Goal: Complete application form

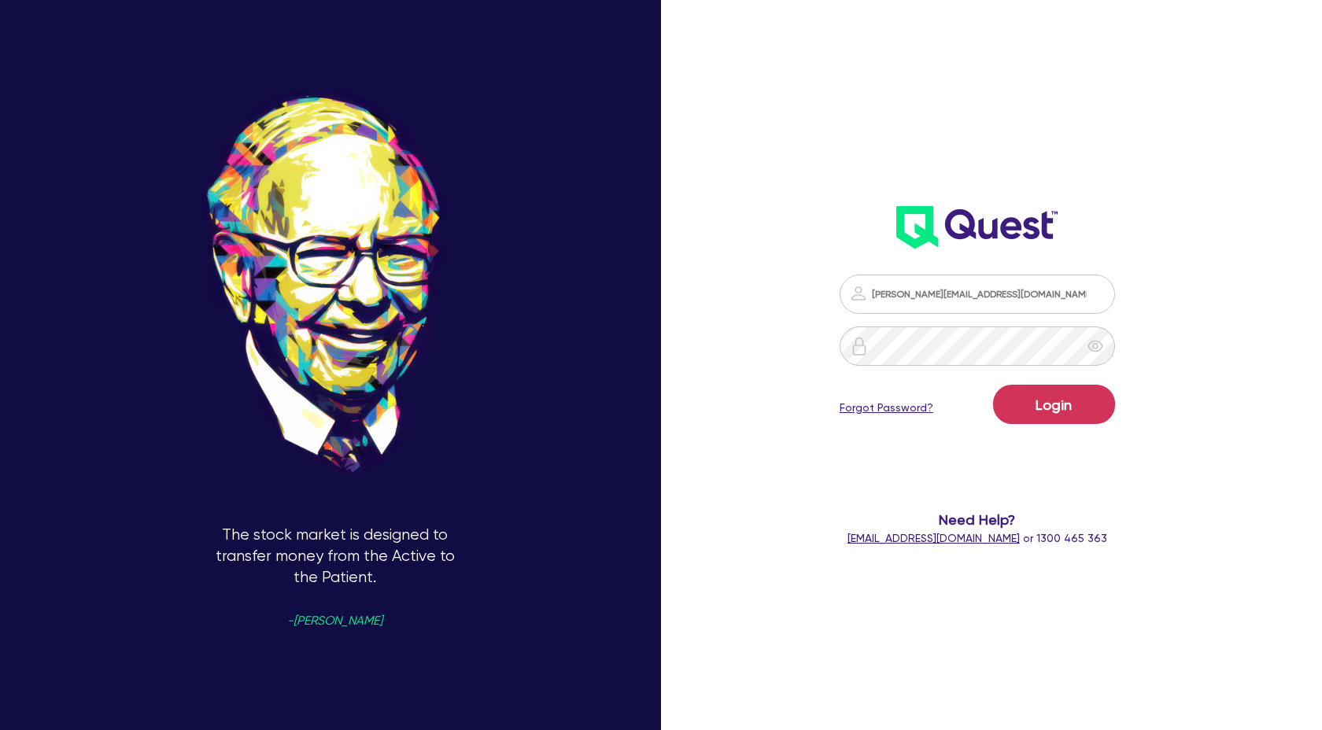
scroll to position [1415, 0]
click at [1082, 404] on button "Login" at bounding box center [1054, 404] width 122 height 39
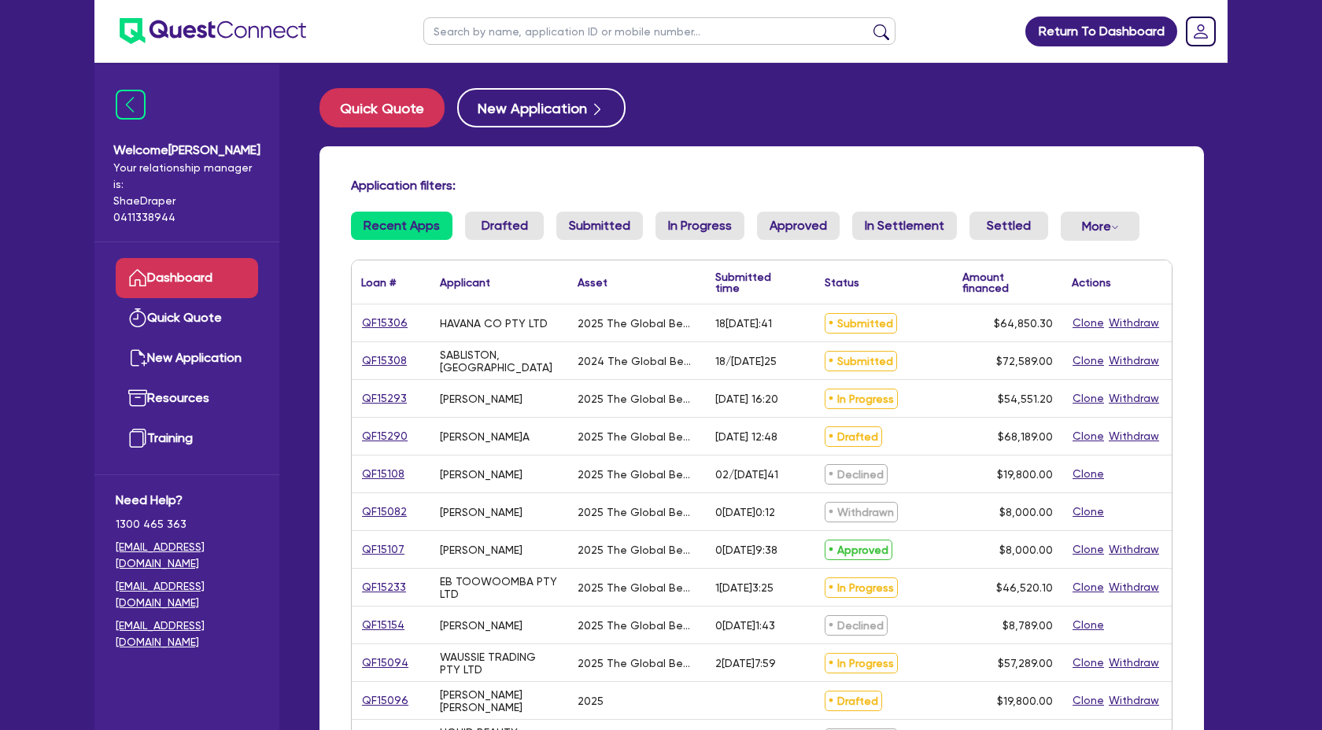
scroll to position [1, 0]
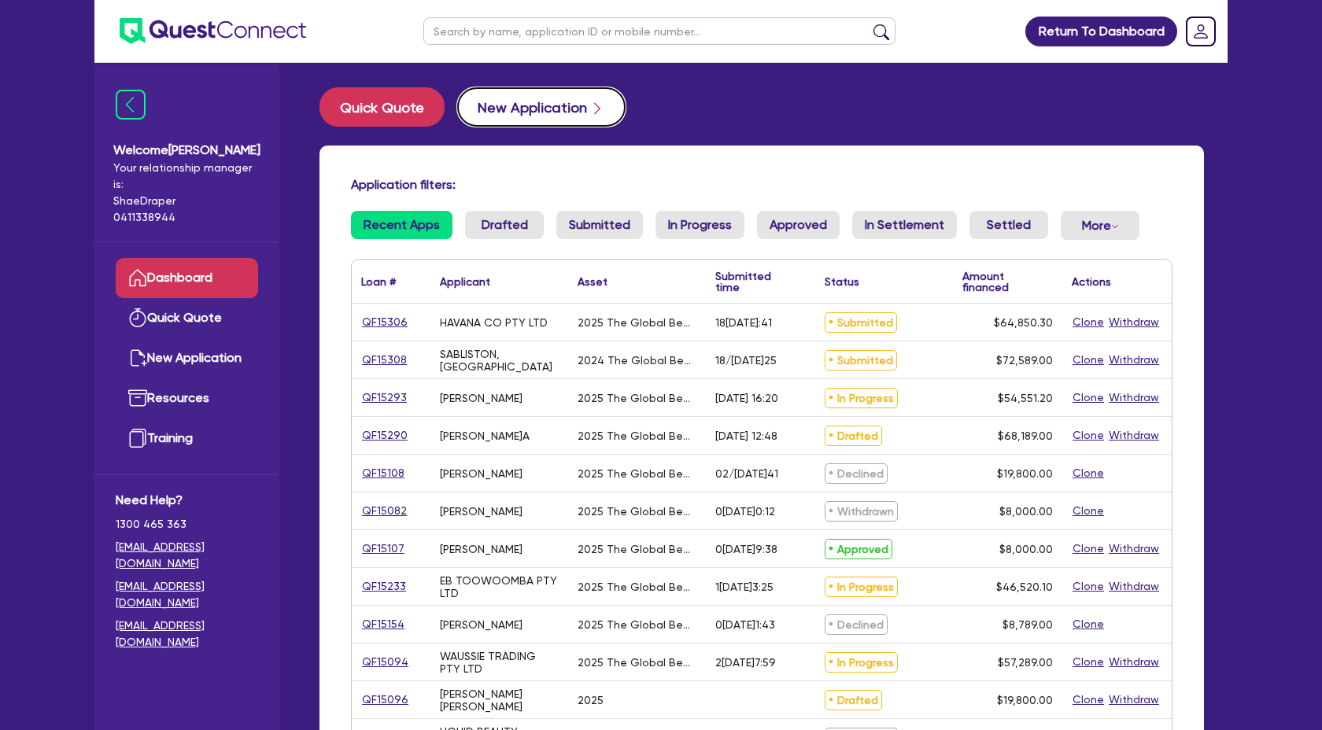
click at [523, 95] on button "New Application" at bounding box center [541, 106] width 168 height 39
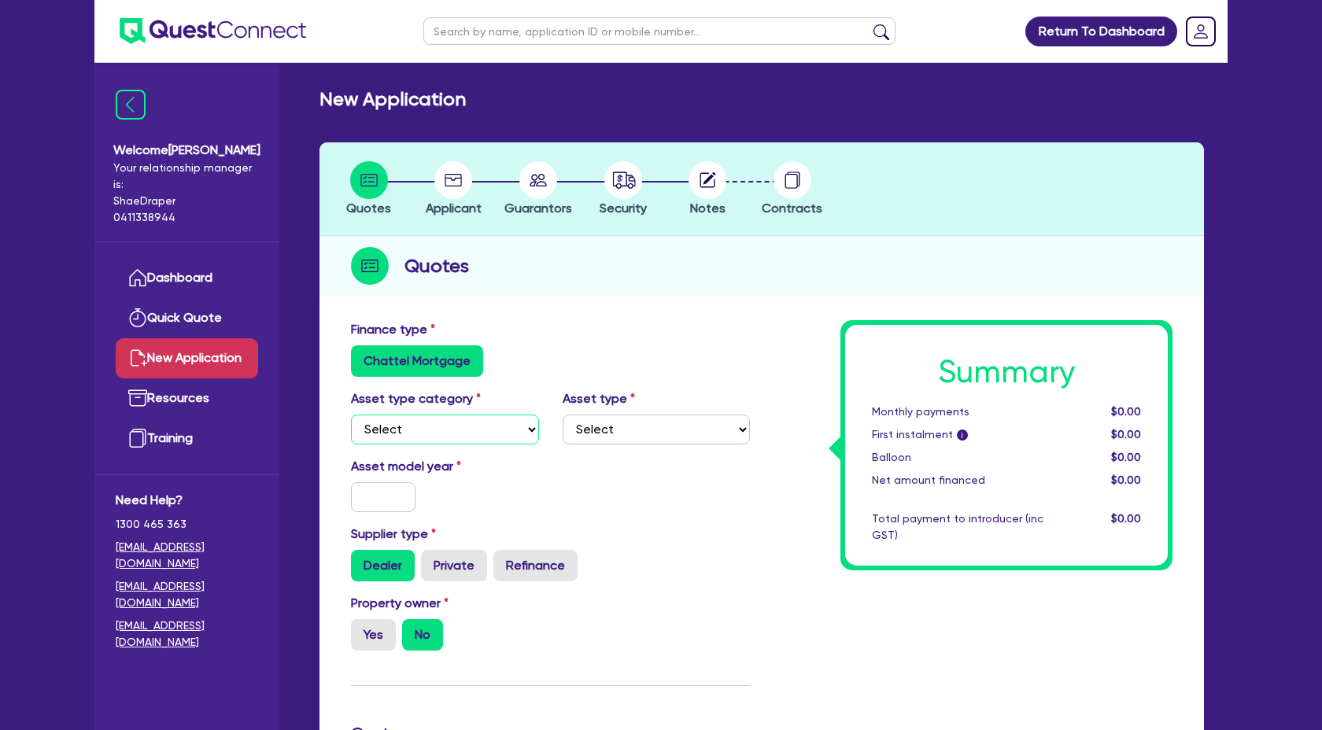
click at [511, 419] on select "Select Cars and light trucks Primary assets Secondary assets Tertiary assets" at bounding box center [445, 430] width 188 height 30
select select "TERTIARY_ASSETS"
click at [351, 415] on select "Select Cars and light trucks Primary assets Secondary assets Tertiary assets" at bounding box center [445, 430] width 188 height 30
click at [632, 420] on select "Select Beauty equipment IT equipment IT software Watercraft Other" at bounding box center [656, 430] width 188 height 30
select select "BEAUTY_EQUIPMENT"
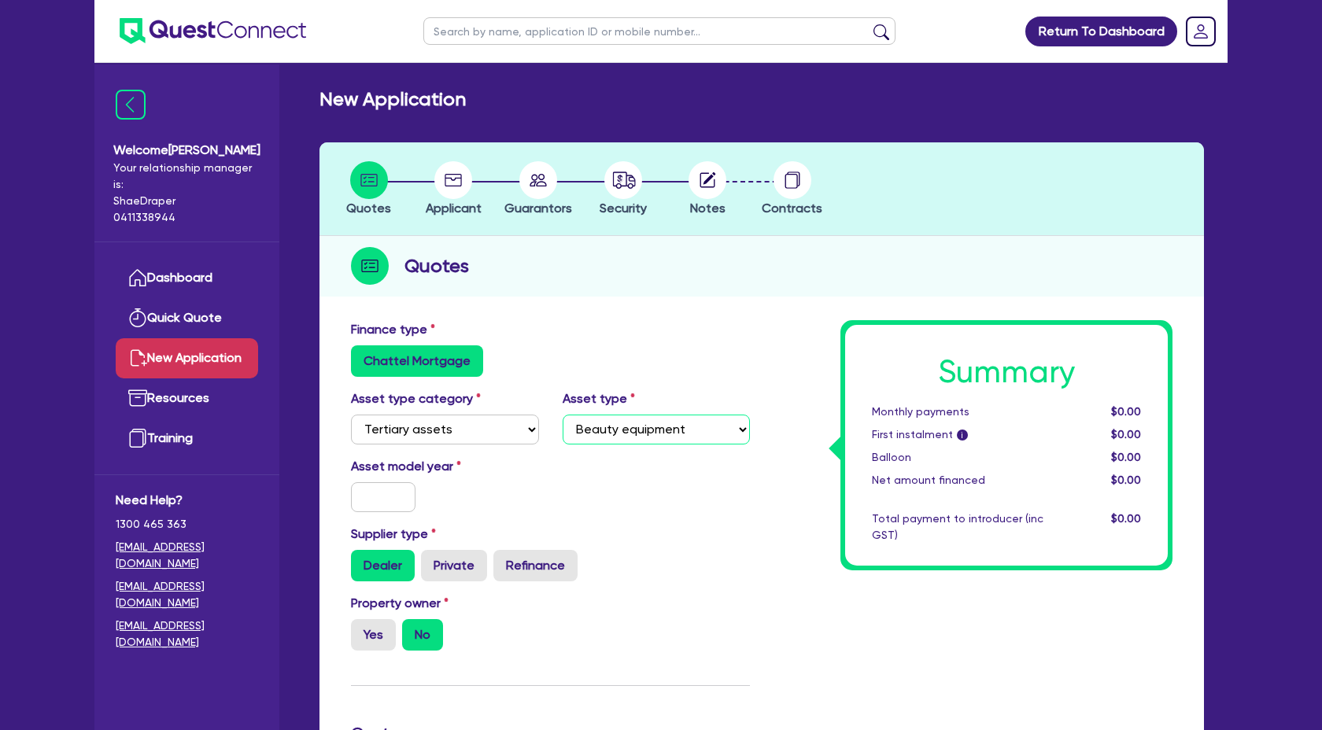
click at [562, 415] on select "Select Beauty equipment IT equipment IT software Watercraft Other" at bounding box center [656, 430] width 188 height 30
click at [360, 493] on input "text" at bounding box center [383, 497] width 65 height 30
type input "2025"
click at [521, 613] on div "Property owner Yes No" at bounding box center [445, 622] width 212 height 57
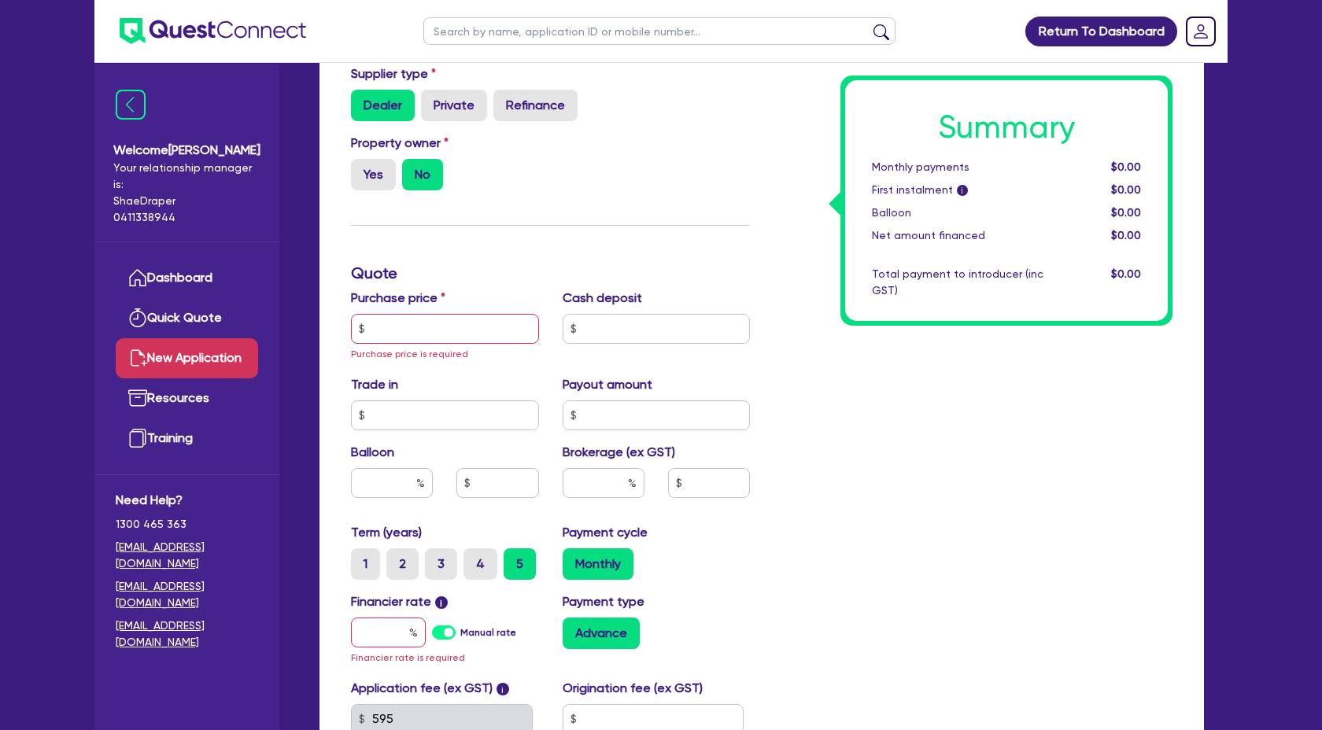
scroll to position [468, 0]
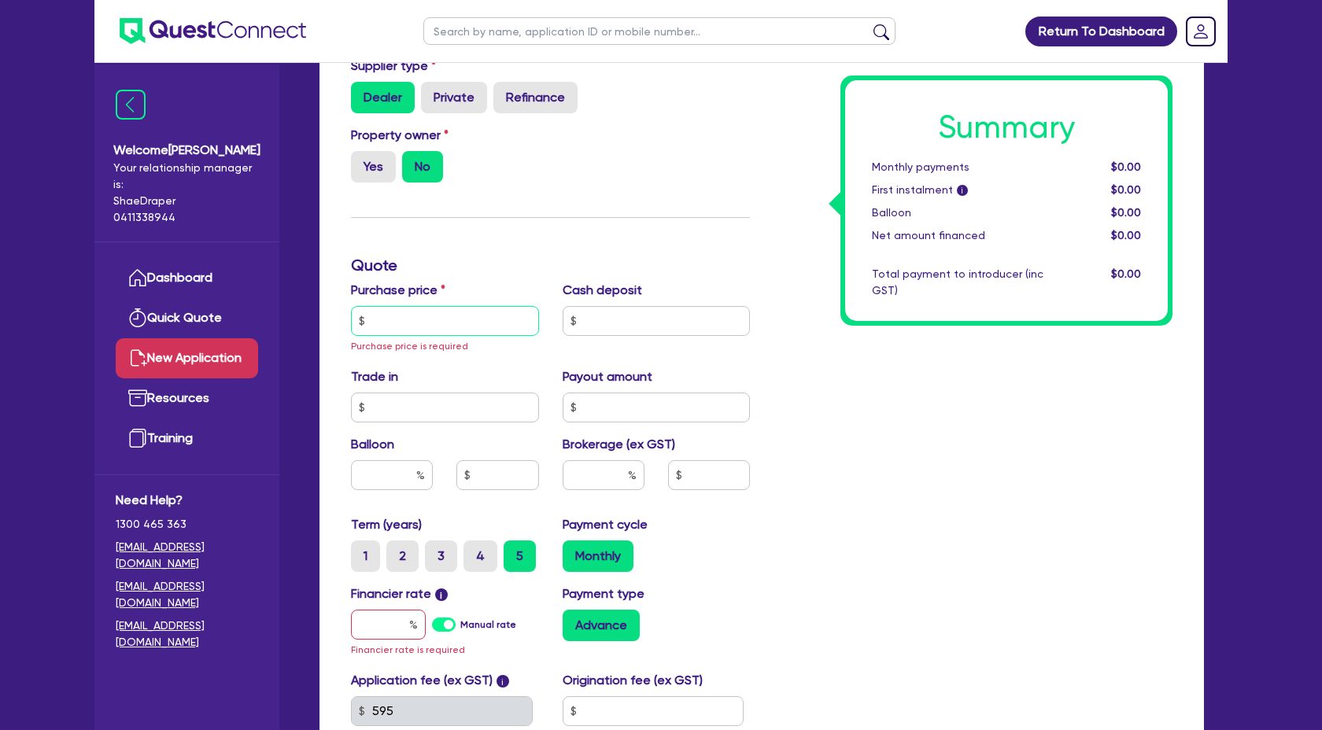
click at [437, 318] on input "text" at bounding box center [445, 321] width 188 height 30
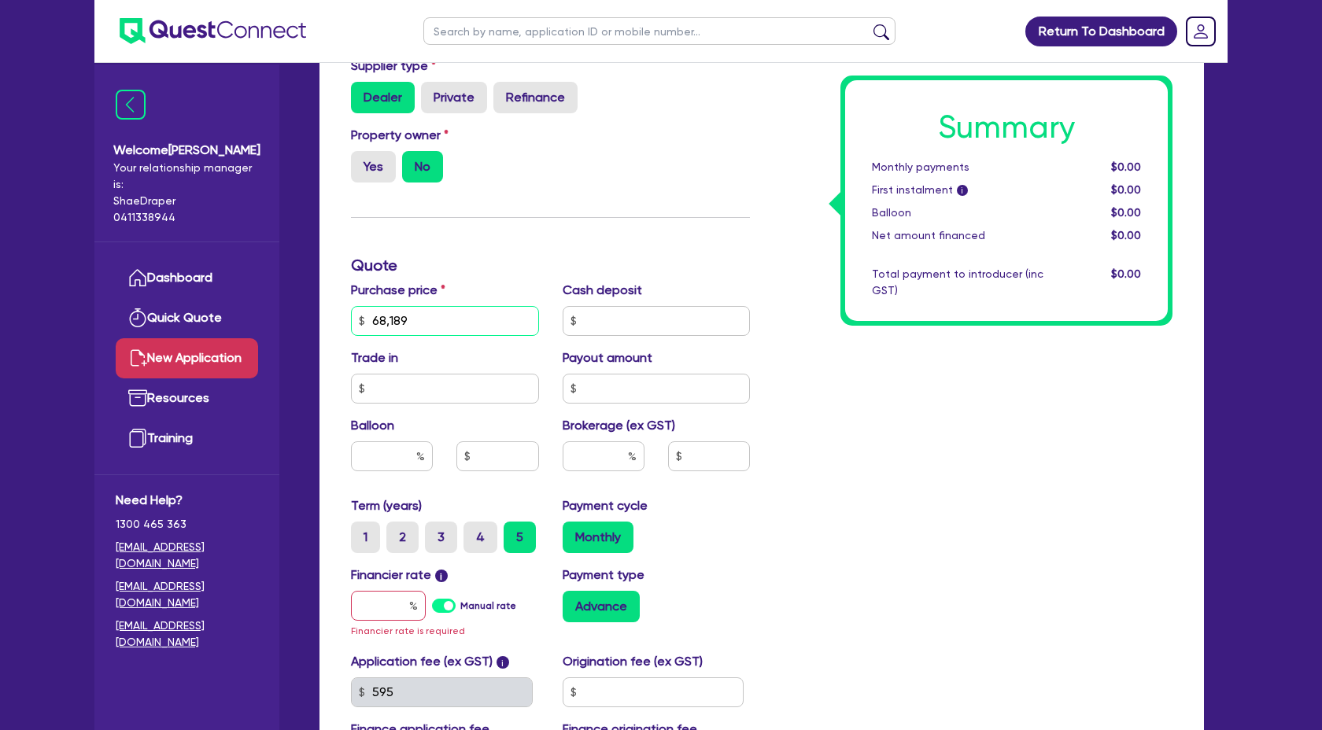
type input "68,189"
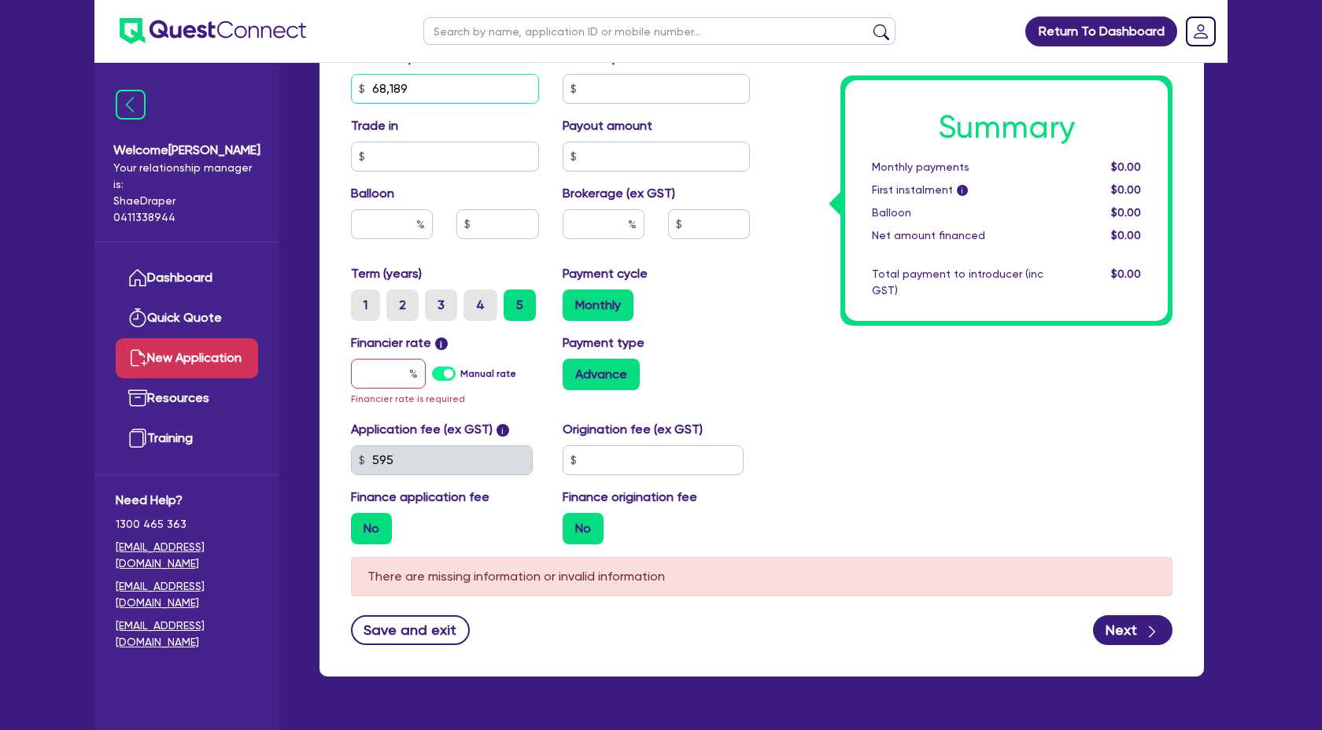
scroll to position [691, 0]
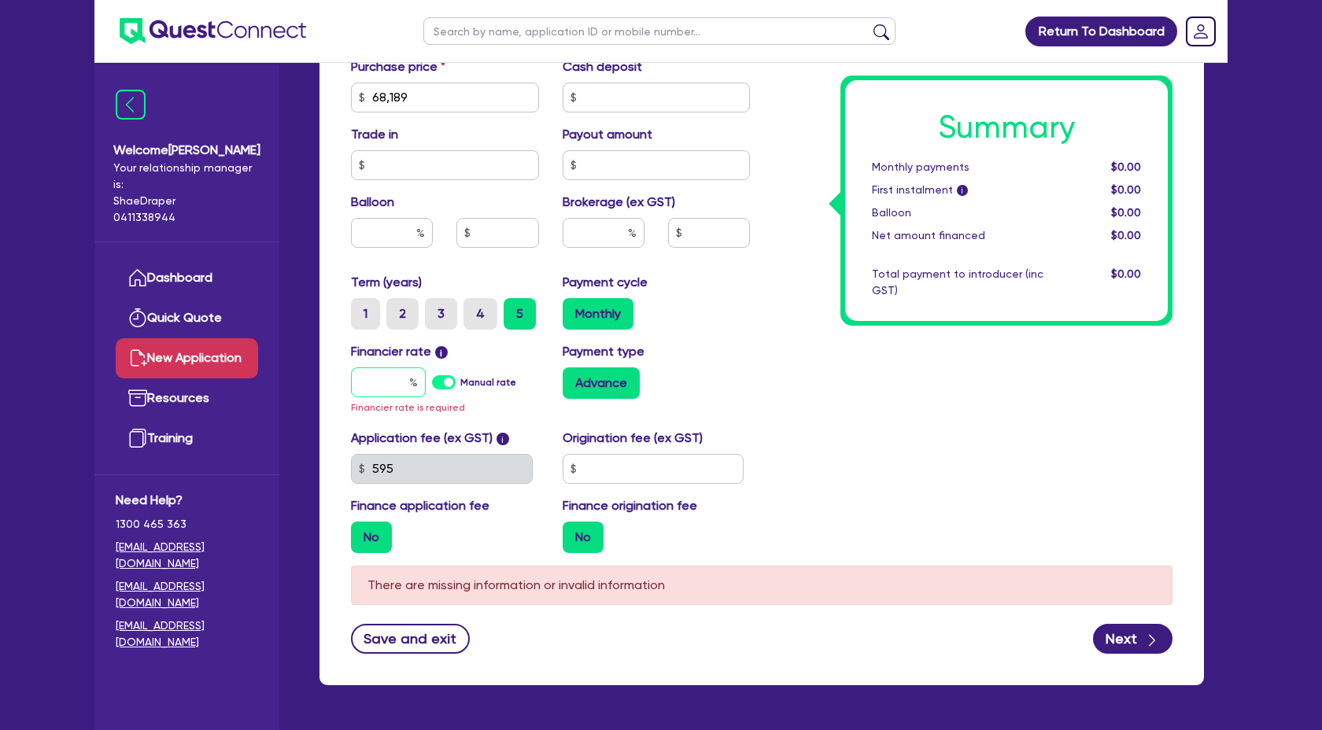
click at [375, 378] on input "text" at bounding box center [388, 382] width 75 height 30
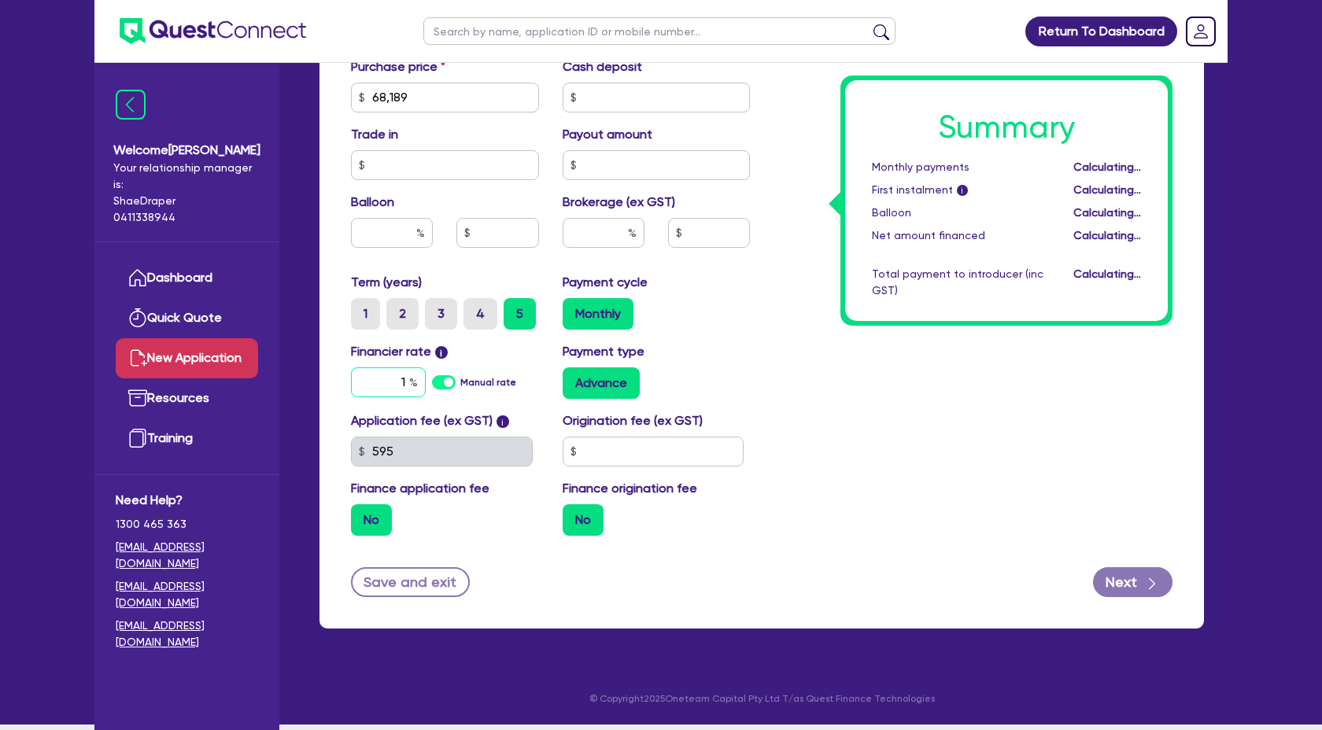
scroll to position [685, 0]
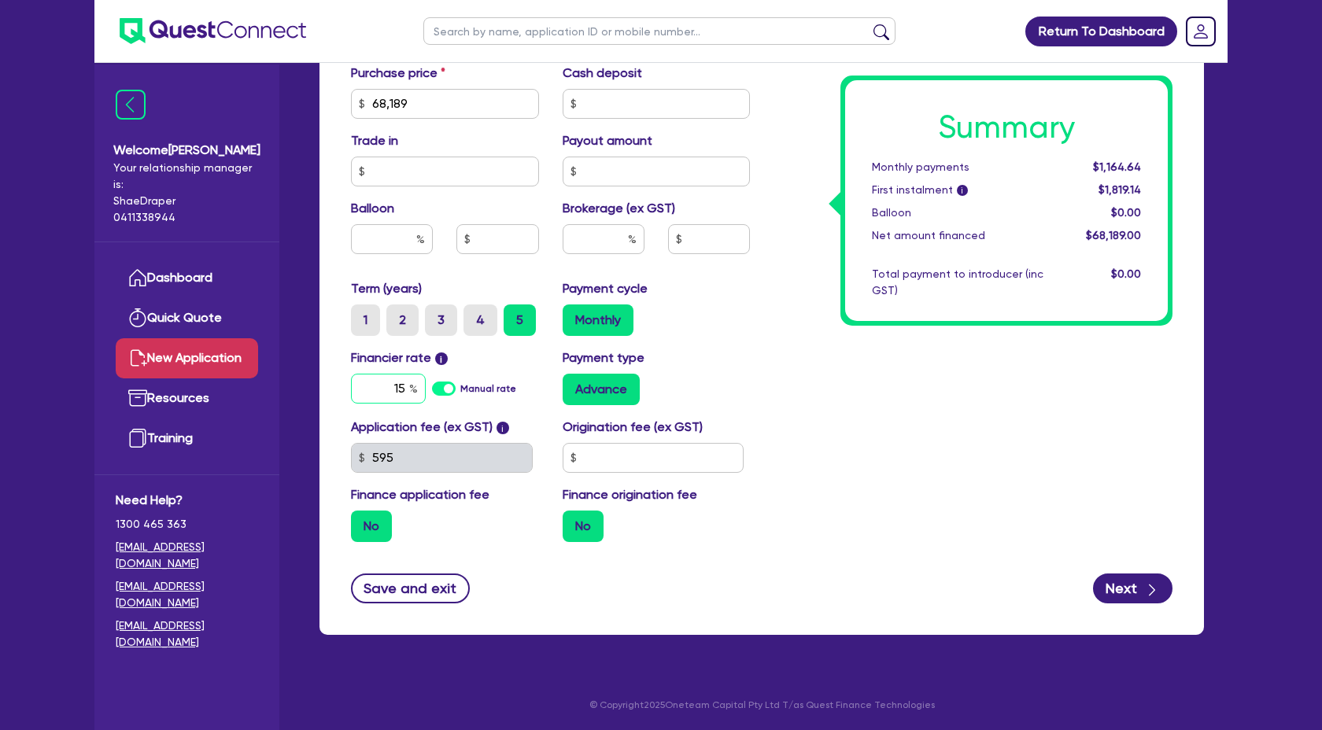
type input "15"
click at [611, 234] on input "text" at bounding box center [603, 239] width 82 height 30
type input "4"
click at [983, 417] on div "Summary Monthly payments $1,602.19 First instalment i $2,256.69 Balloon $0.00 N…" at bounding box center [972, 95] width 422 height 920
click at [983, 417] on div "Summary Monthly payments $1,672.69 First instalment i $2,327.19 Balloon $0.00 N…" at bounding box center [972, 95] width 422 height 920
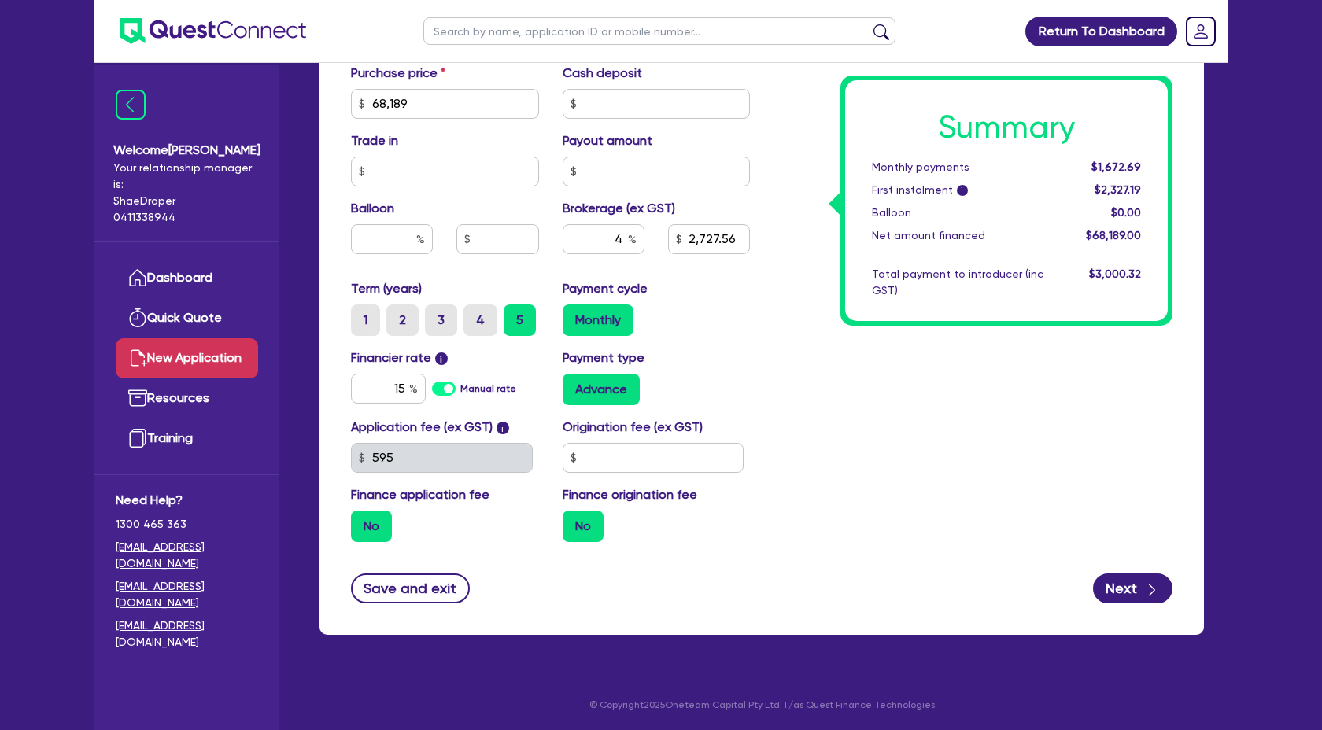
scroll to position [676, 0]
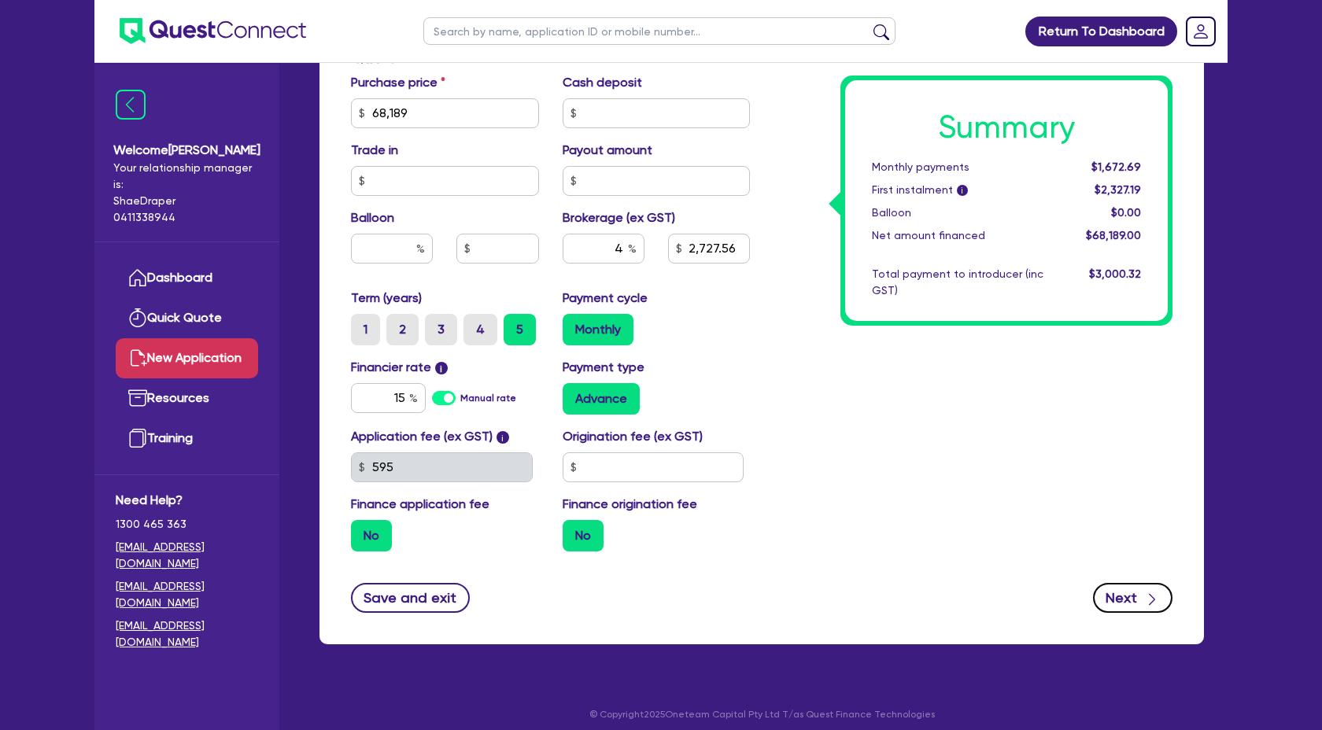
click at [1149, 597] on icon "button" at bounding box center [1152, 600] width 16 height 16
type input "2,727.56"
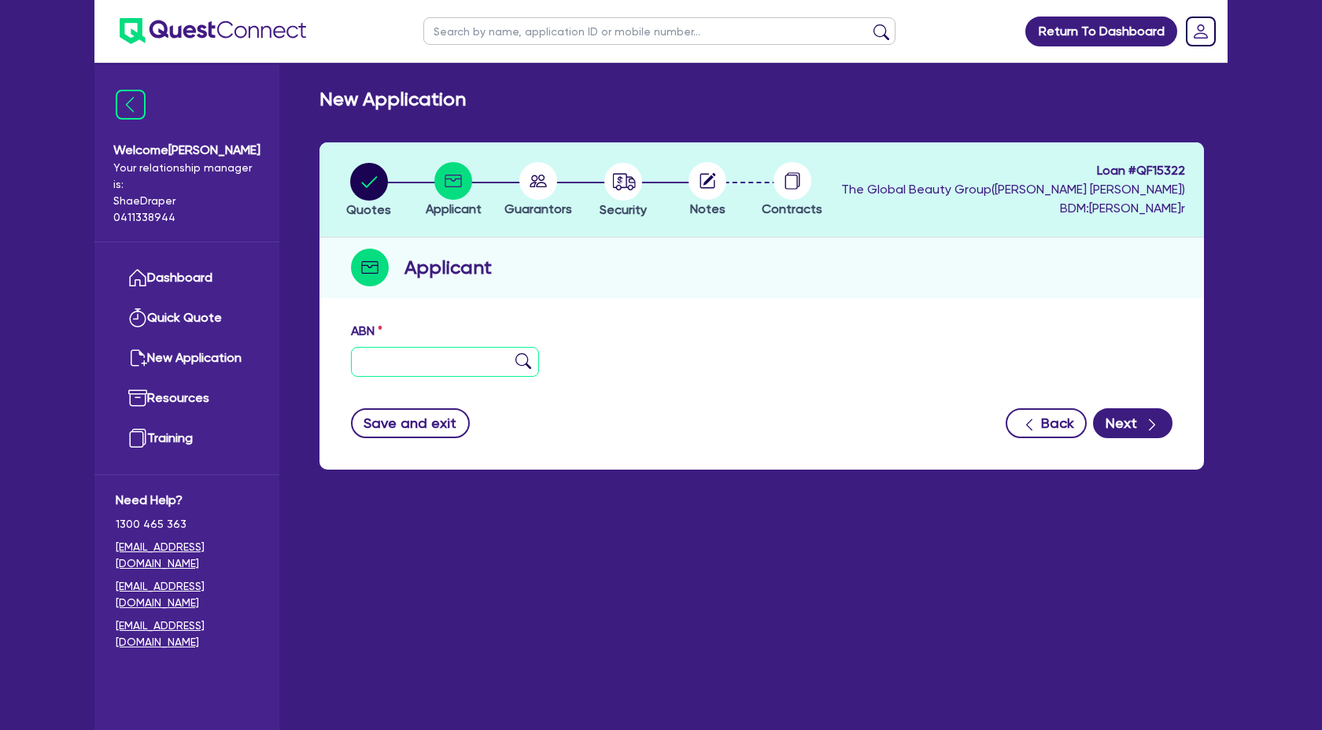
drag, startPoint x: 429, startPoint y: 360, endPoint x: 411, endPoint y: 352, distance: 19.0
click at [428, 360] on input "text" at bounding box center [445, 362] width 188 height 30
paste input "12 102 843 014"
click at [526, 370] on input "12 102 843 014" at bounding box center [445, 362] width 188 height 30
type input "12 102 843 014"
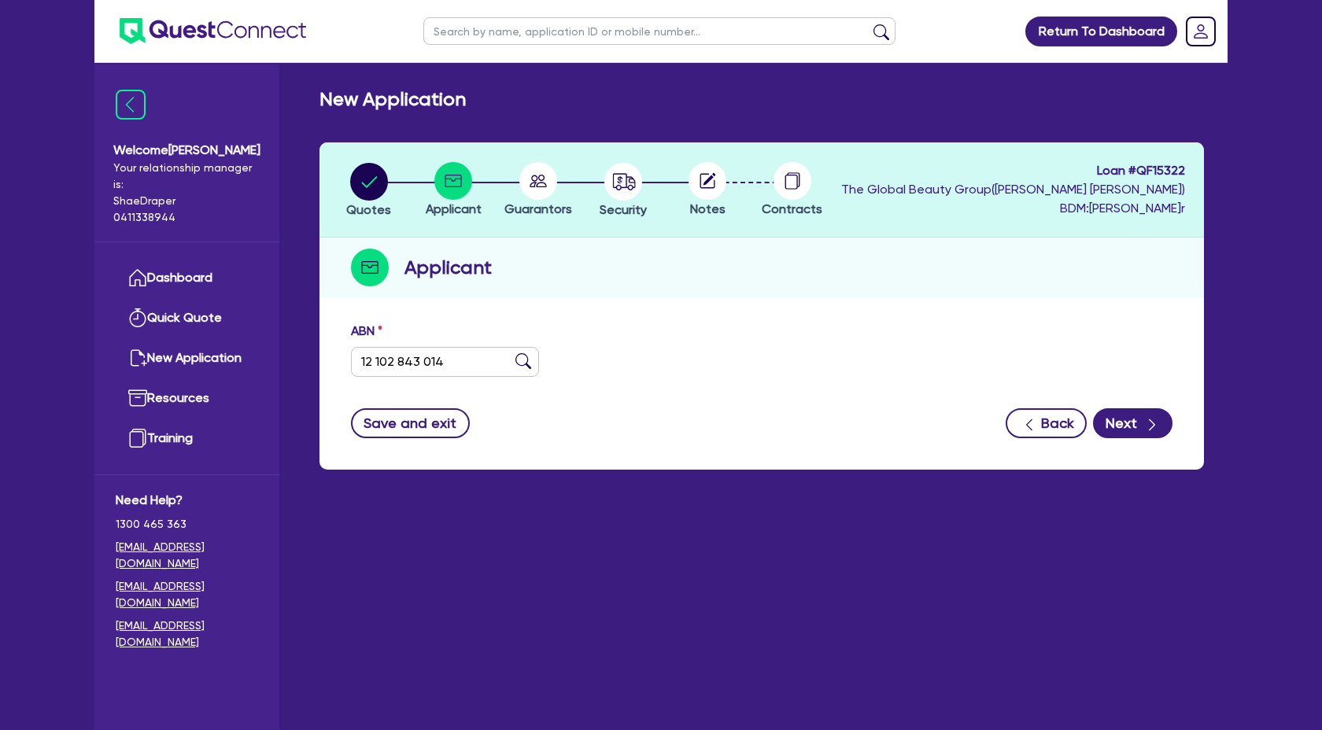
click at [522, 362] on img at bounding box center [523, 361] width 16 height 16
type input "P.T. MAI [MEDICAL_DATA] PTY LTD"
type input "[PERSON_NAME] IMPLANT CENTRE"
select select "COMPANY"
type input "0[DATE]"
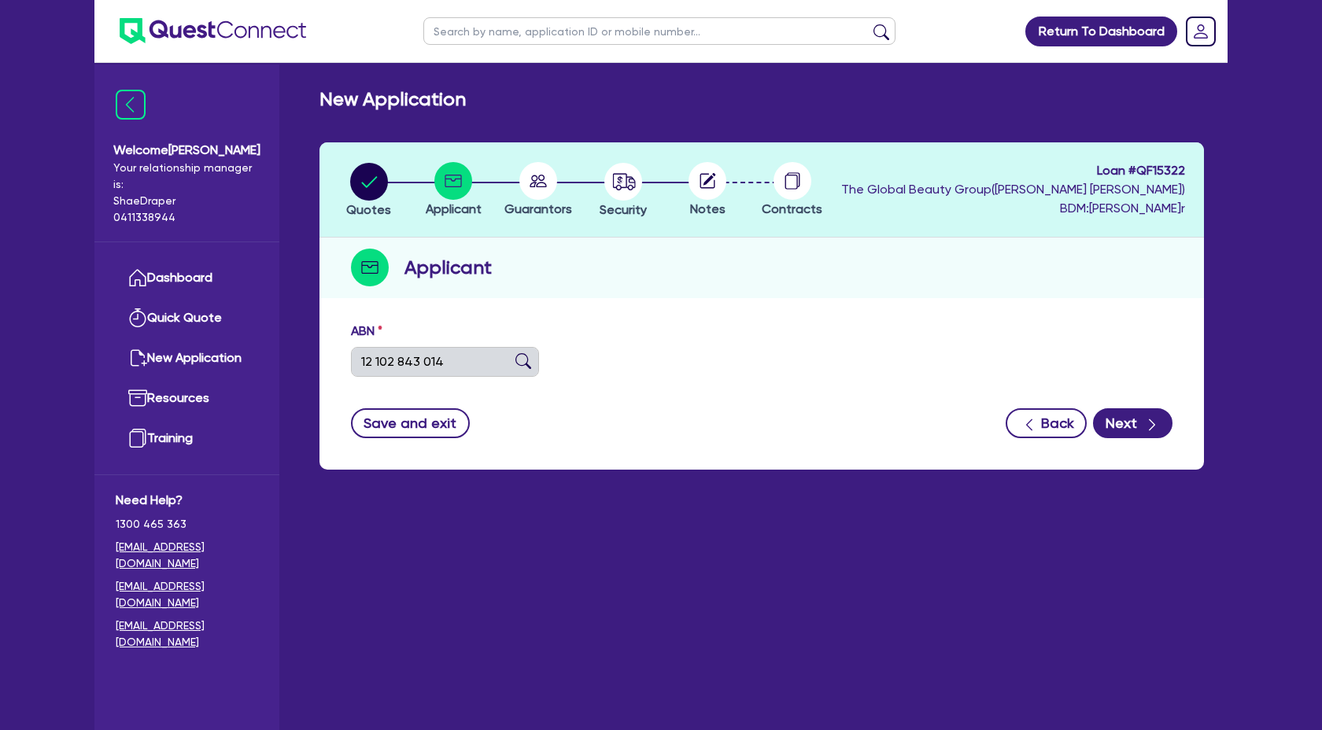
type input "0[DATE]"
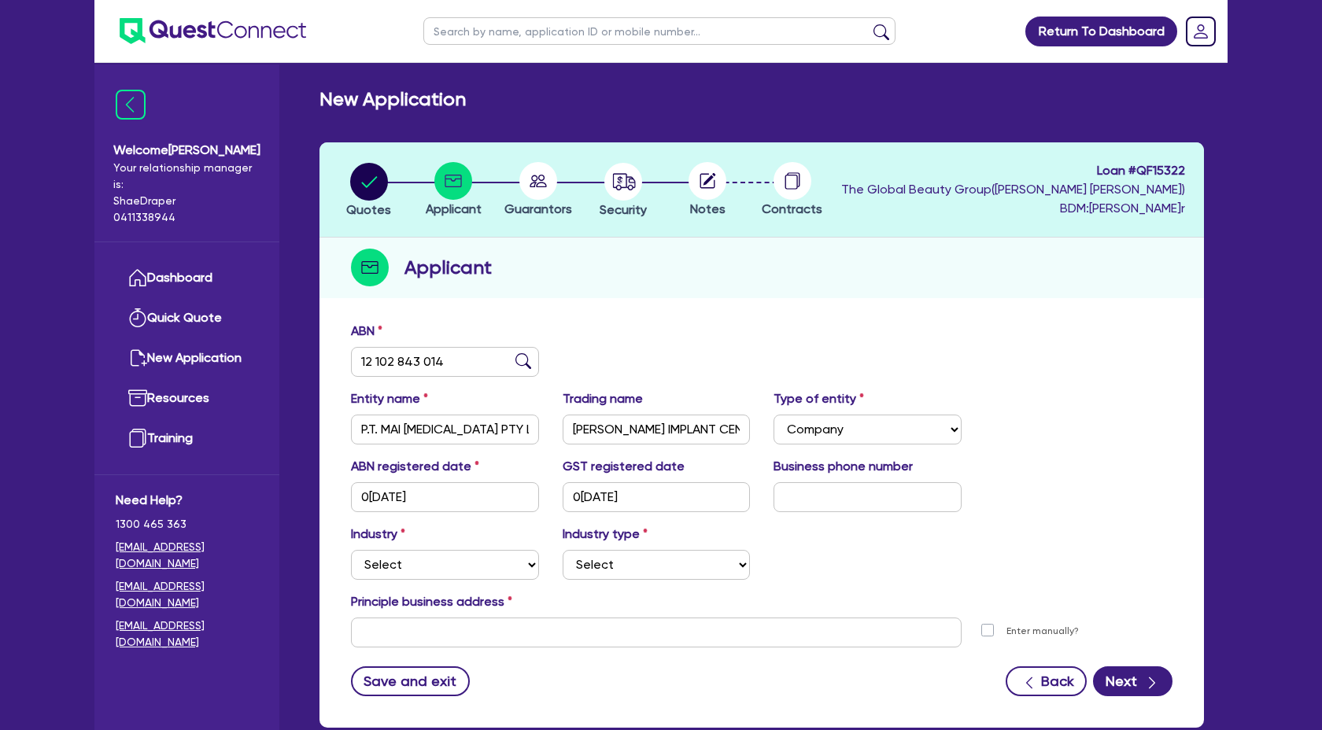
scroll to position [93, 0]
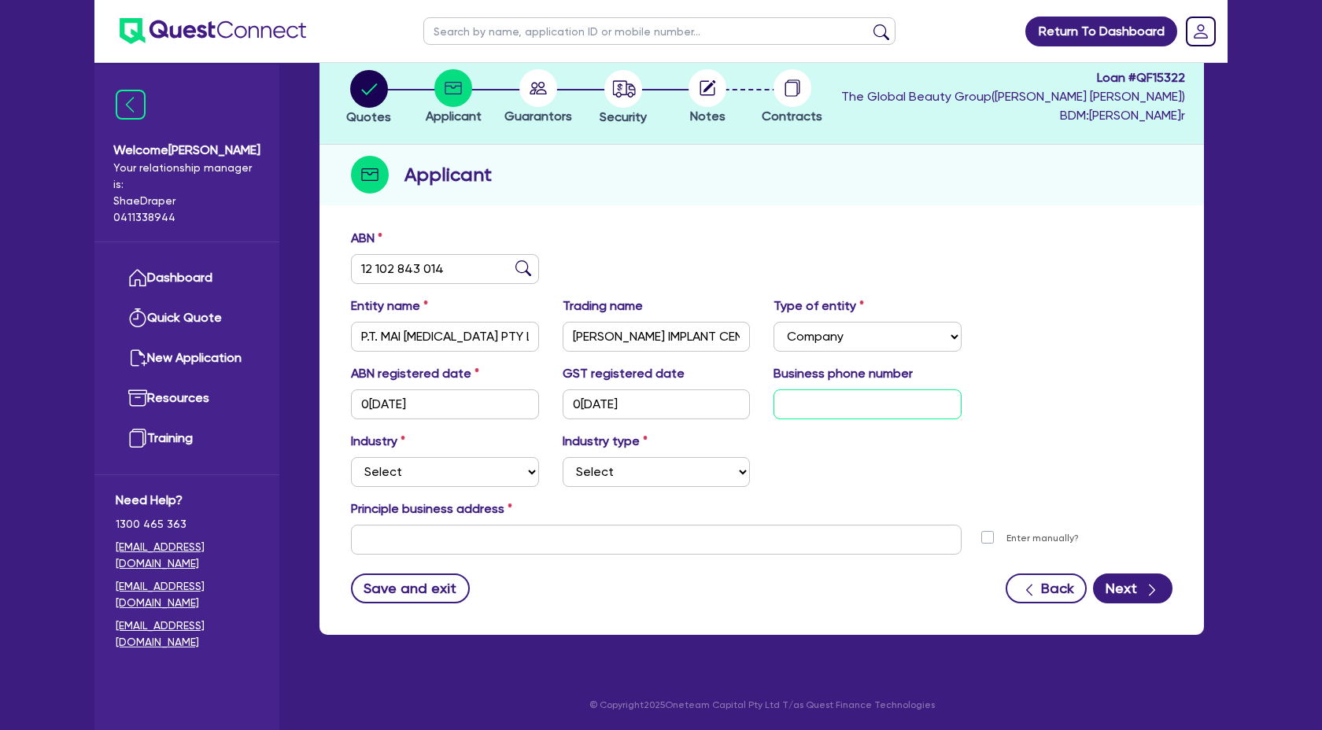
click at [824, 392] on input "text" at bounding box center [867, 404] width 188 height 30
paste input "04 1689 8989"
type input "04 1689 8989"
click at [447, 466] on select "Select Accomodation & Food Services Administrative & Support Services Agricultu…" at bounding box center [445, 472] width 188 height 30
select select "HEALTH_BEAUTY"
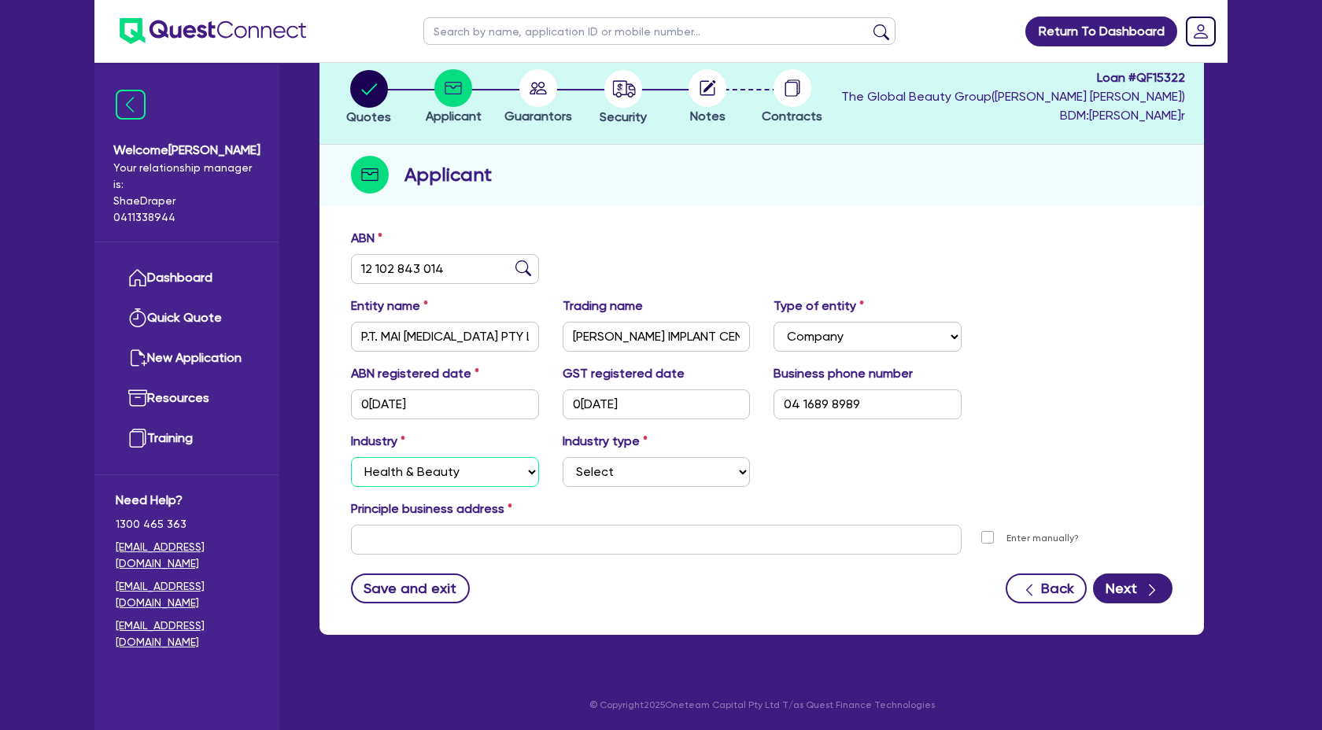
click at [351, 457] on select "Select Accomodation & Food Services Administrative & Support Services Agricultu…" at bounding box center [445, 472] width 188 height 30
click at [613, 466] on select "Select [MEDICAL_DATA], [MEDICAL_DATA] Services Cosmetics Supplies Day Spas, Hea…" at bounding box center [656, 472] width 188 height 30
select select "OTHER_HEALTH_BEAUTY"
click at [562, 457] on select "Select [MEDICAL_DATA], [MEDICAL_DATA] Services Cosmetics Supplies Day Spas, Hea…" at bounding box center [656, 472] width 188 height 30
click at [642, 546] on input "text" at bounding box center [656, 540] width 610 height 30
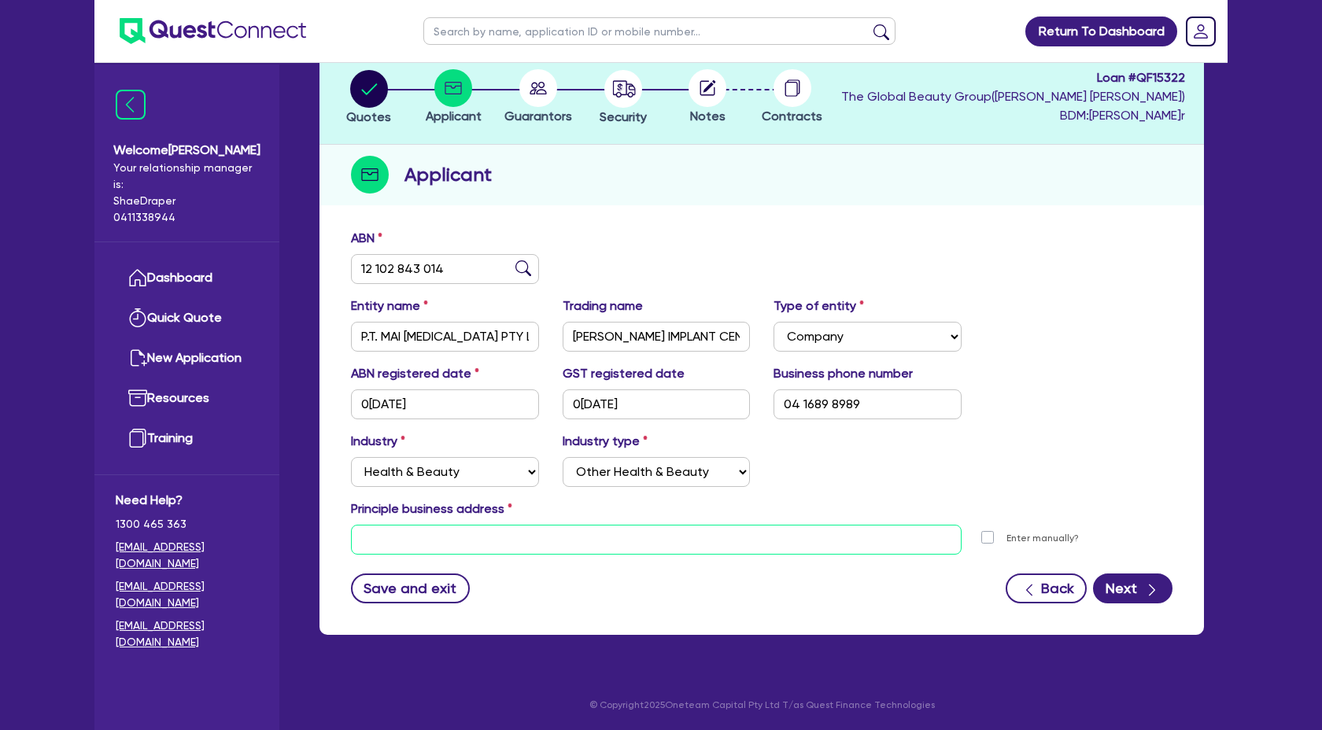
paste input "[STREET_ADDRESS]"
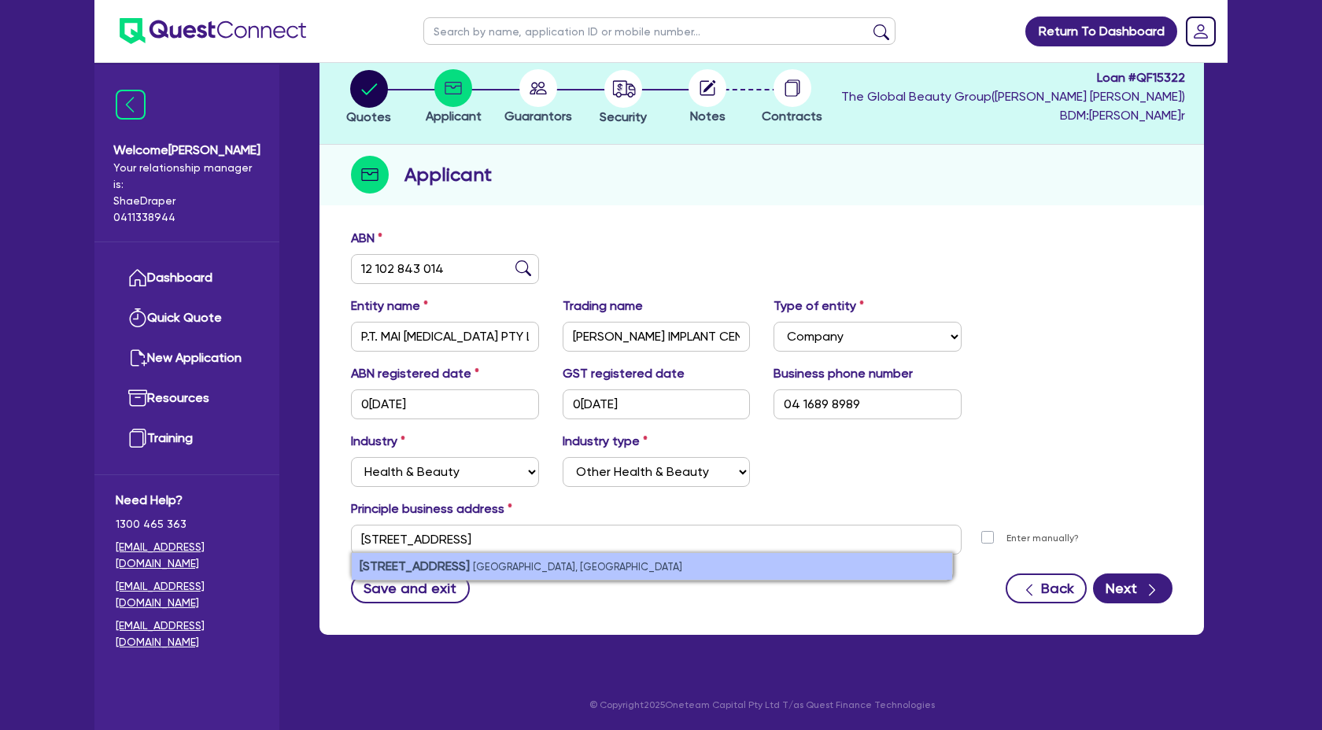
click at [522, 564] on small "[GEOGRAPHIC_DATA], [GEOGRAPHIC_DATA]" at bounding box center [577, 567] width 209 height 12
type input "[STREET_ADDRESS]"
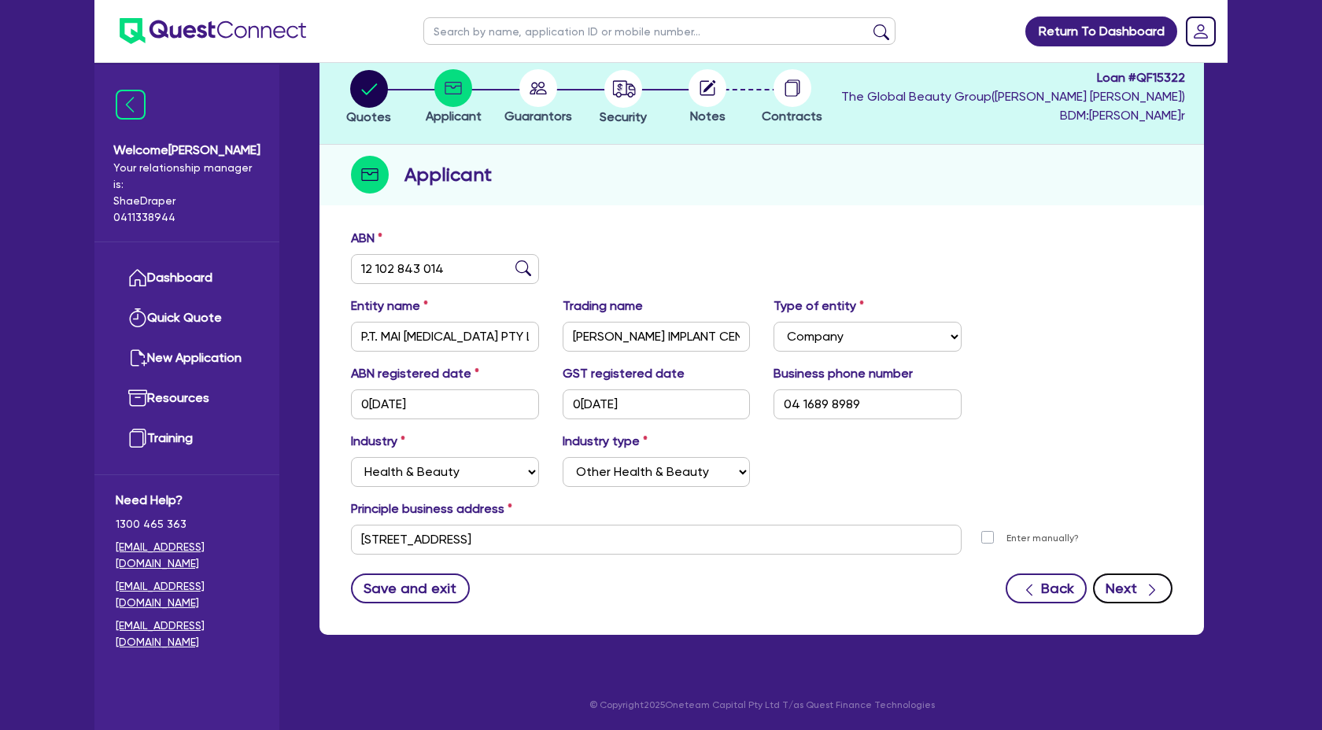
click at [1159, 586] on button "Next" at bounding box center [1132, 588] width 79 height 30
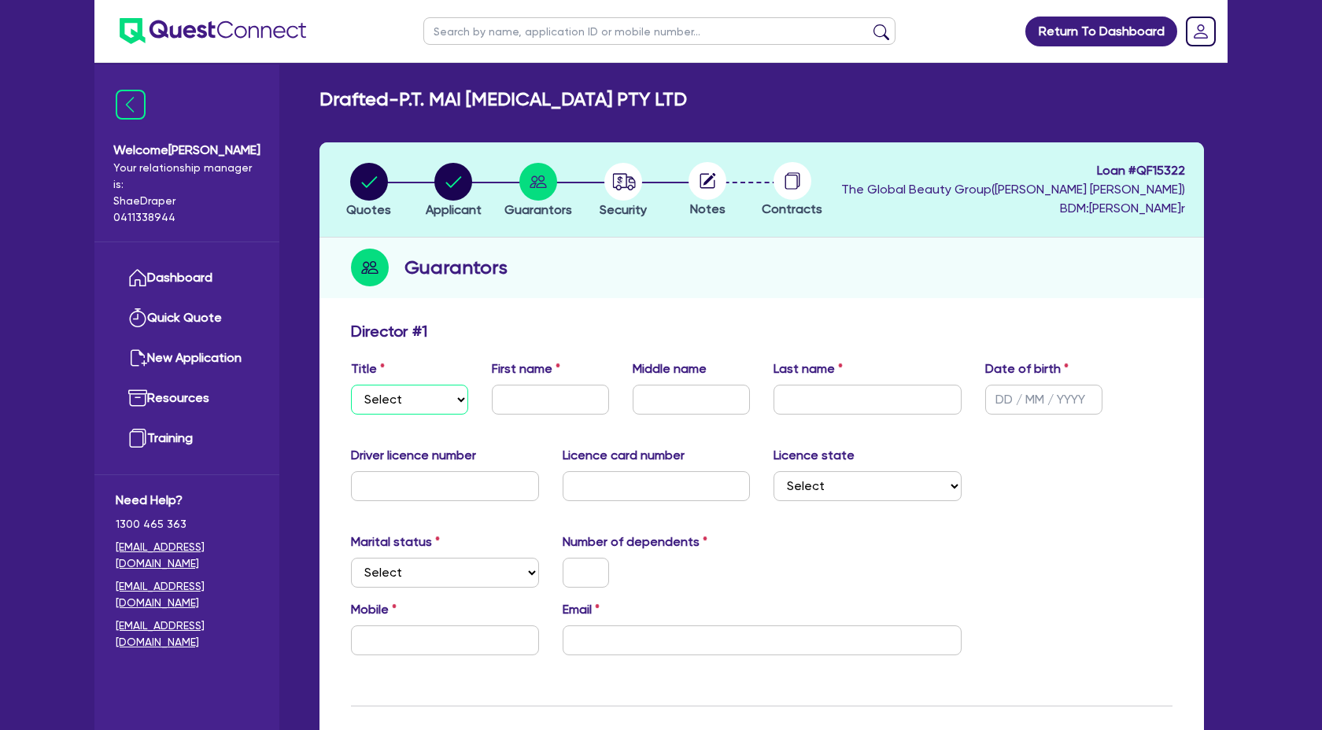
click at [453, 390] on select "Select Mr Mrs Ms Miss Dr" at bounding box center [409, 400] width 117 height 30
select select "MRS"
click at [351, 385] on select "Select Mr Mrs Ms Miss Dr" at bounding box center [409, 400] width 117 height 30
click at [562, 394] on input "text" at bounding box center [550, 400] width 117 height 30
type input "J"
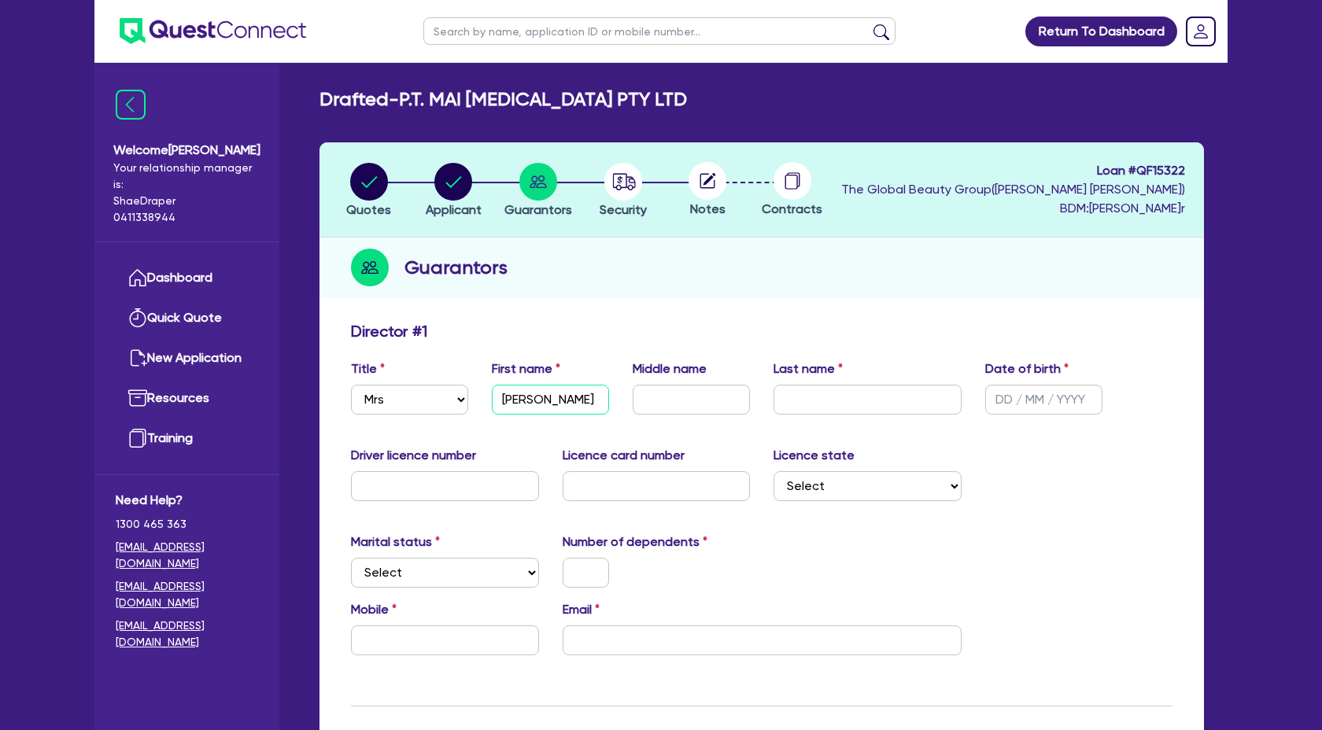
type input "[PERSON_NAME]"
type input "Do"
type input "Mai"
click at [1004, 404] on input "text" at bounding box center [1043, 400] width 117 height 30
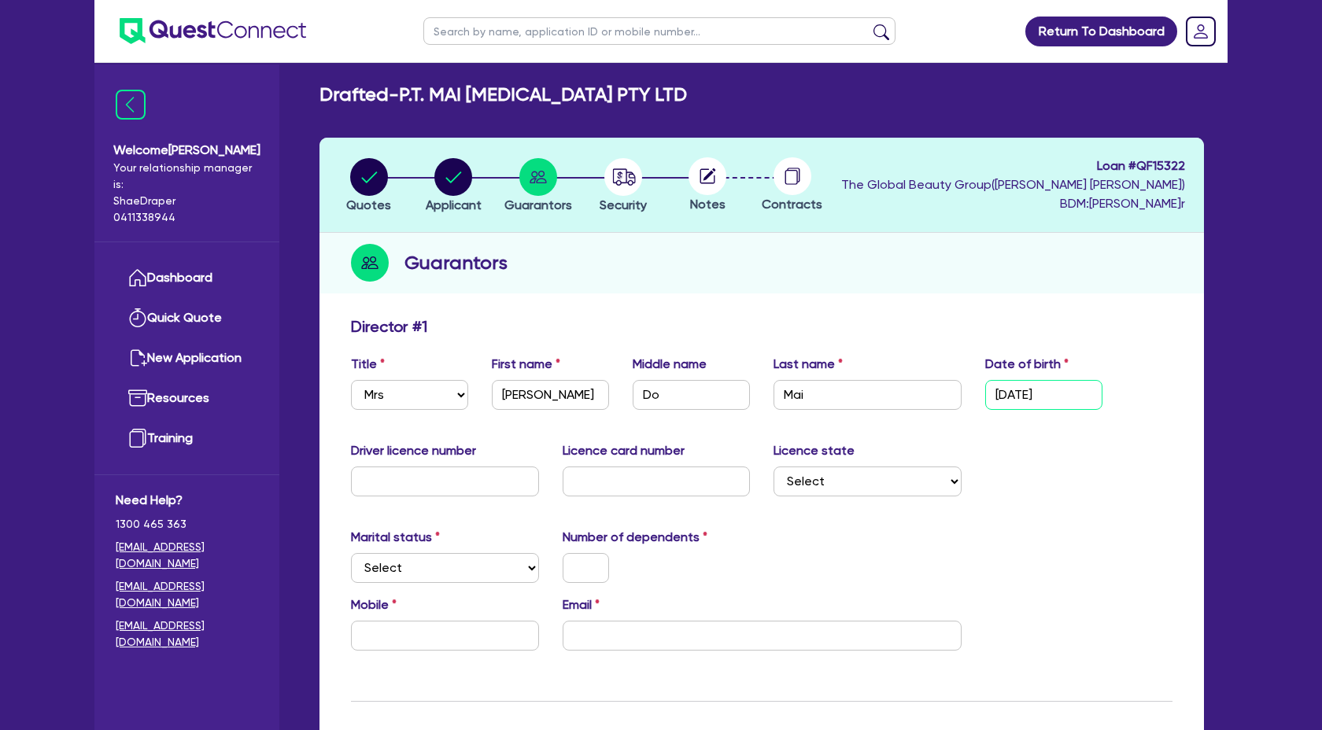
type input "[DATE]"
click at [471, 485] on input "text" at bounding box center [445, 481] width 188 height 30
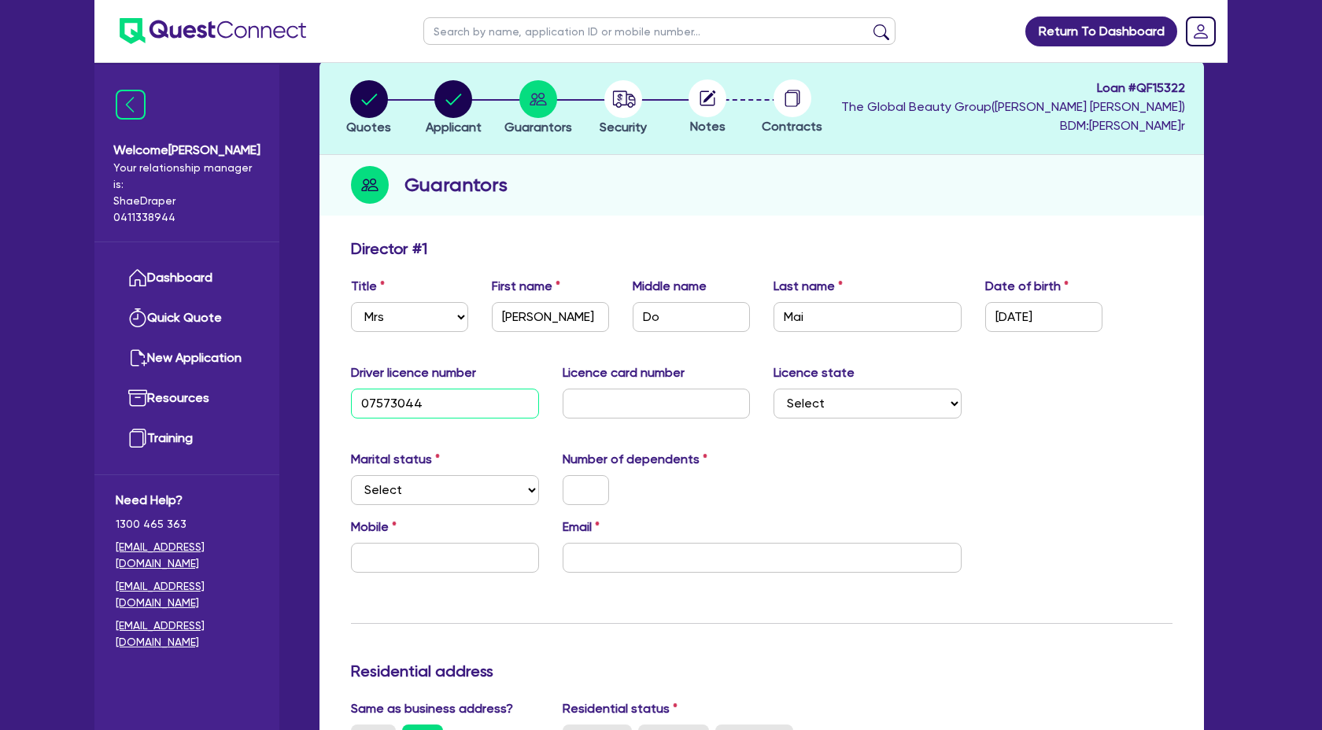
scroll to position [76, 0]
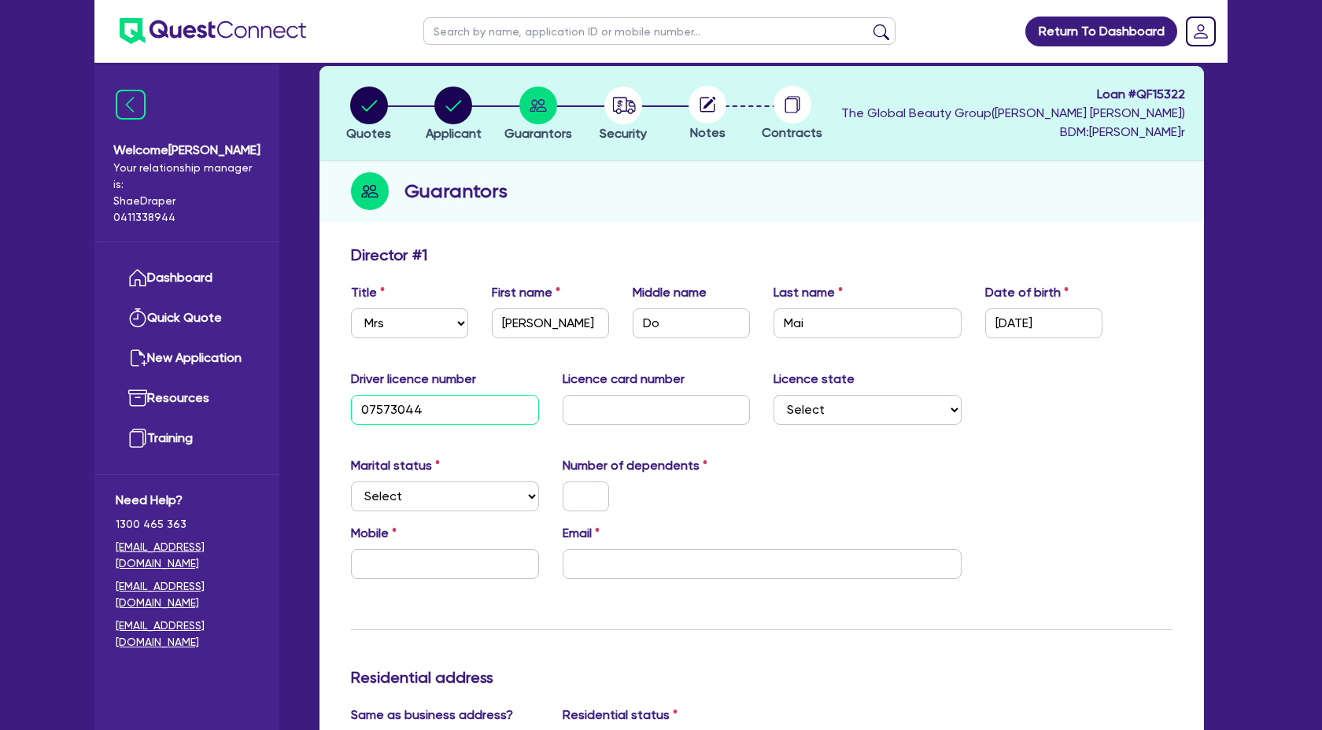
type input "07573044"
click at [645, 414] on input "text" at bounding box center [656, 410] width 188 height 30
type input "2060943117"
click at [816, 413] on select "Select [GEOGRAPHIC_DATA] [GEOGRAPHIC_DATA] [GEOGRAPHIC_DATA] [GEOGRAPHIC_DATA] …" at bounding box center [867, 410] width 188 height 30
click at [834, 412] on select "Select [GEOGRAPHIC_DATA] [GEOGRAPHIC_DATA] [GEOGRAPHIC_DATA] [GEOGRAPHIC_DATA] …" at bounding box center [867, 410] width 188 height 30
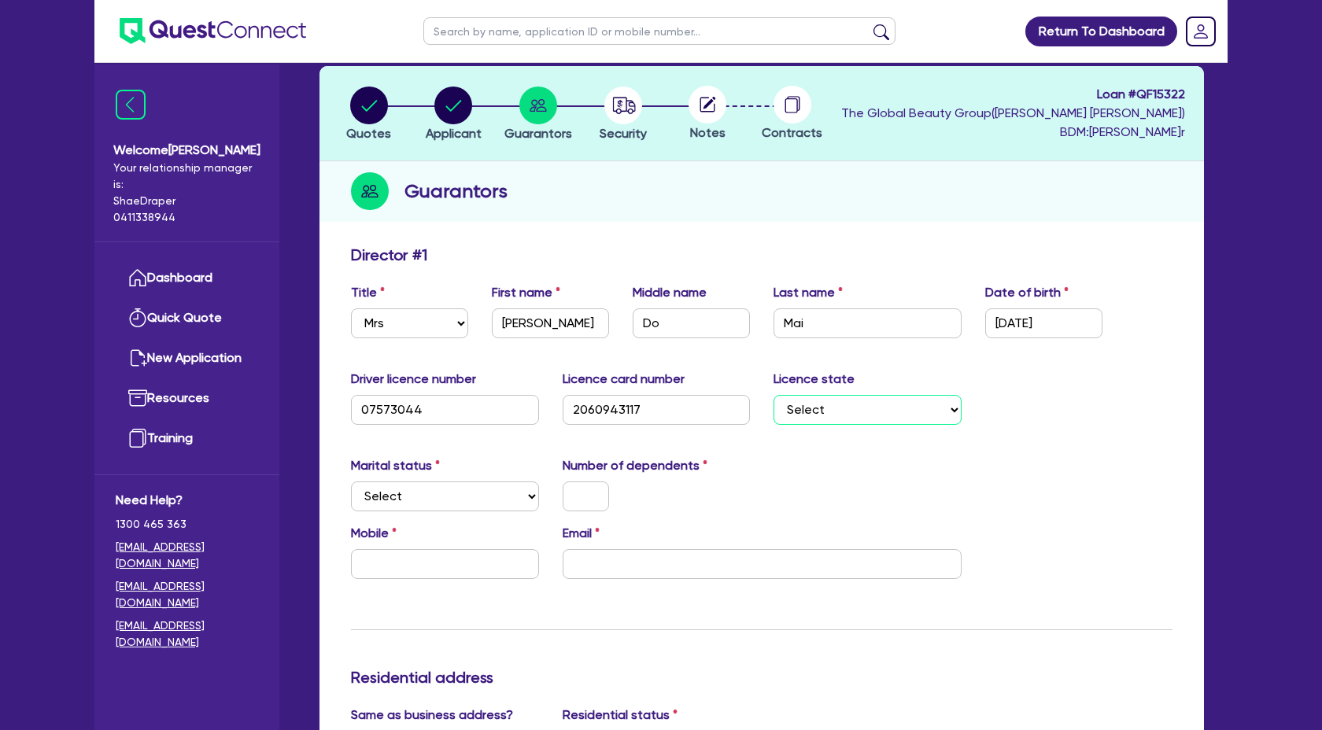
select select "[GEOGRAPHIC_DATA]"
click at [773, 395] on select "Select [GEOGRAPHIC_DATA] [GEOGRAPHIC_DATA] [GEOGRAPHIC_DATA] [GEOGRAPHIC_DATA] …" at bounding box center [867, 410] width 188 height 30
click at [442, 484] on select "Select Single Married De Facto / Partner" at bounding box center [445, 496] width 188 height 30
select select "MARRIED"
click at [351, 481] on select "Select Single Married De Facto / Partner" at bounding box center [445, 496] width 188 height 30
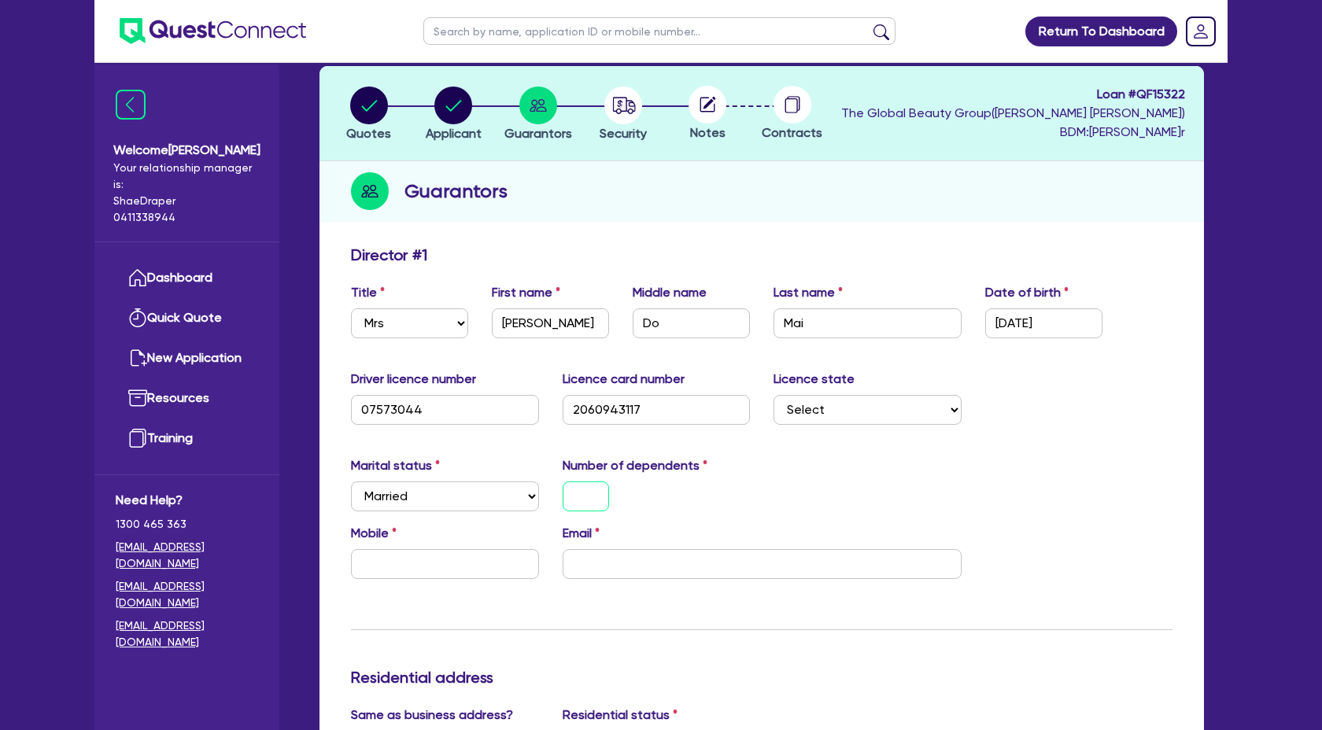
click at [566, 492] on input "text" at bounding box center [585, 496] width 46 height 30
type input "1"
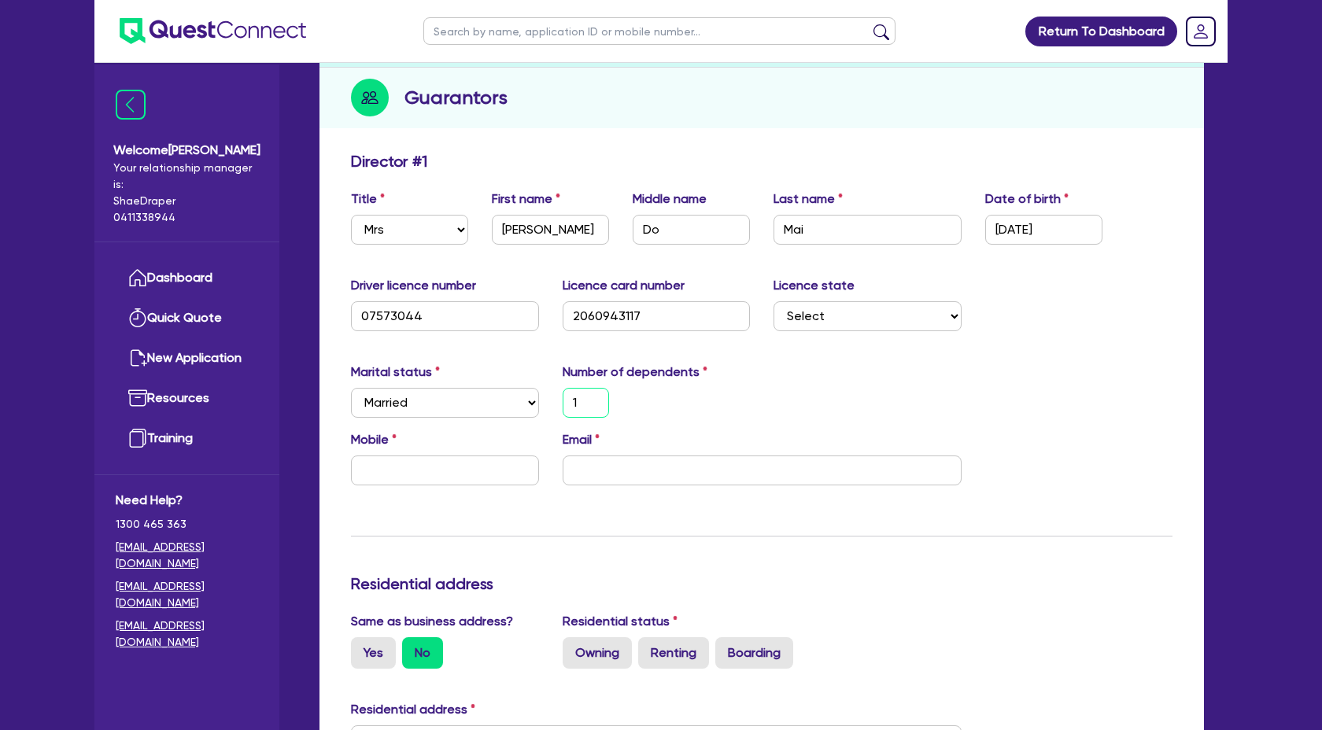
scroll to position [203, 0]
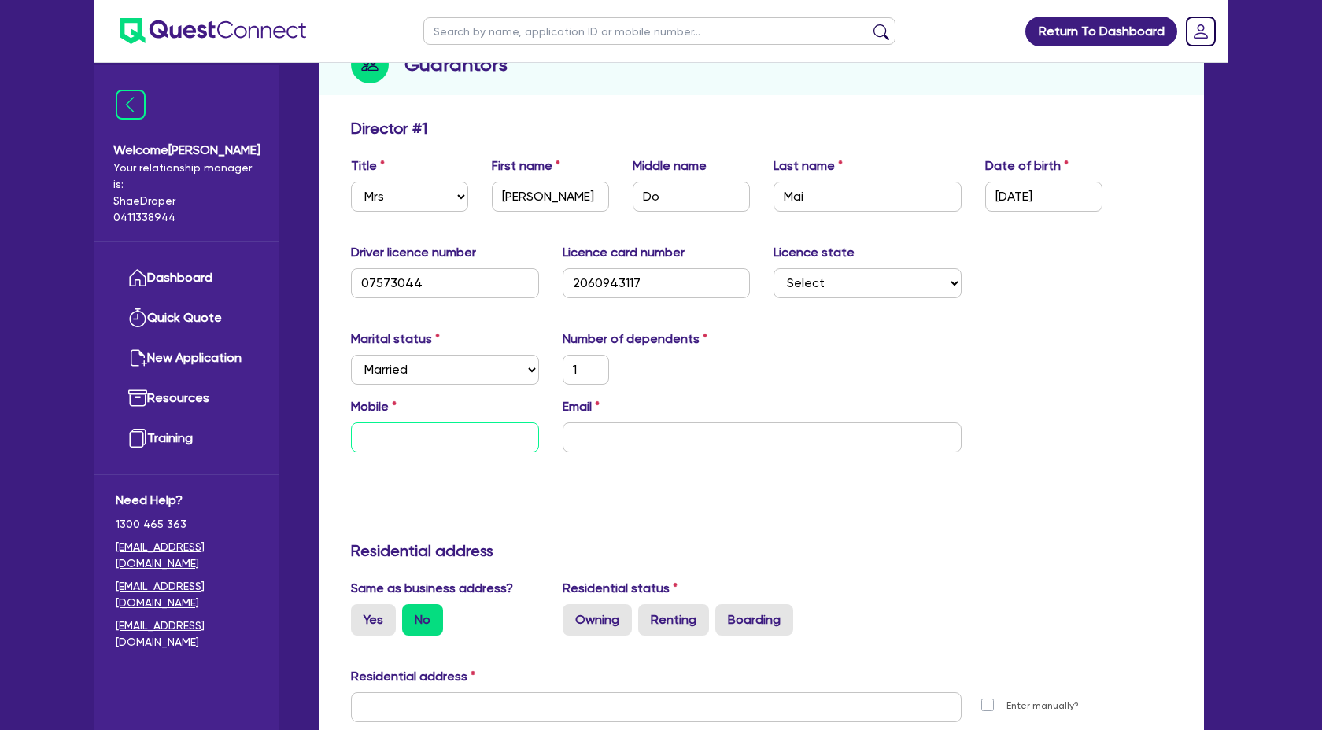
click at [441, 437] on input "text" at bounding box center [445, 437] width 188 height 30
paste input "0416 898 989"
type input "1"
type input "0416 898 989"
click at [603, 441] on input "email" at bounding box center [761, 437] width 399 height 30
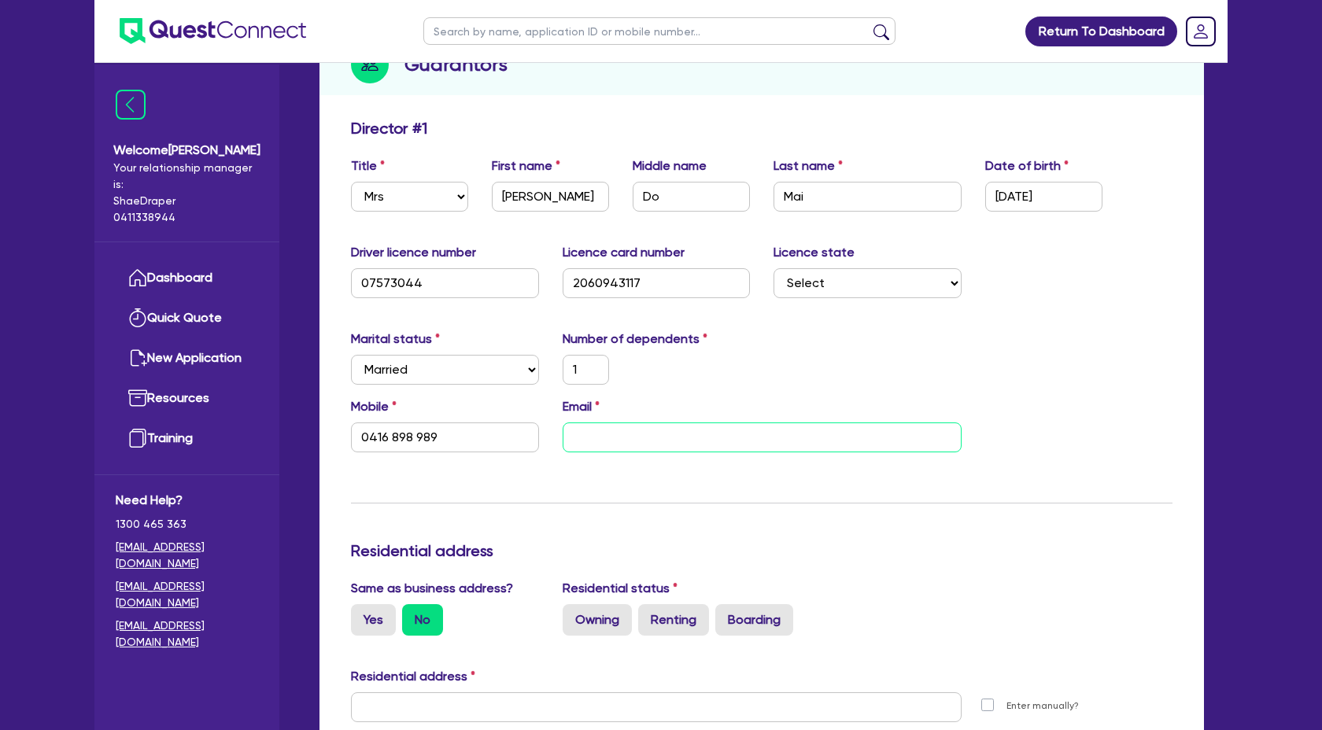
paste input "[EMAIL_ADDRESS][DOMAIN_NAME]"
type input "1"
type input "0416 898 989"
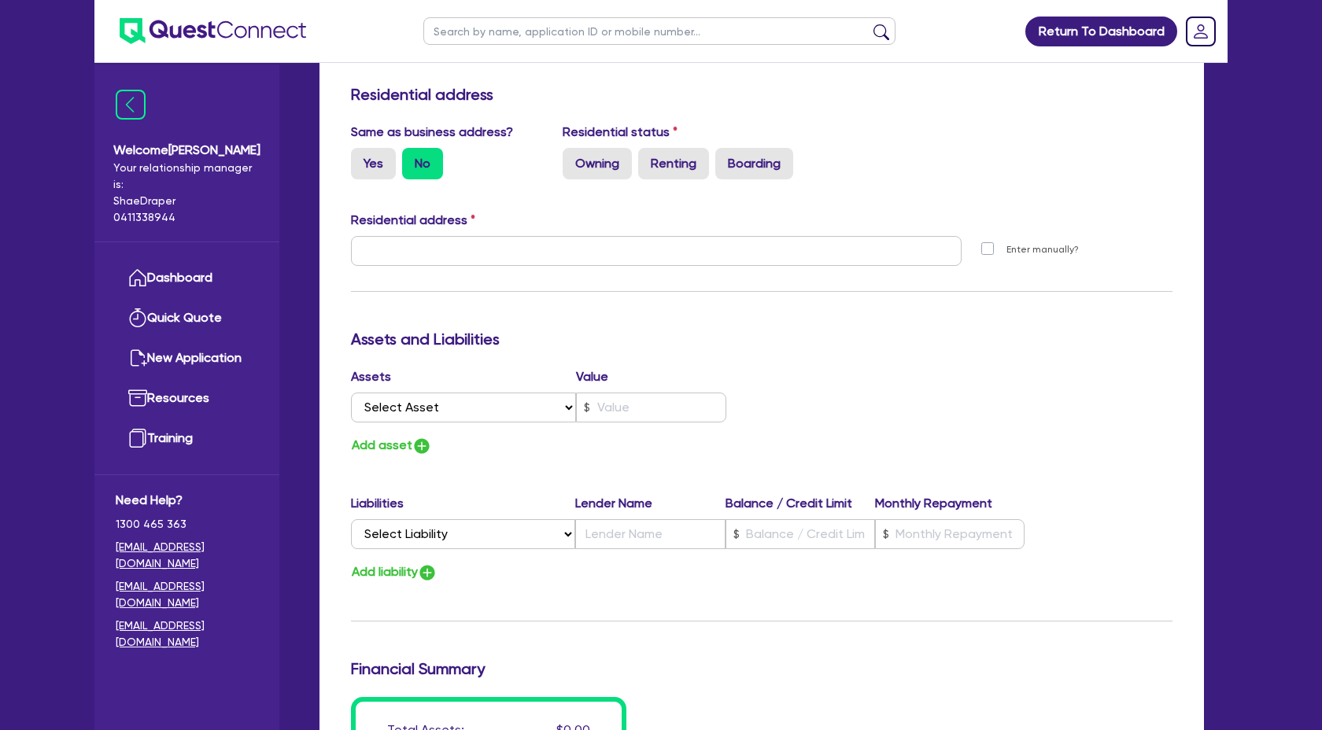
scroll to position [662, 0]
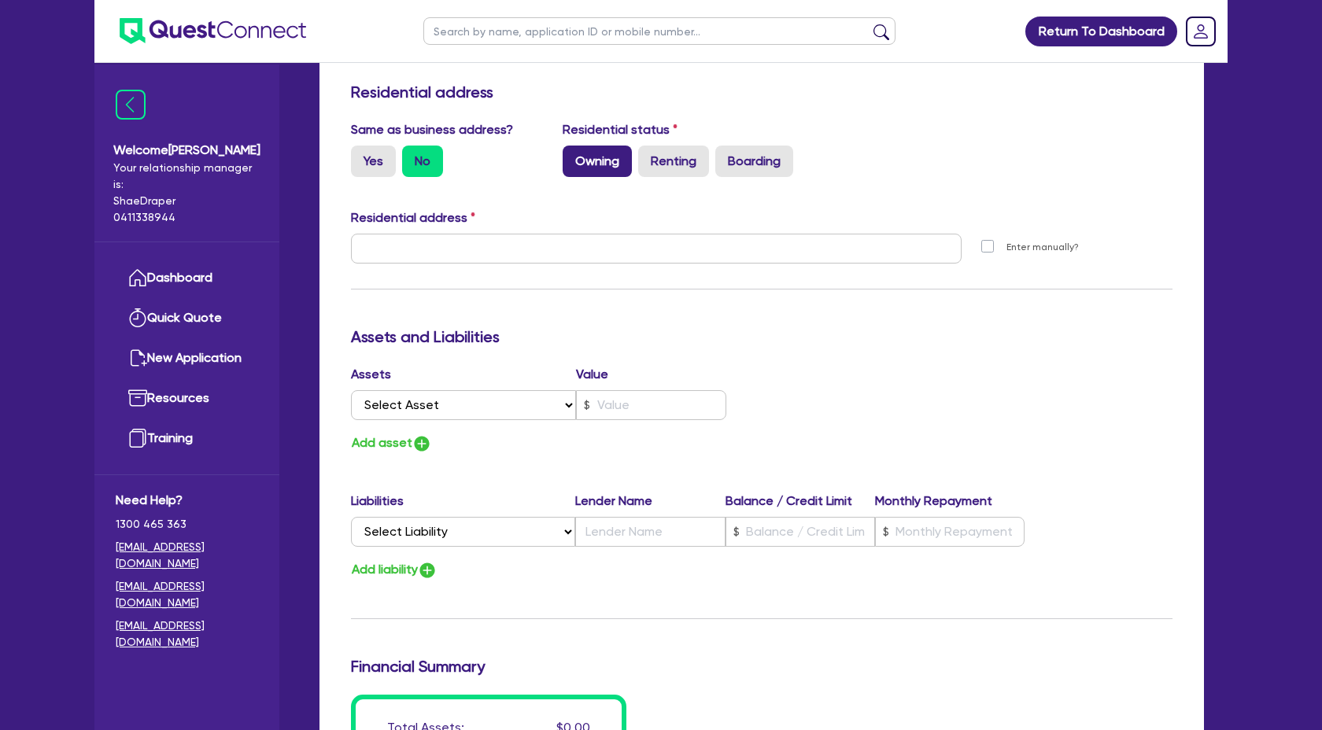
type input "[EMAIL_ADDRESS][DOMAIN_NAME]"
click at [601, 160] on label "Owning" at bounding box center [596, 161] width 69 height 31
click at [573, 156] on input "Owning" at bounding box center [567, 151] width 10 height 10
radio input "true"
type input "1"
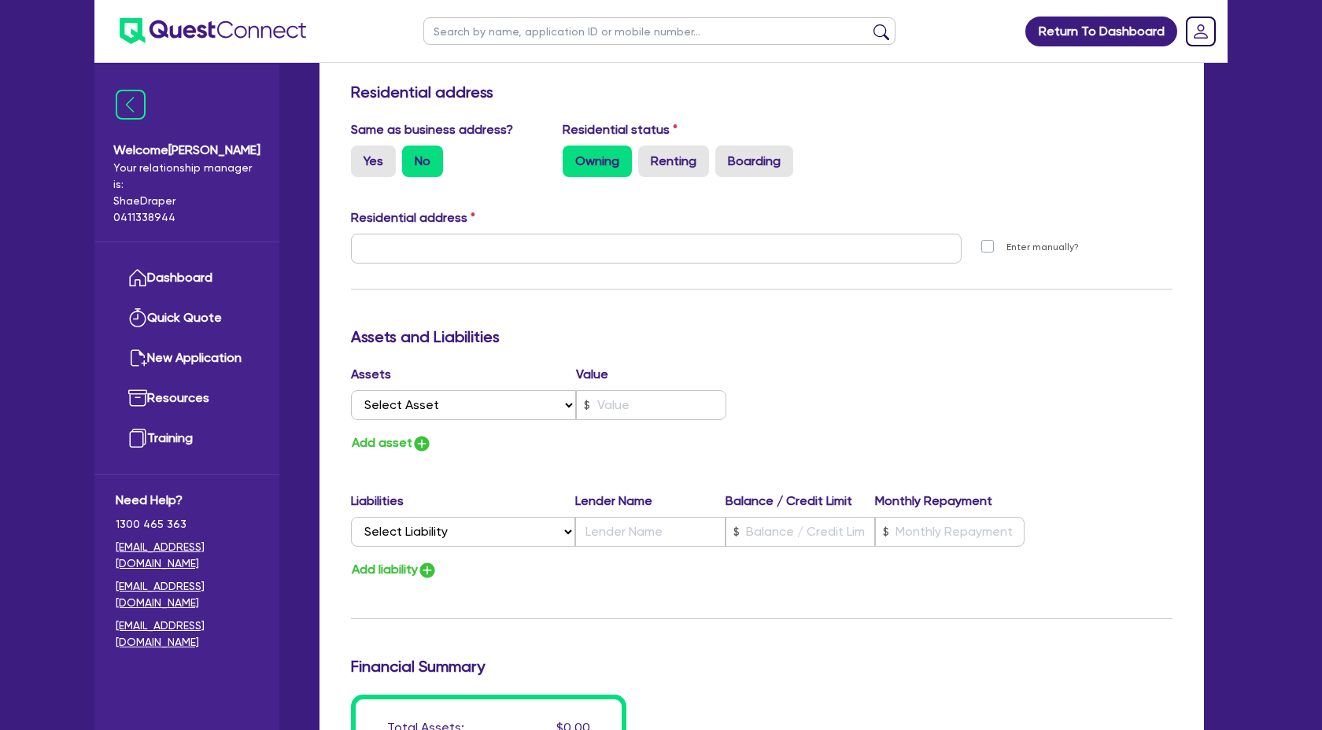
type input "0416 898 989"
click at [447, 253] on input "text" at bounding box center [656, 249] width 610 height 30
paste input "[STREET_ADDRESS]"
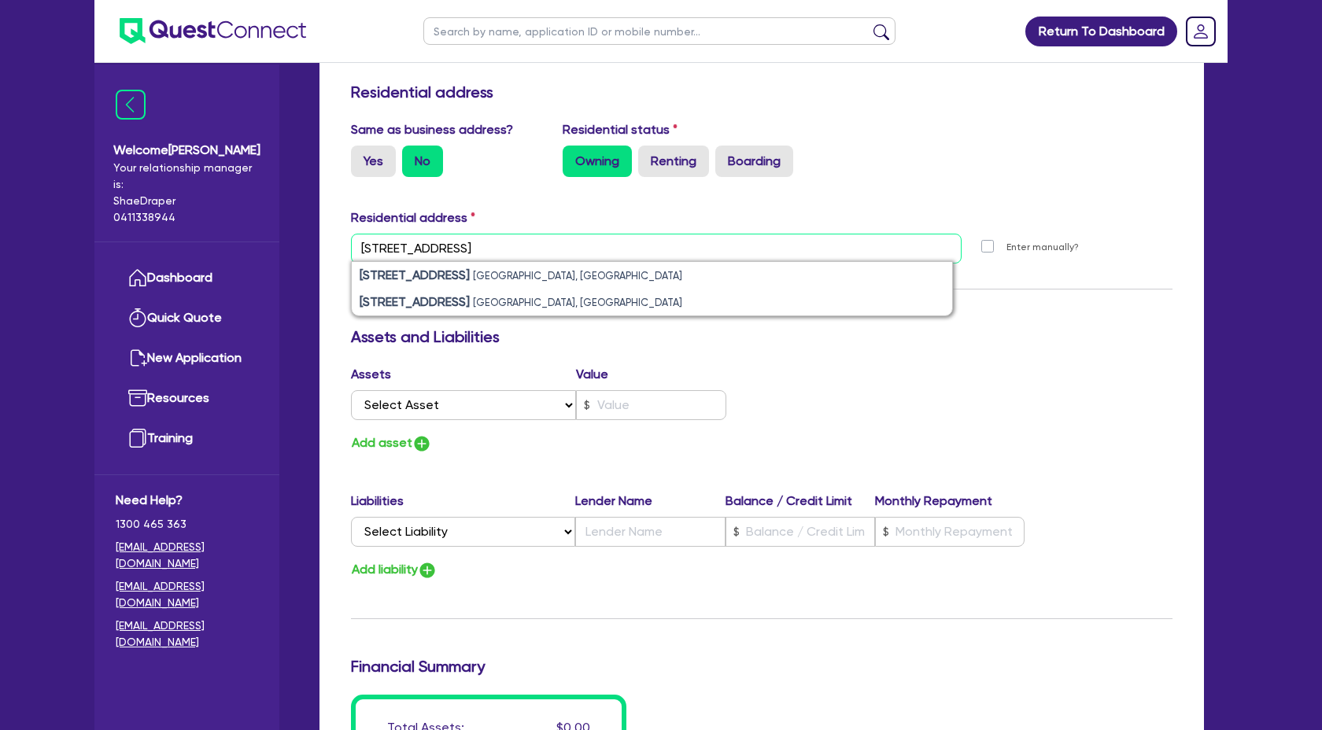
type input "[STREET_ADDRESS]"
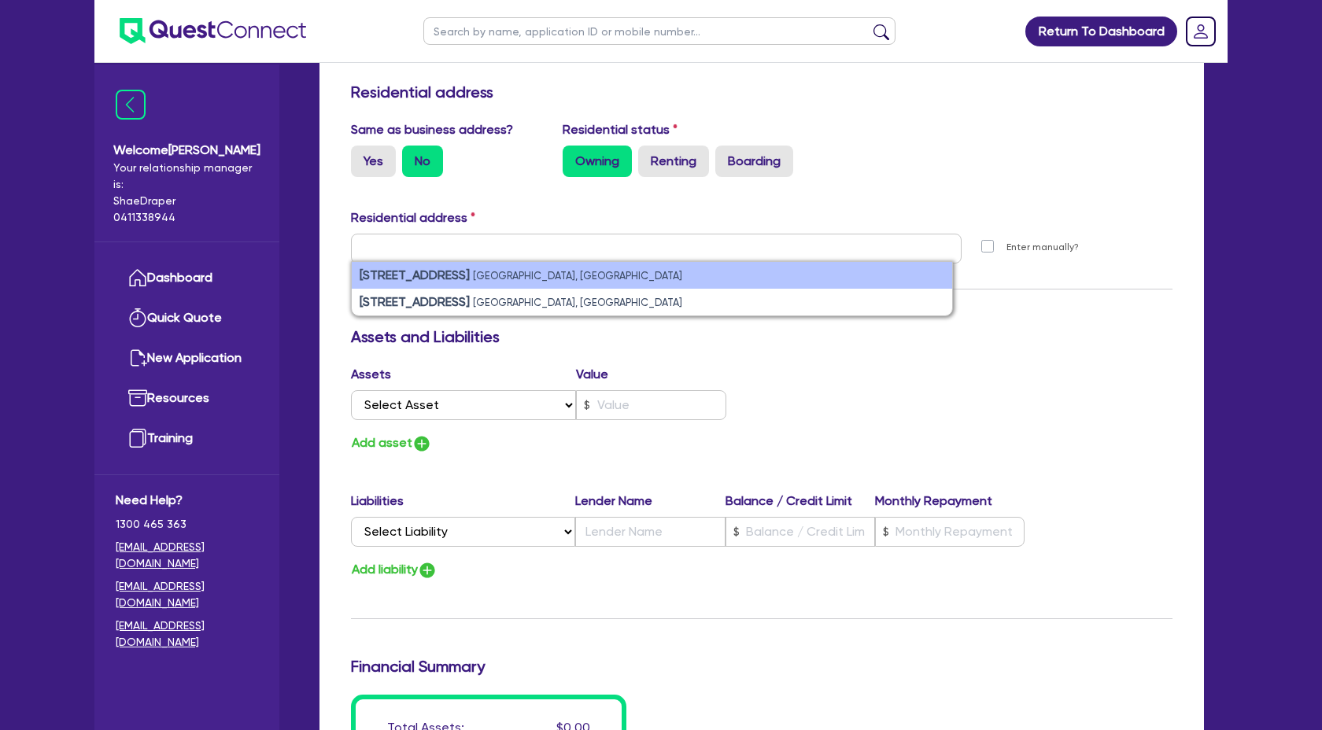
scroll to position [667, 0]
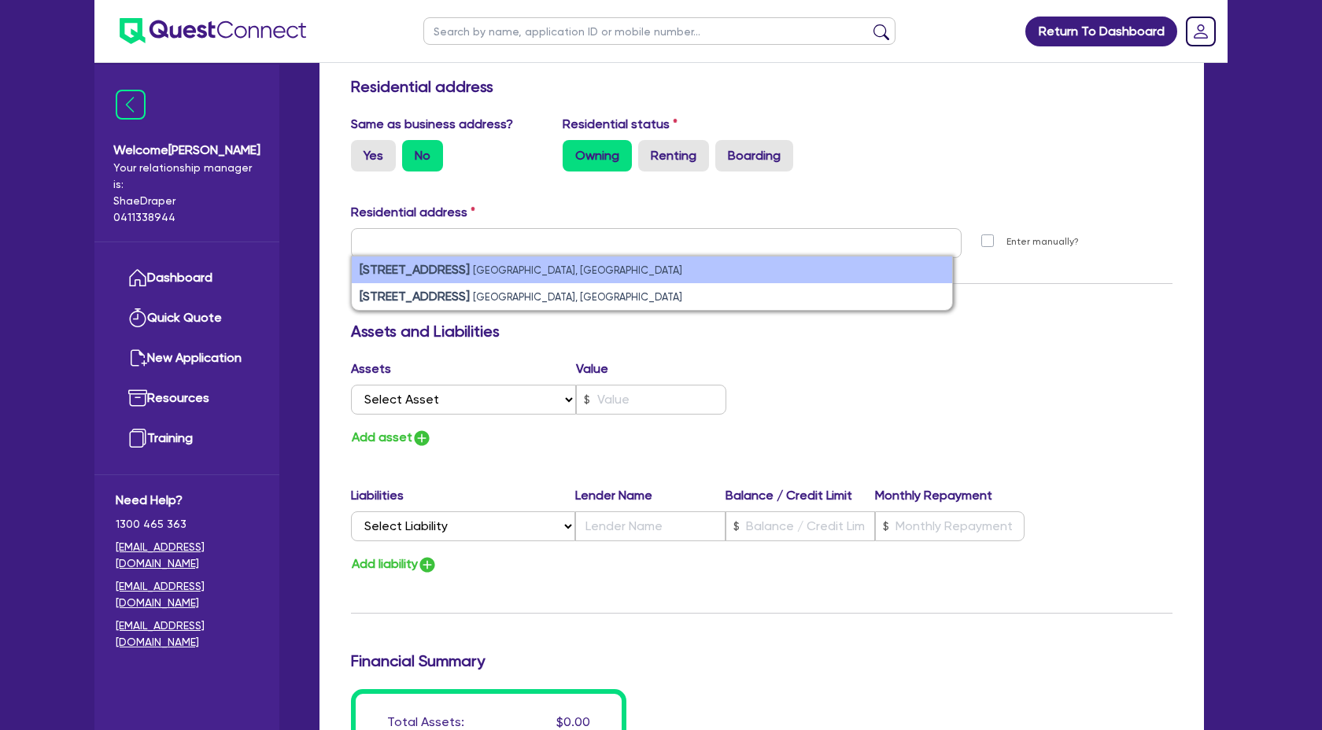
click at [606, 278] on li "[STREET_ADDRESS]" at bounding box center [652, 269] width 600 height 27
type input "1"
type input "0416 898 989"
type input "[STREET_ADDRESS]"
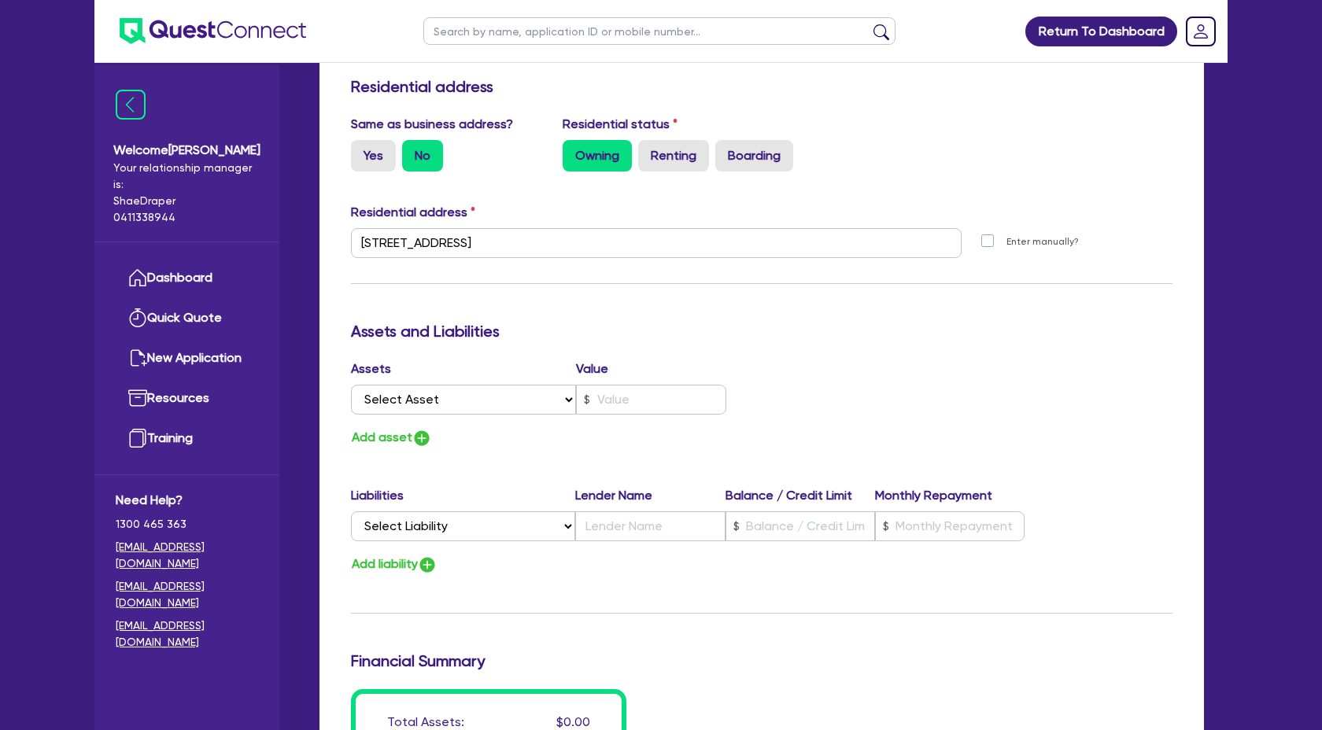
click at [825, 318] on div "Update residential status for Director #1 Boarding is only acceptable when the …" at bounding box center [761, 236] width 821 height 1163
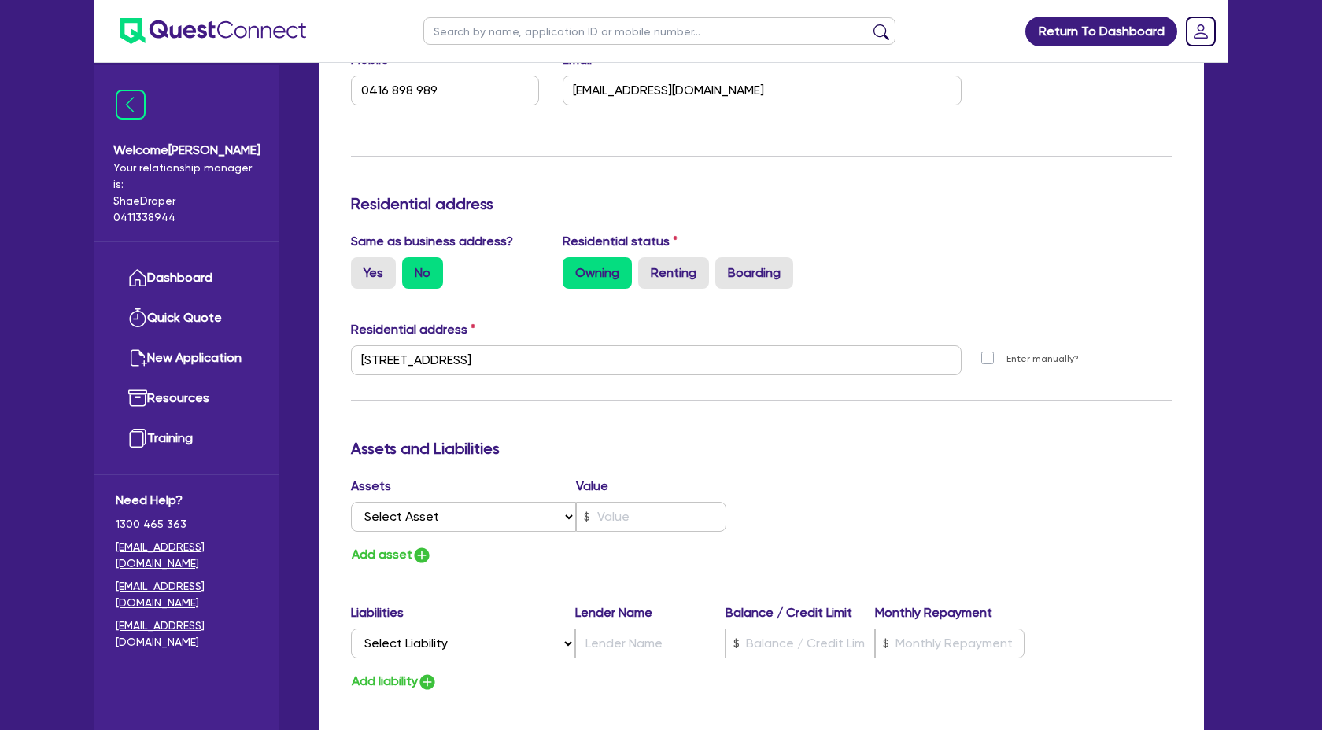
scroll to position [547, 0]
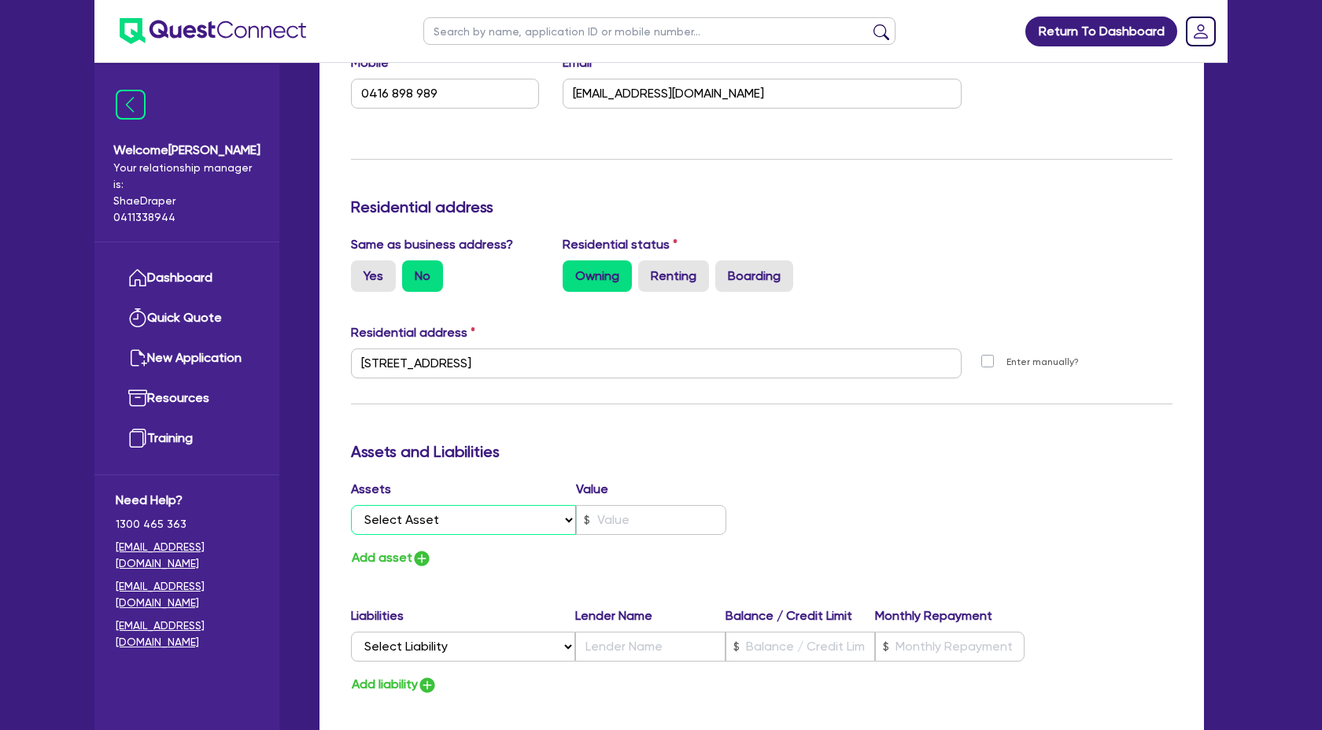
click at [510, 527] on select "Select Asset Cash Property Investment property Vehicle Truck Trailer Equipment …" at bounding box center [463, 520] width 225 height 30
select select "CASH"
click at [351, 505] on select "Select Asset Cash Property Investment property Vehicle Truck Trailer Equipment …" at bounding box center [463, 520] width 225 height 30
type input "1"
type input "0416 898 989"
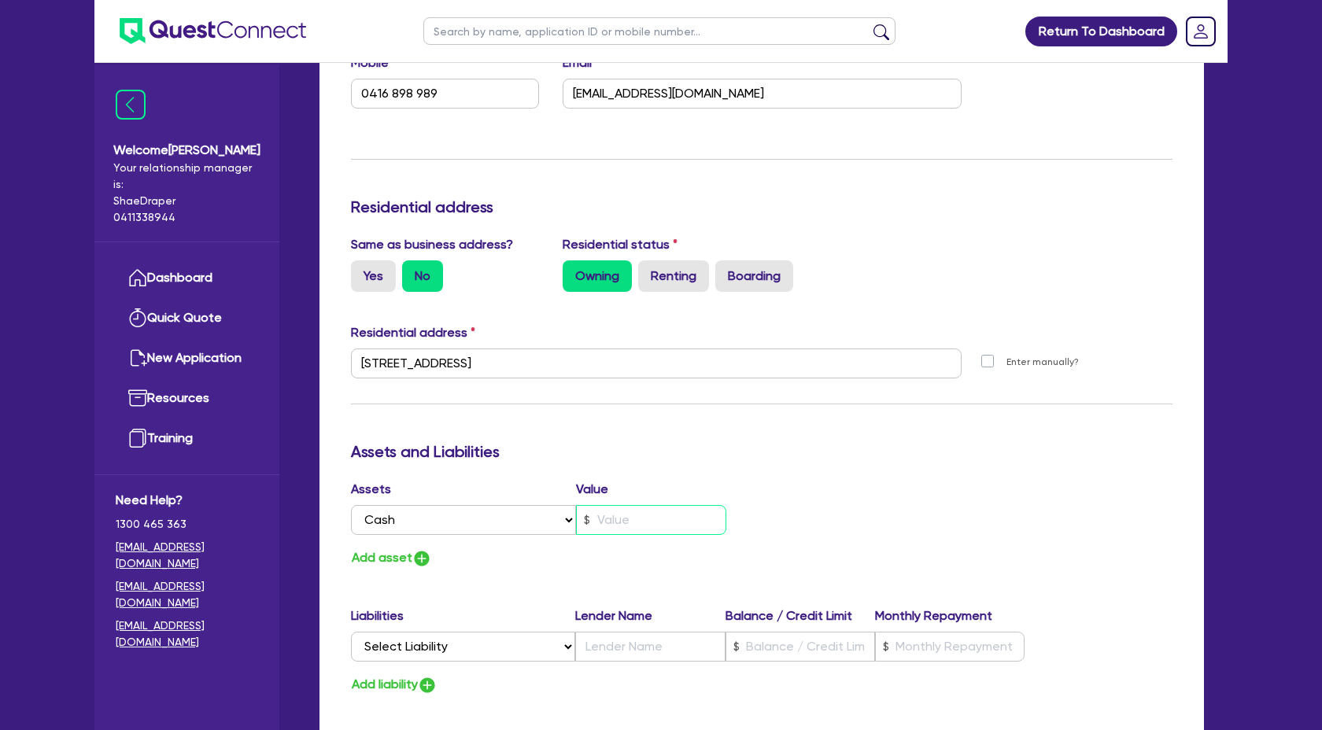
click at [627, 524] on input "text" at bounding box center [651, 520] width 150 height 30
type input "1"
type input "0416 898 989"
type input "1"
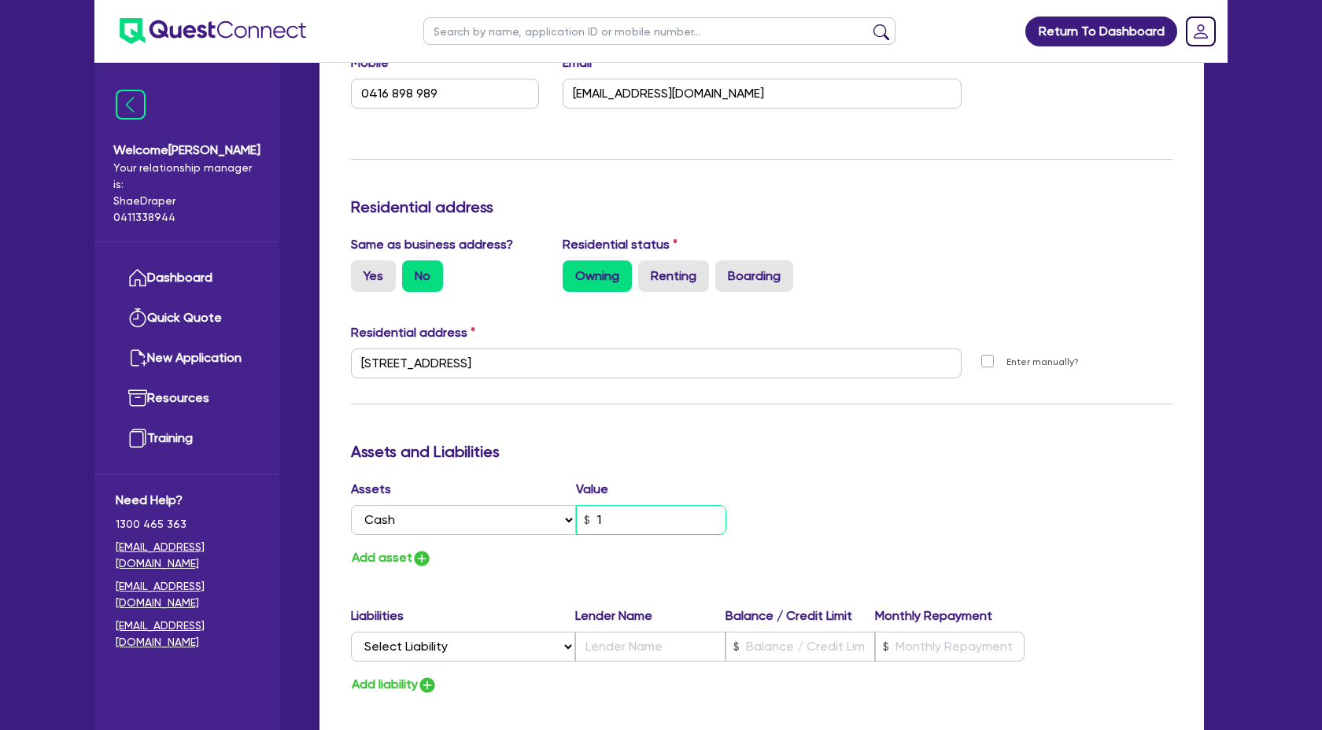
type input "0416 898 989"
type input "10"
type input "1"
type input "0416 898 989"
type input "107"
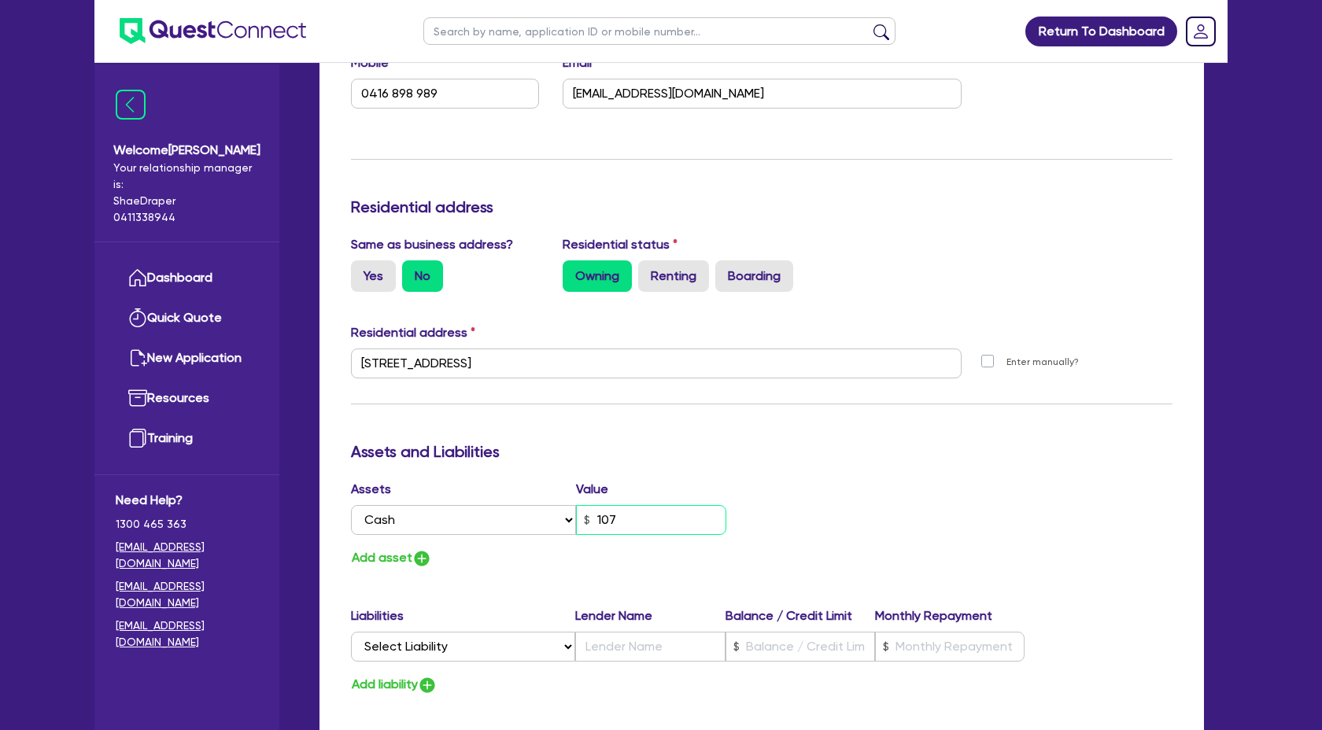
type input "1"
type input "0416 898 989"
type input "1,070"
type input "1"
type input "0416 898 989"
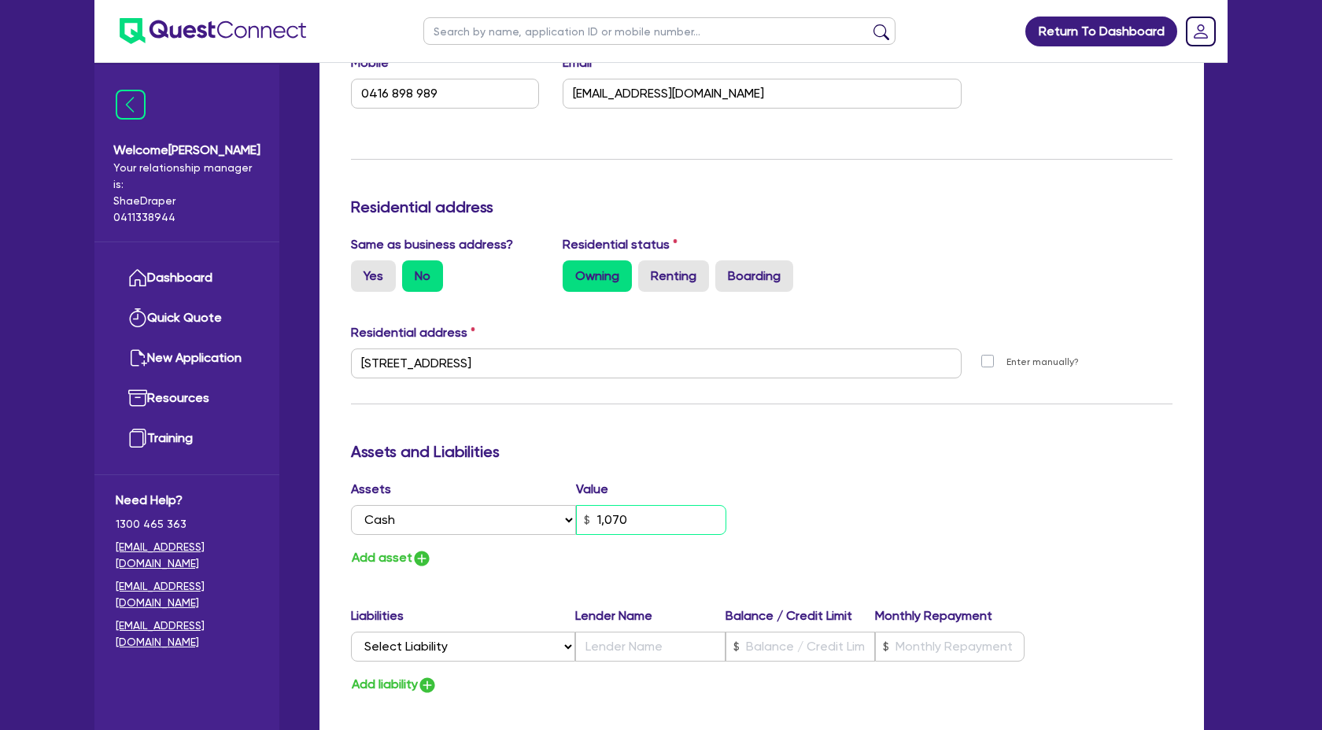
type input "10,700"
type input "1"
type input "0416 898 989"
type input "107,000"
click at [414, 562] on img "button" at bounding box center [421, 558] width 19 height 19
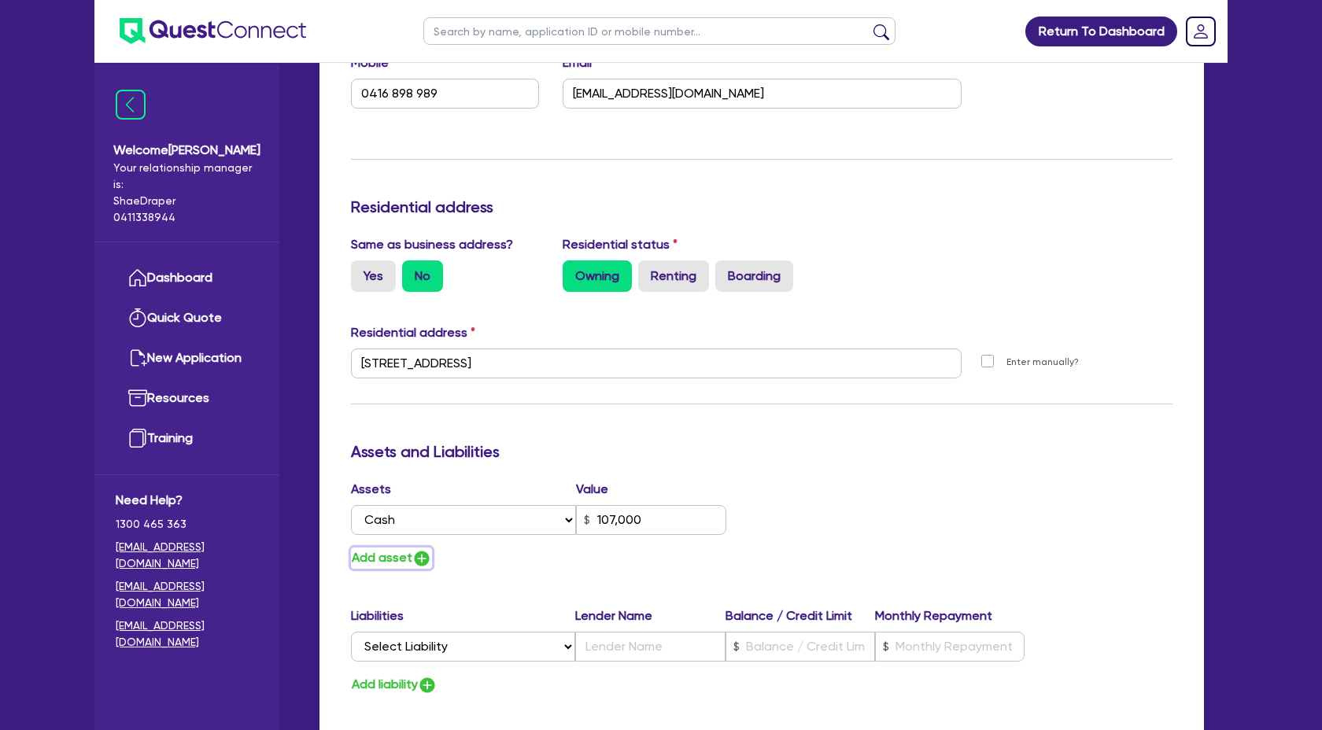
type input "1"
type input "0416 898 989"
type input "107,000"
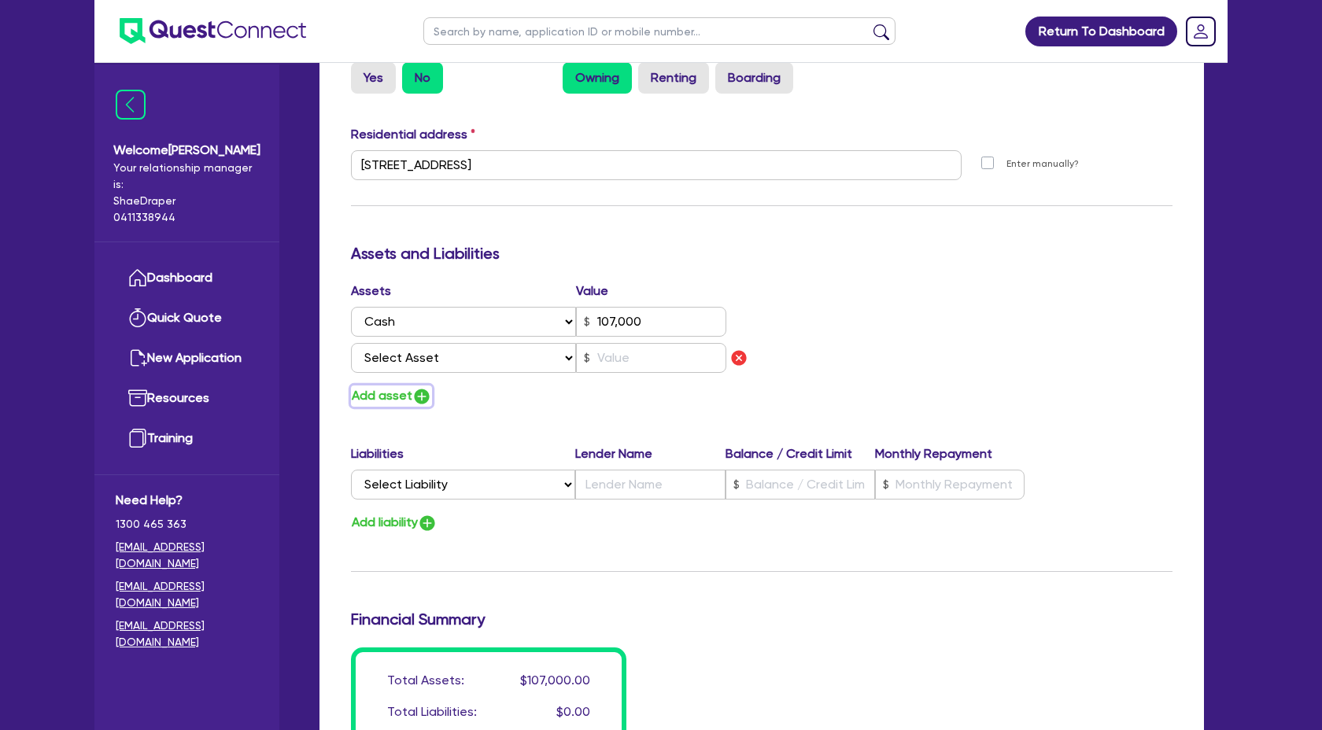
scroll to position [754, 0]
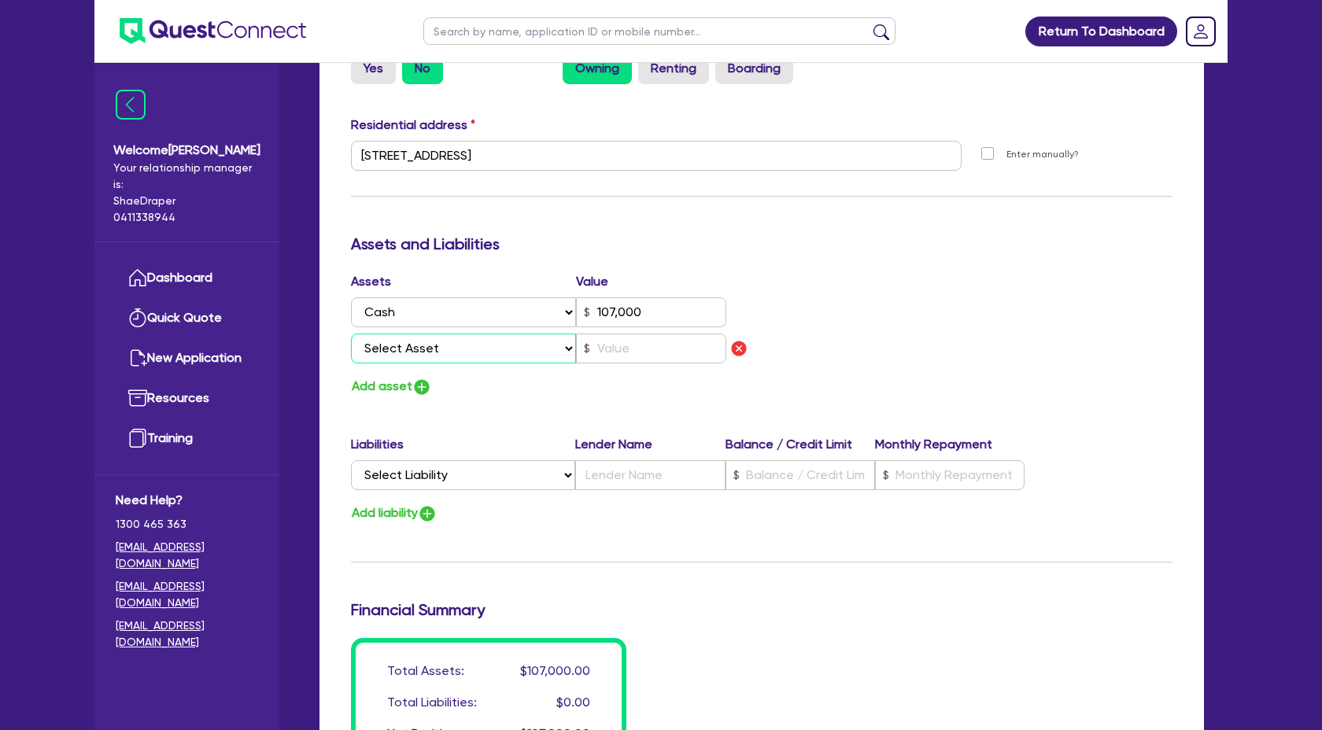
click at [559, 348] on select "Select Asset Cash Property Investment property Vehicle Truck Trailer Equipment …" at bounding box center [463, 349] width 225 height 30
select select "PROPERTY"
click at [351, 334] on select "Select Asset Cash Property Investment property Vehicle Truck Trailer Equipment …" at bounding box center [463, 349] width 225 height 30
type input "1"
type input "0416 898 989"
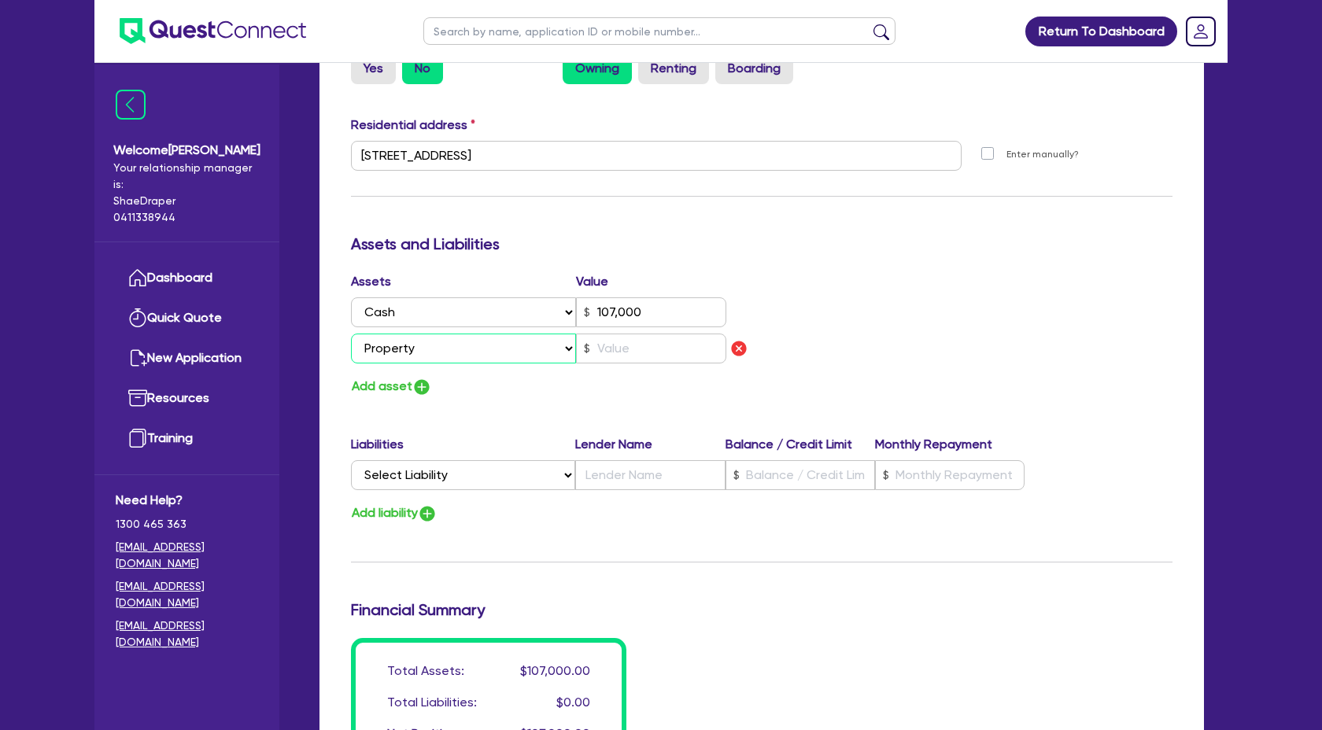
type input "107,000"
click at [615, 359] on input "text" at bounding box center [651, 349] width 150 height 30
type input "1"
type input "0416 898 989"
type input "107,000"
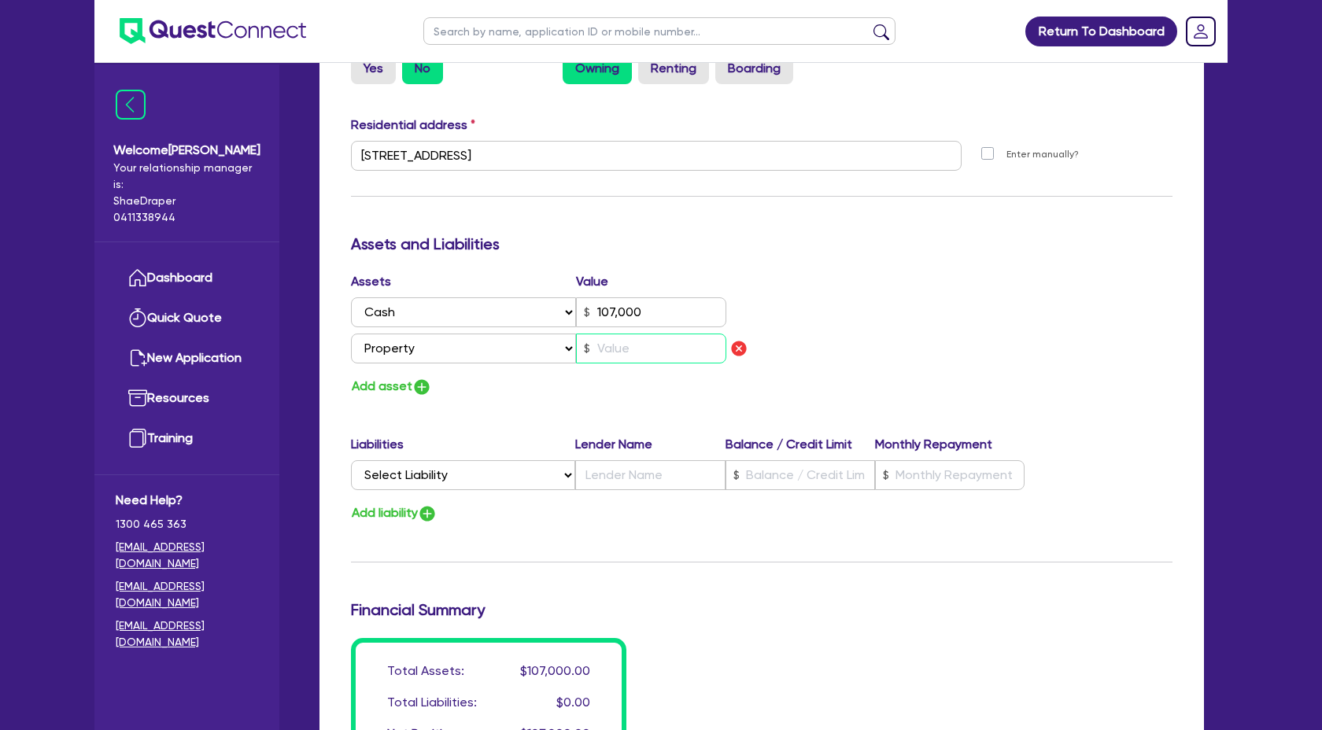
type input "3"
type input "1"
type input "0416 898 989"
type input "107,000"
type input "30"
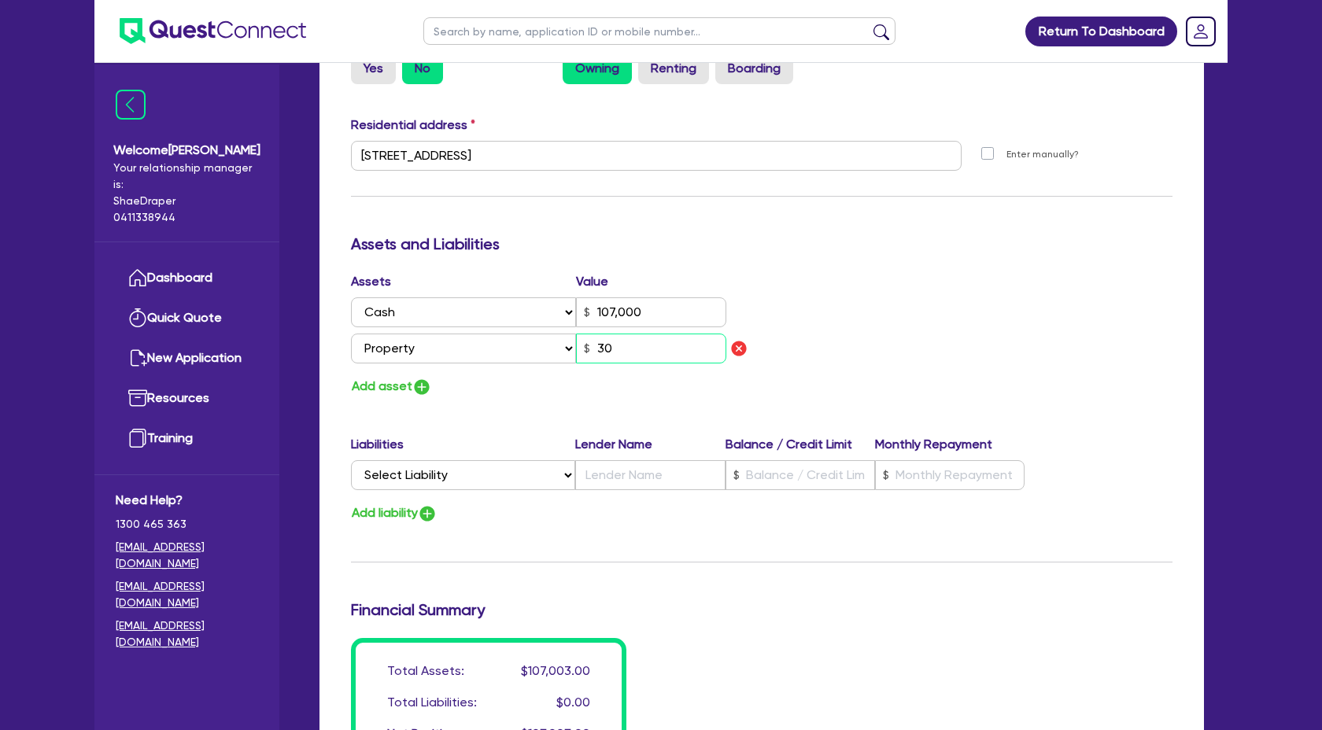
type input "1"
type input "0416 898 989"
type input "107,000"
type input "300"
type input "1"
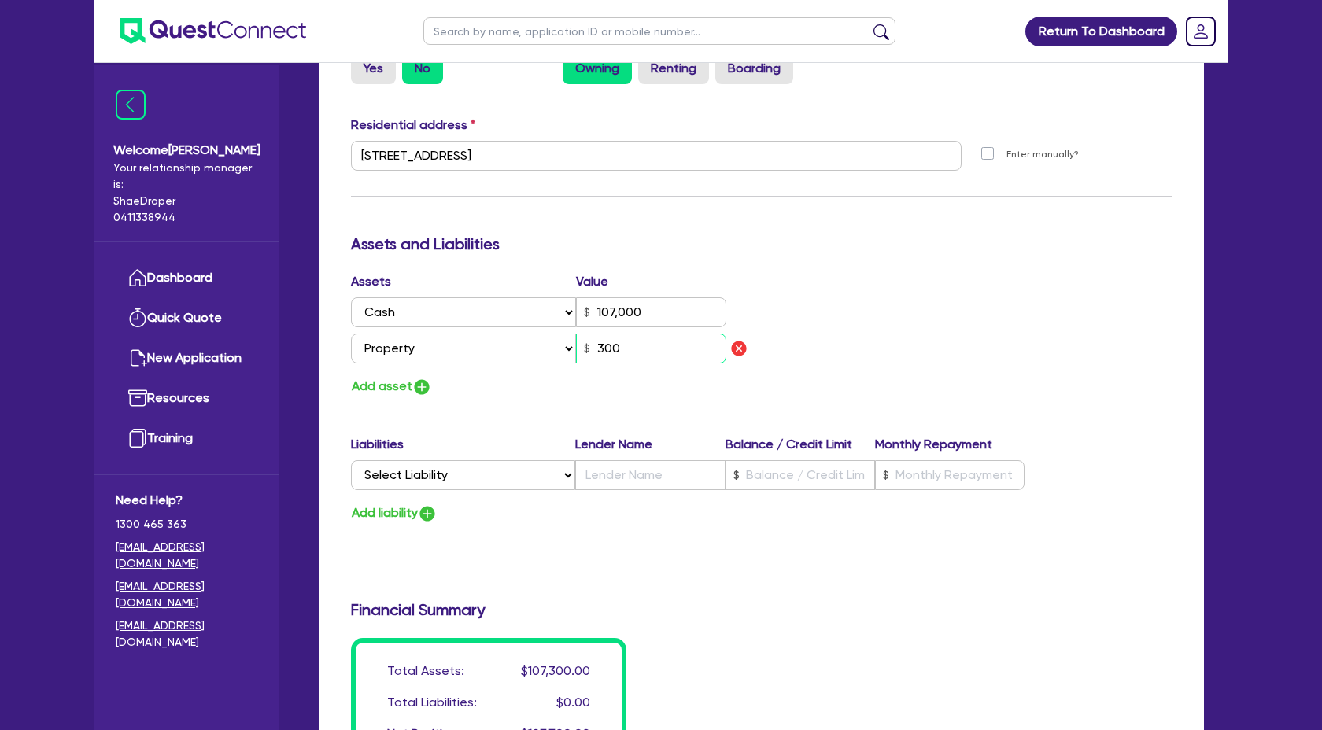
type input "0416 898 989"
type input "107,000"
type input "3,000"
type input "1"
type input "0416 898 989"
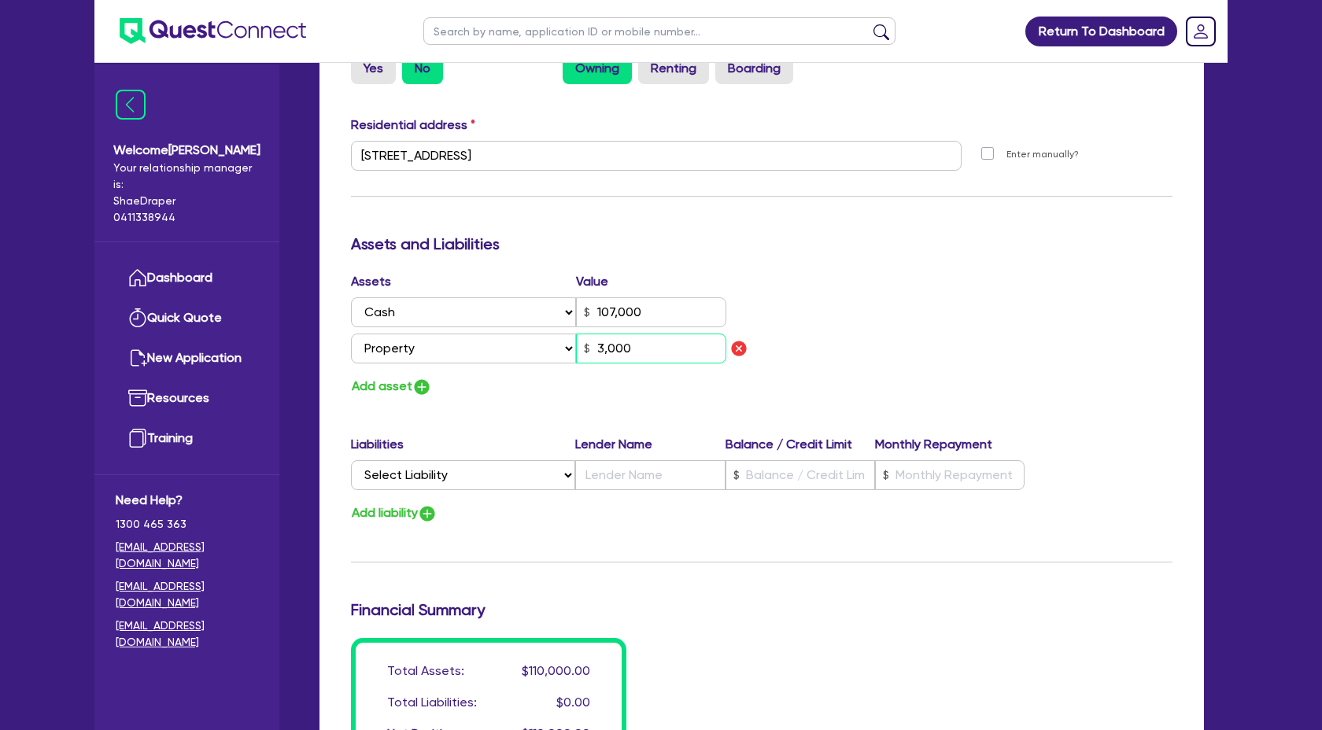
type input "107,000"
type input "30,000"
type input "1"
type input "0416 898 989"
type input "107,000"
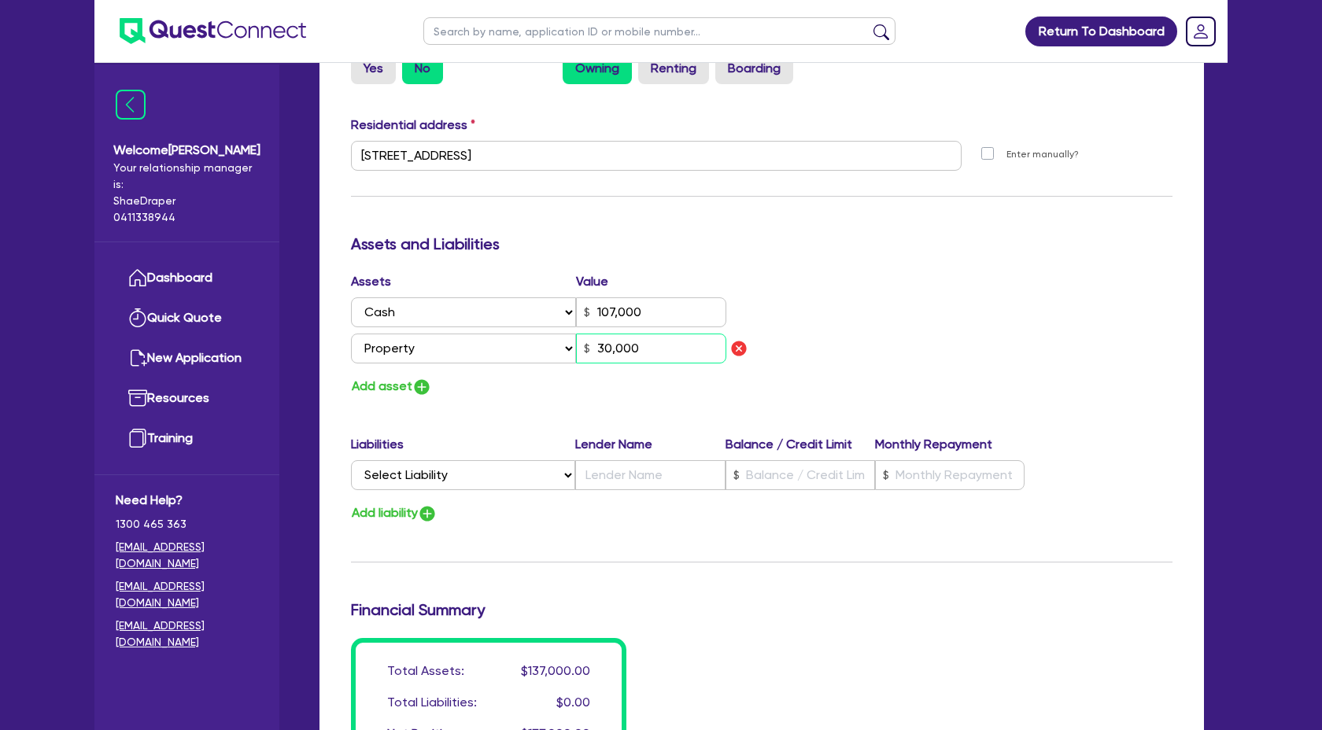
type input "300,000"
type input "1"
type input "0416 898 989"
type input "107,000"
type input "3,000,000"
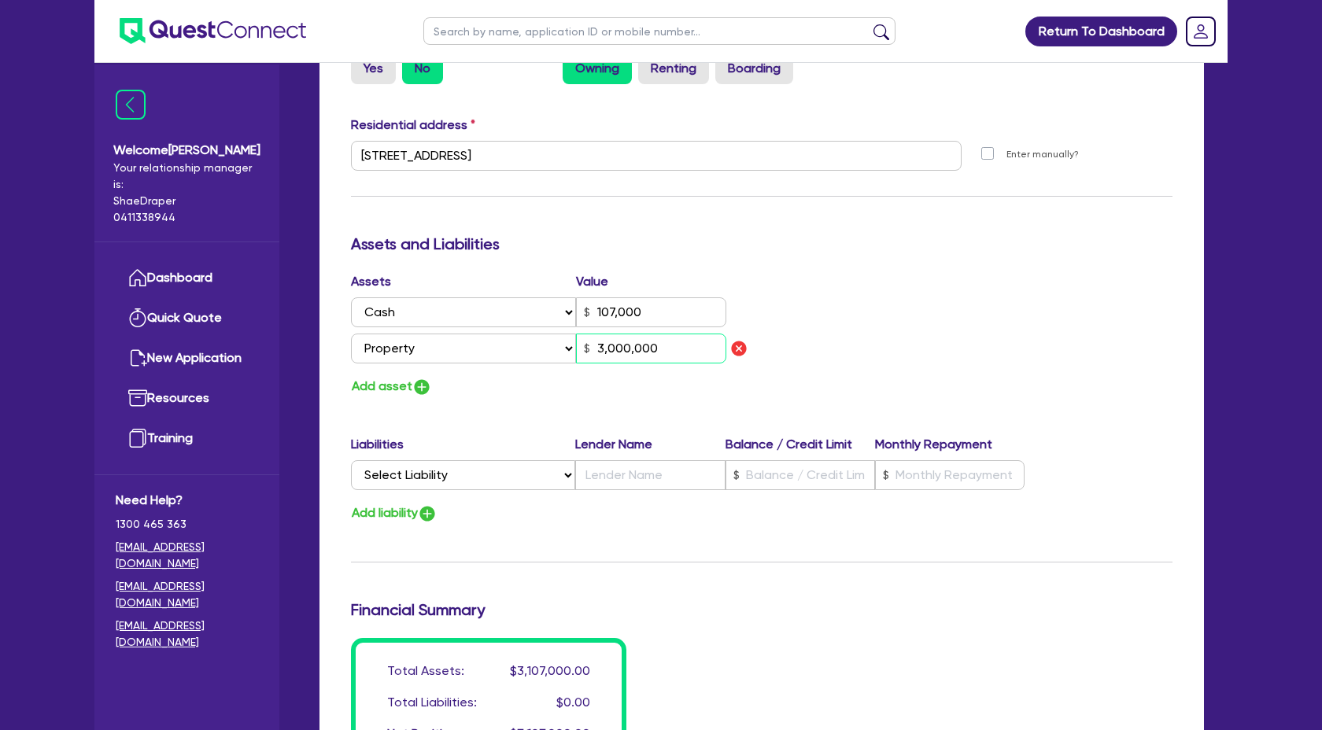
type input "1"
type input "0416 898 989"
type input "107,000"
type input "30,000,000"
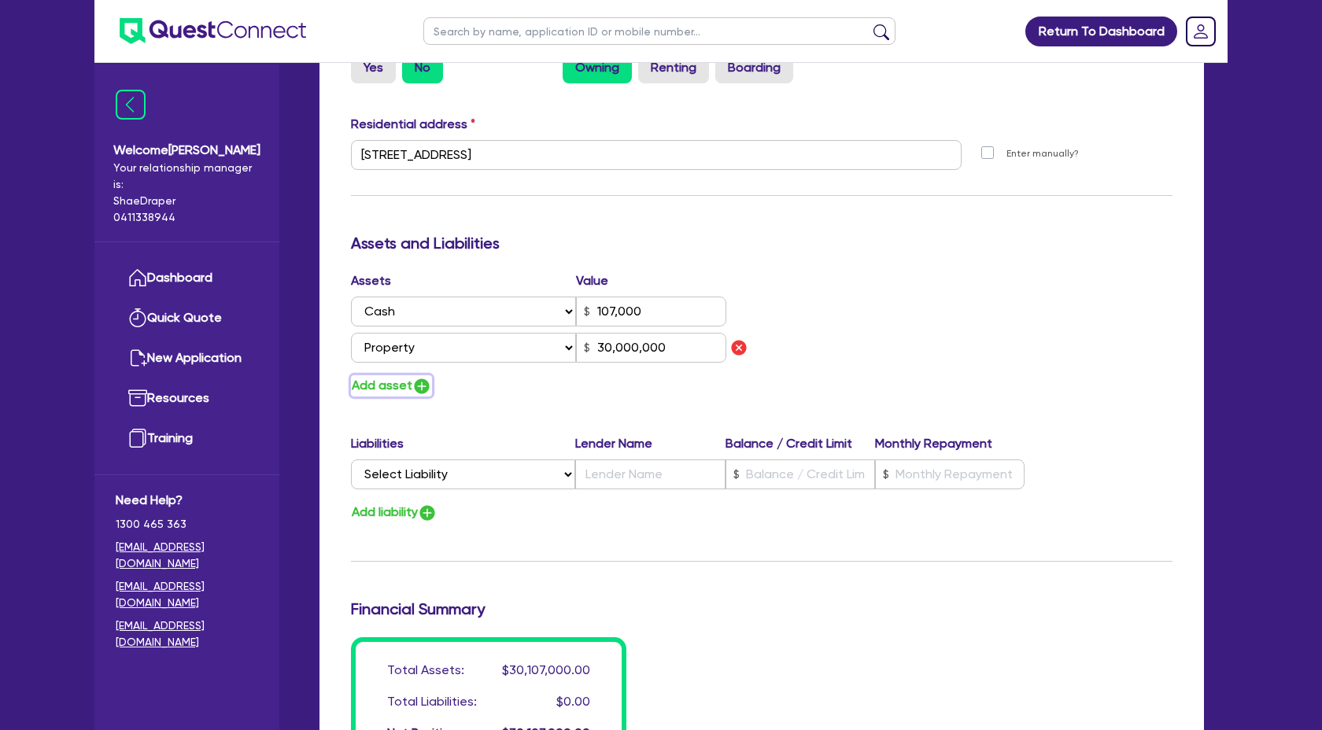
click at [412, 385] on img "button" at bounding box center [421, 386] width 19 height 19
type input "1"
type input "0416 898 989"
type input "107,000"
type input "30,000,000"
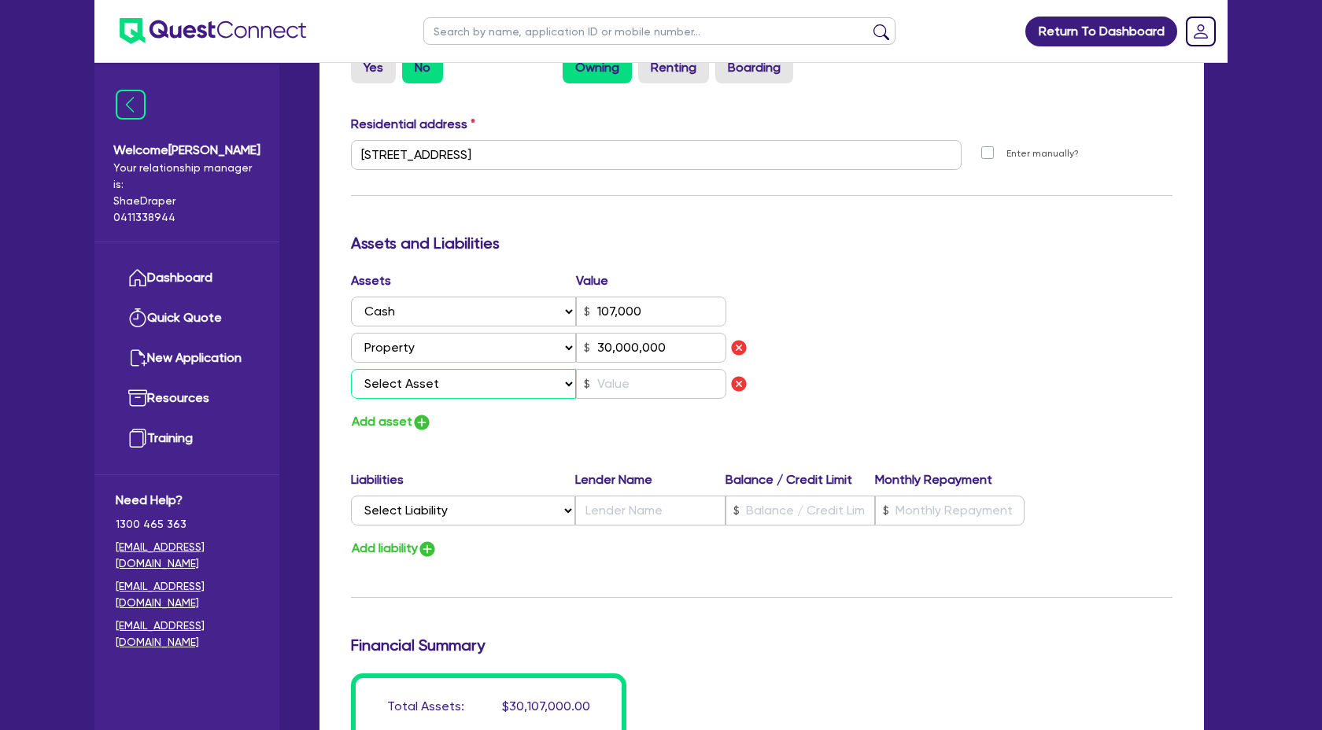
click at [433, 385] on select "Select Asset Cash Property Investment property Vehicle Truck Trailer Equipment …" at bounding box center [463, 384] width 225 height 30
click at [566, 379] on select "Select Asset Cash Property Investment property Vehicle Truck Trailer Equipment …" at bounding box center [463, 384] width 225 height 30
select select "INVESTMENT_PROPERTY"
click at [351, 369] on select "Select Asset Cash Property Investment property Vehicle Truck Trailer Equipment …" at bounding box center [463, 384] width 225 height 30
type input "1"
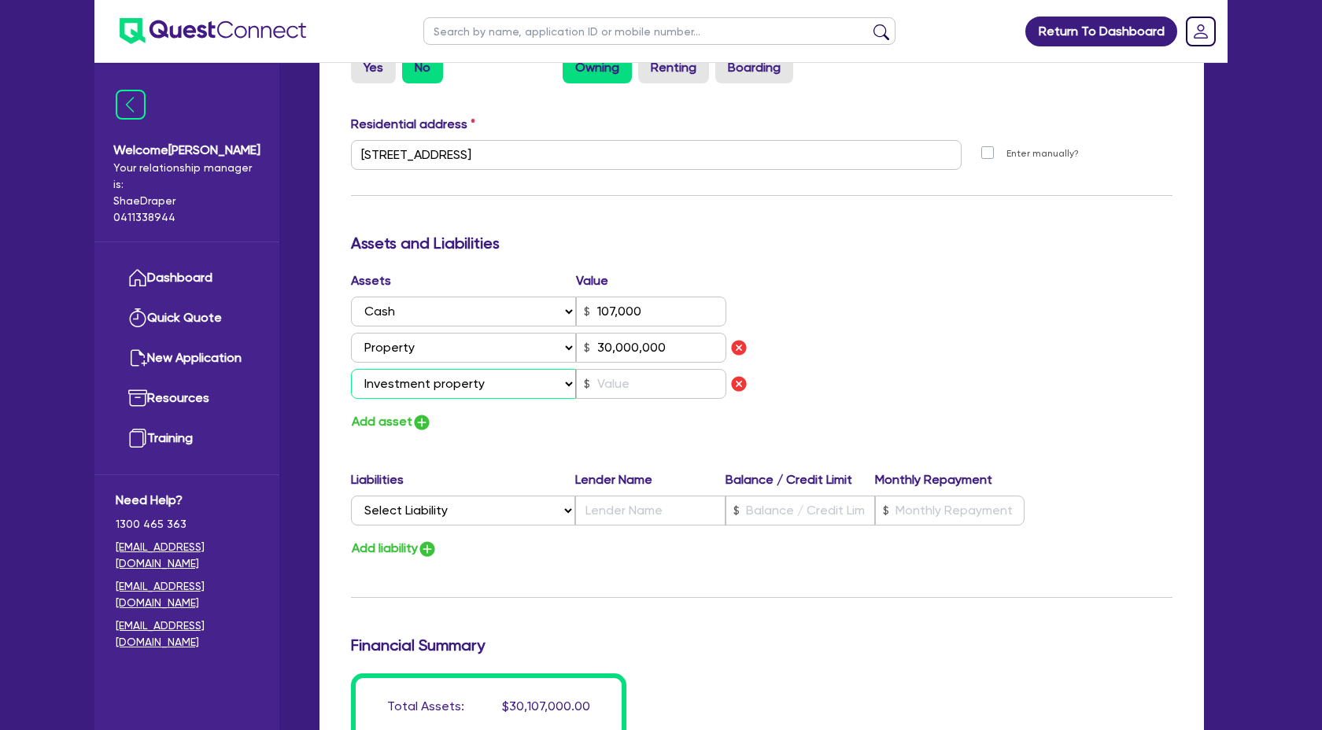
type input "0416 898 989"
type input "107,000"
type input "30,000,000"
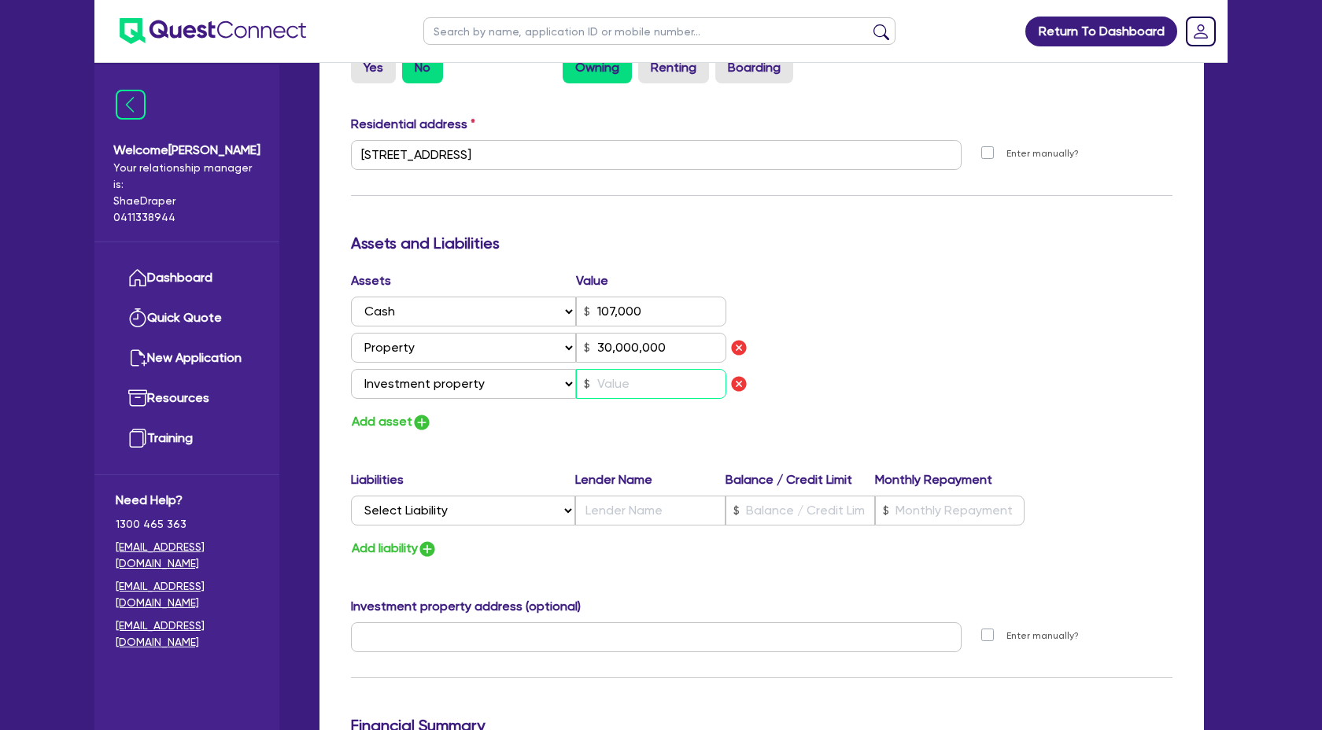
click at [637, 380] on input "text" at bounding box center [651, 384] width 150 height 30
type input "1"
type input "0416 898 989"
type input "107,000"
type input "30,000,000"
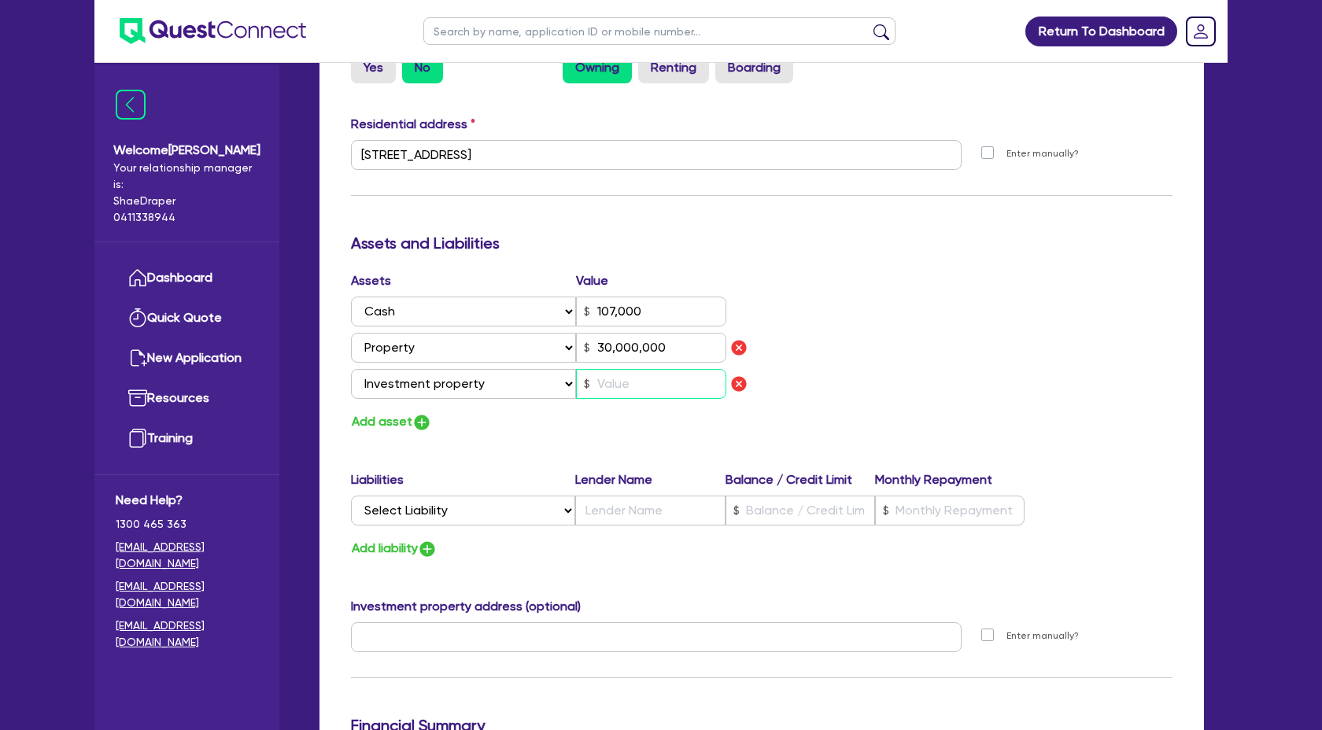
type input "2"
type input "1"
type input "0416 898 989"
type input "107,000"
type input "30,000,000"
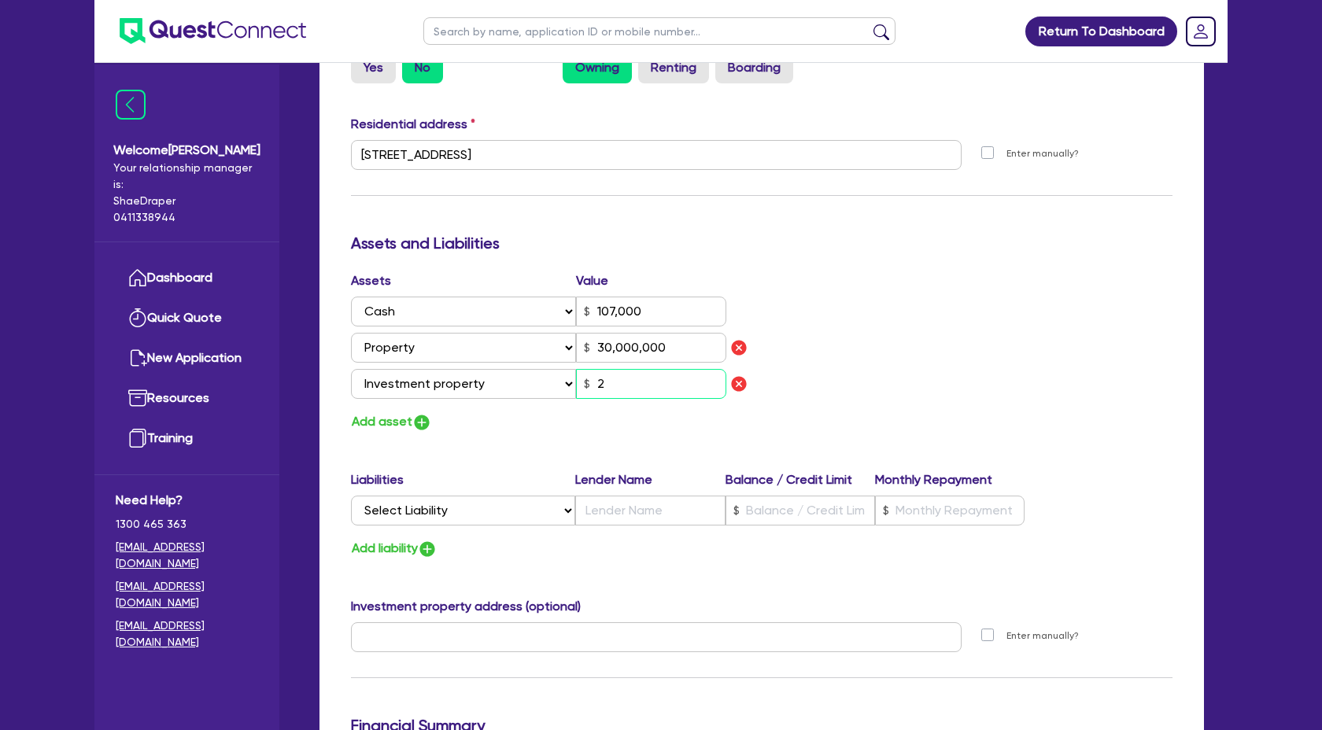
type input "20"
type input "1"
type input "0416 898 989"
type input "107,000"
type input "30,000,000"
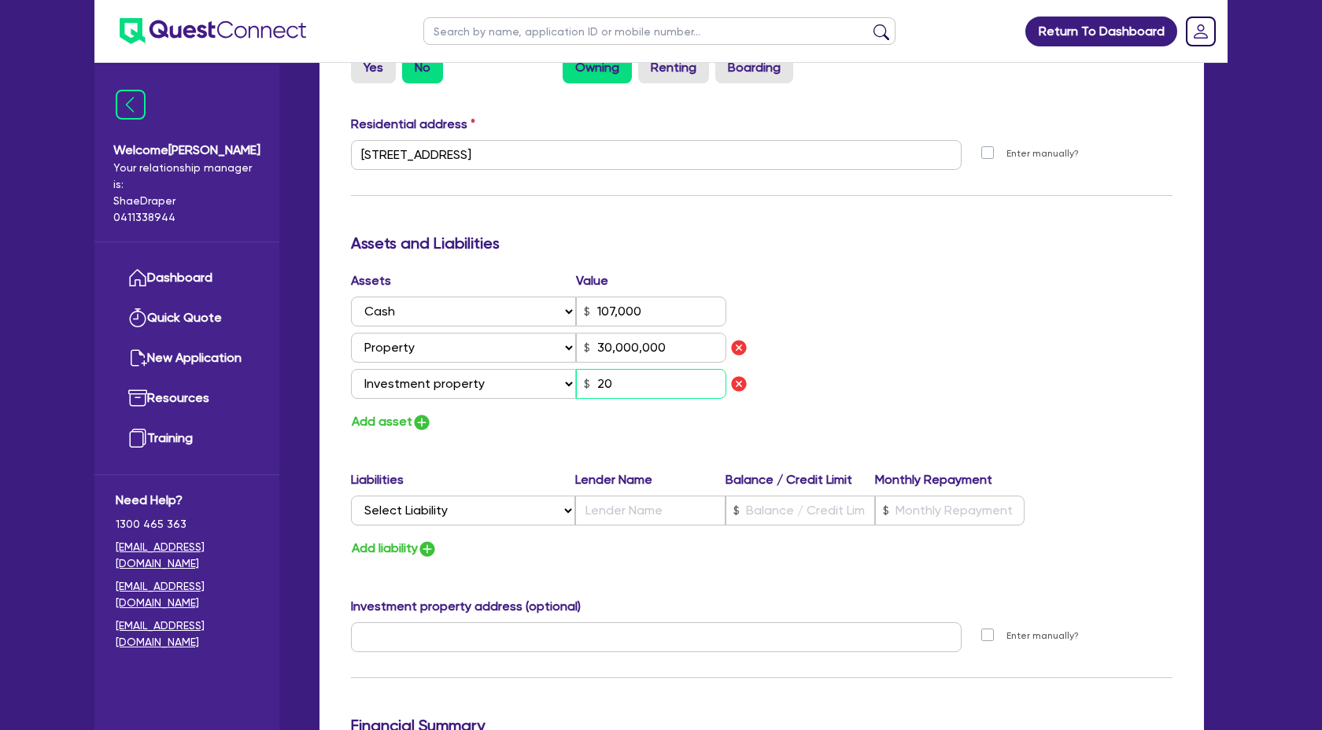
type input "200"
type input "1"
type input "0416 898 989"
type input "107,000"
type input "30,000,000"
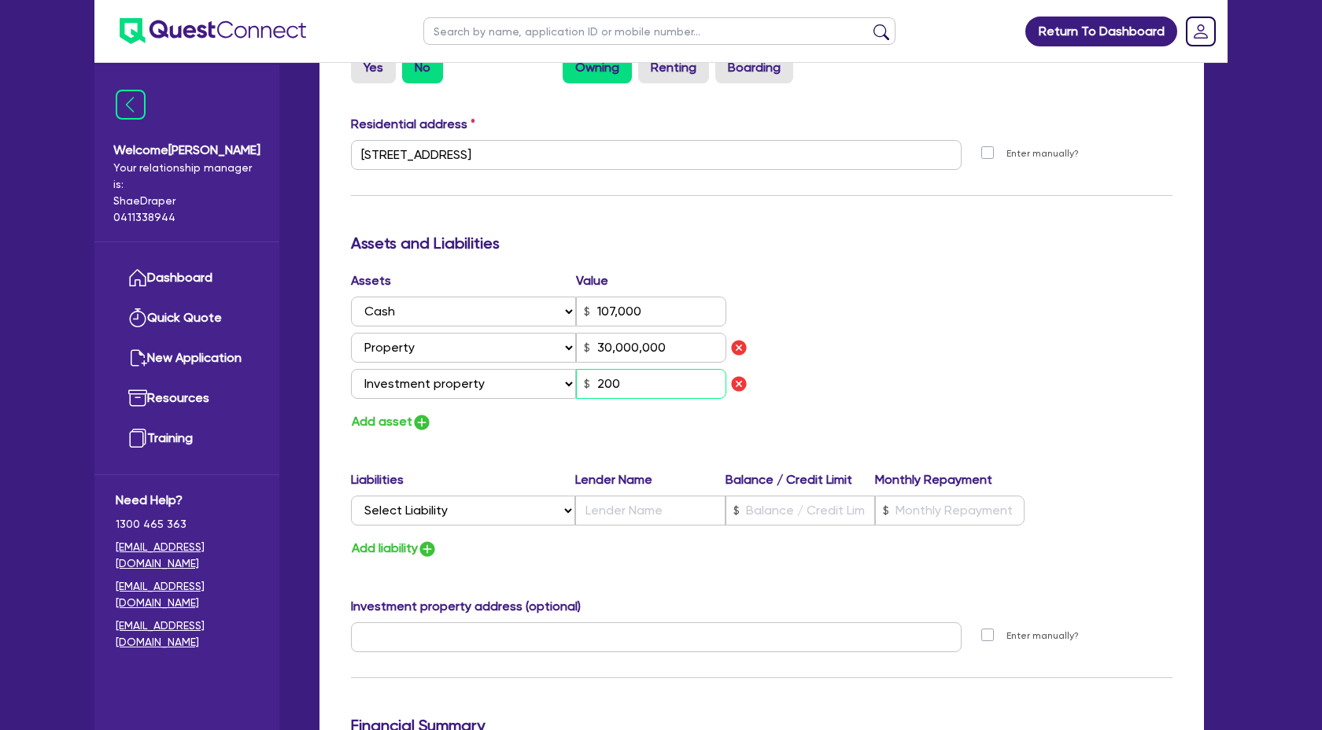
type input "2,000"
type input "1"
type input "0416 898 989"
type input "107,000"
type input "30,000,000"
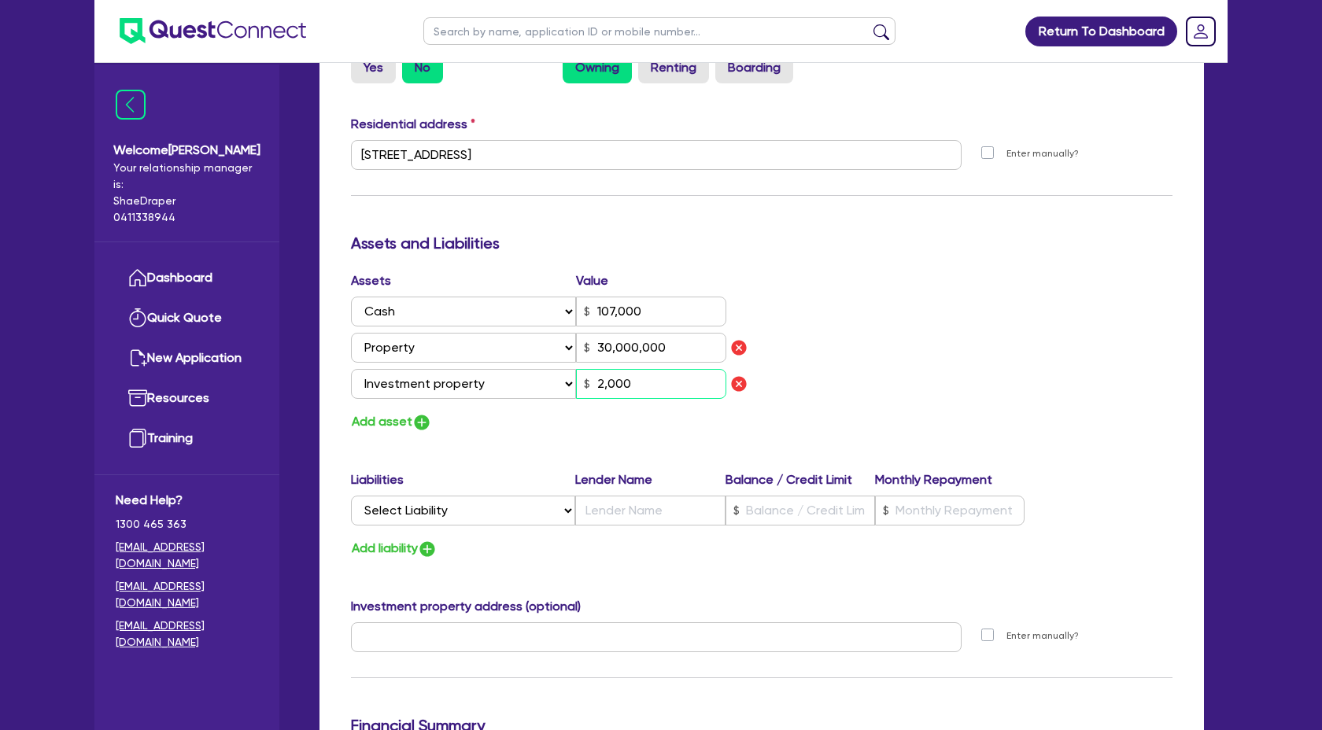
type input "20,000"
type input "1"
type input "0416 898 989"
type input "107,000"
type input "30,000,000"
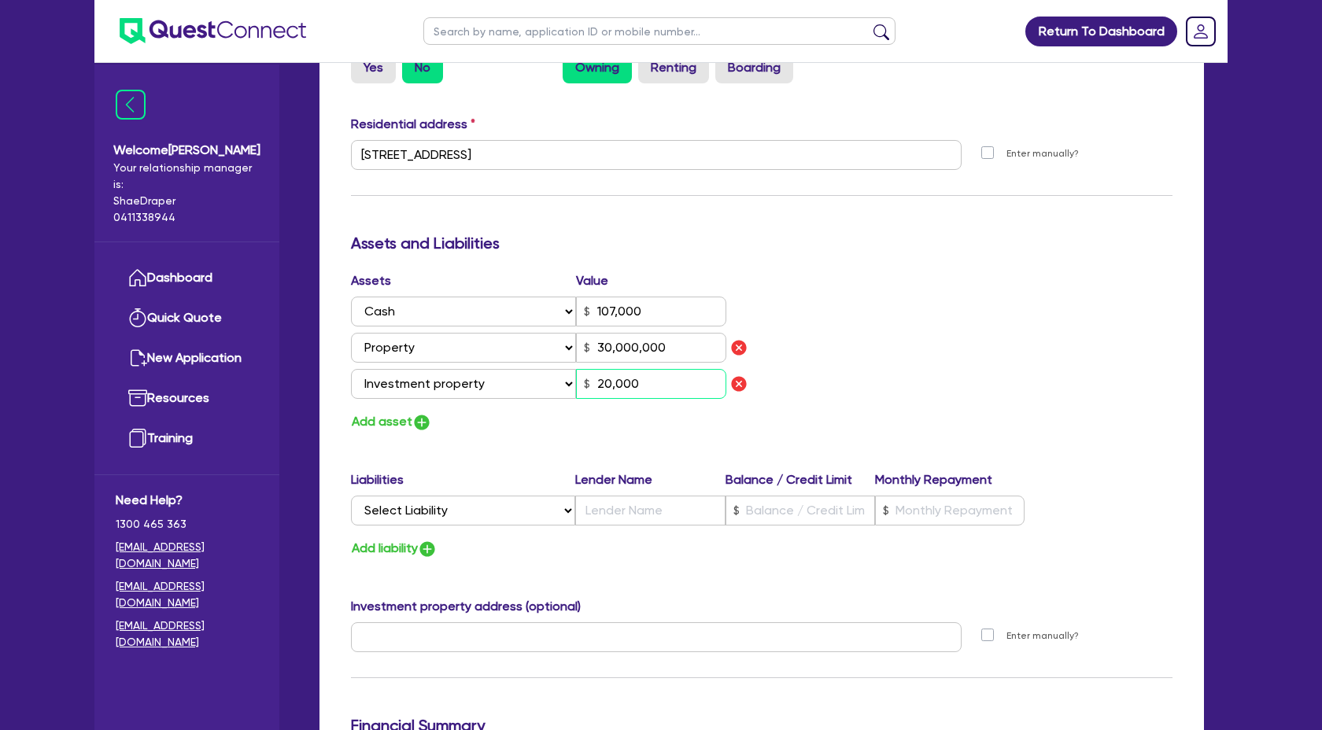
type input "200,000"
type input "1"
type input "0416 898 989"
type input "107,000"
type input "30,000,000"
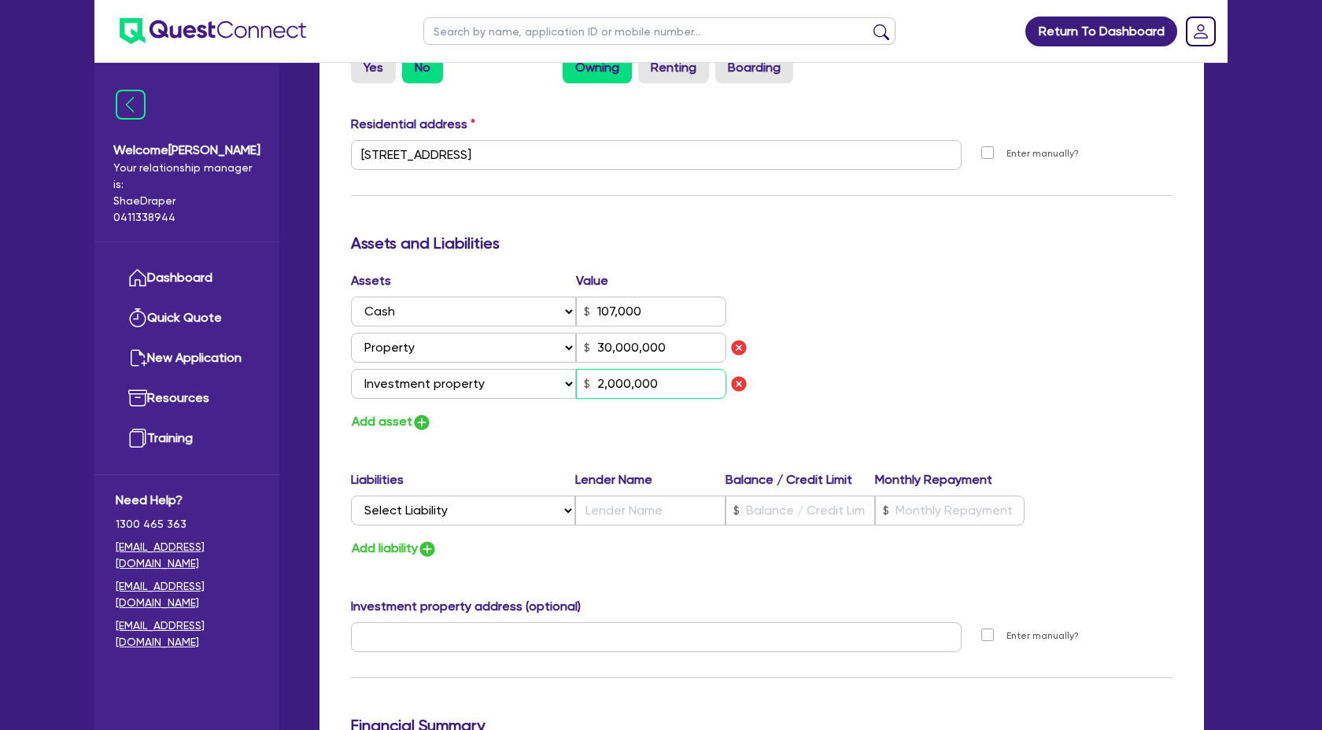
type input "2,000,000"
click at [410, 413] on button "Add asset" at bounding box center [391, 421] width 81 height 21
type input "1"
type input "0416 898 989"
type input "107,000"
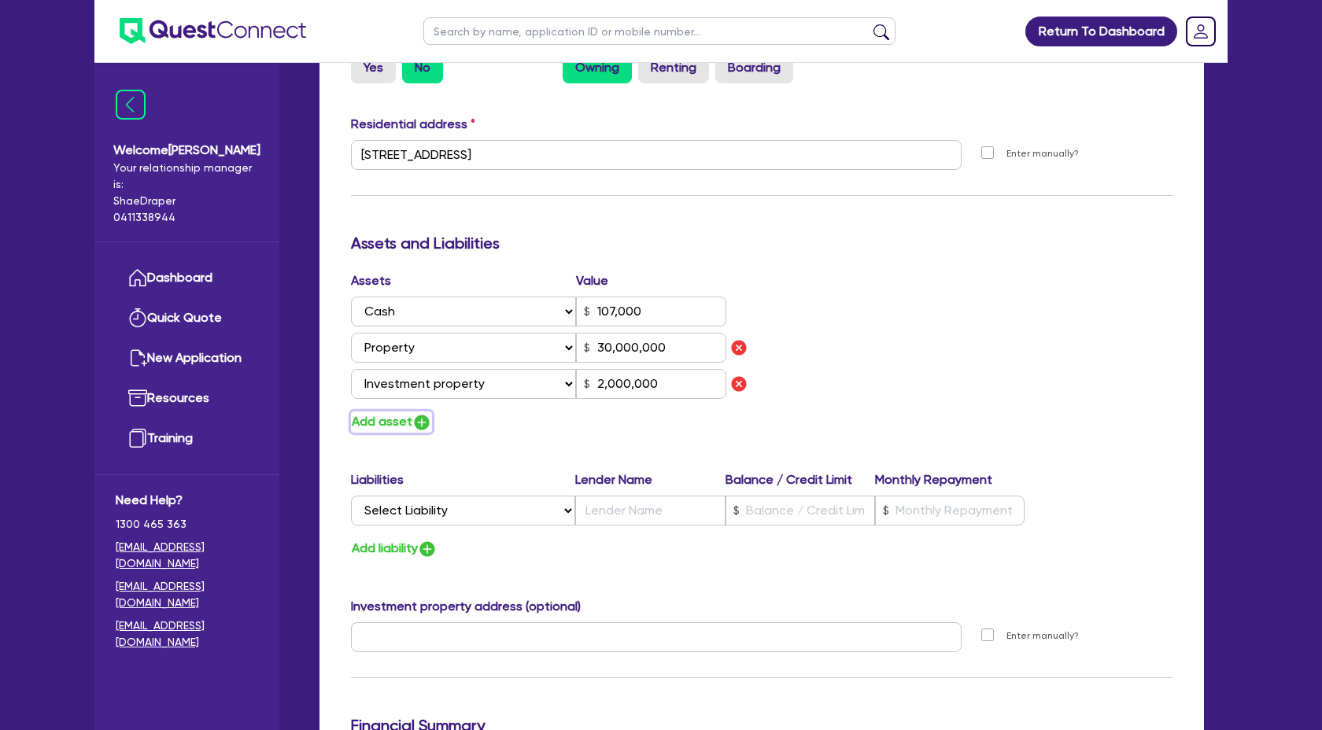
type input "30,000,000"
type input "2,000,000"
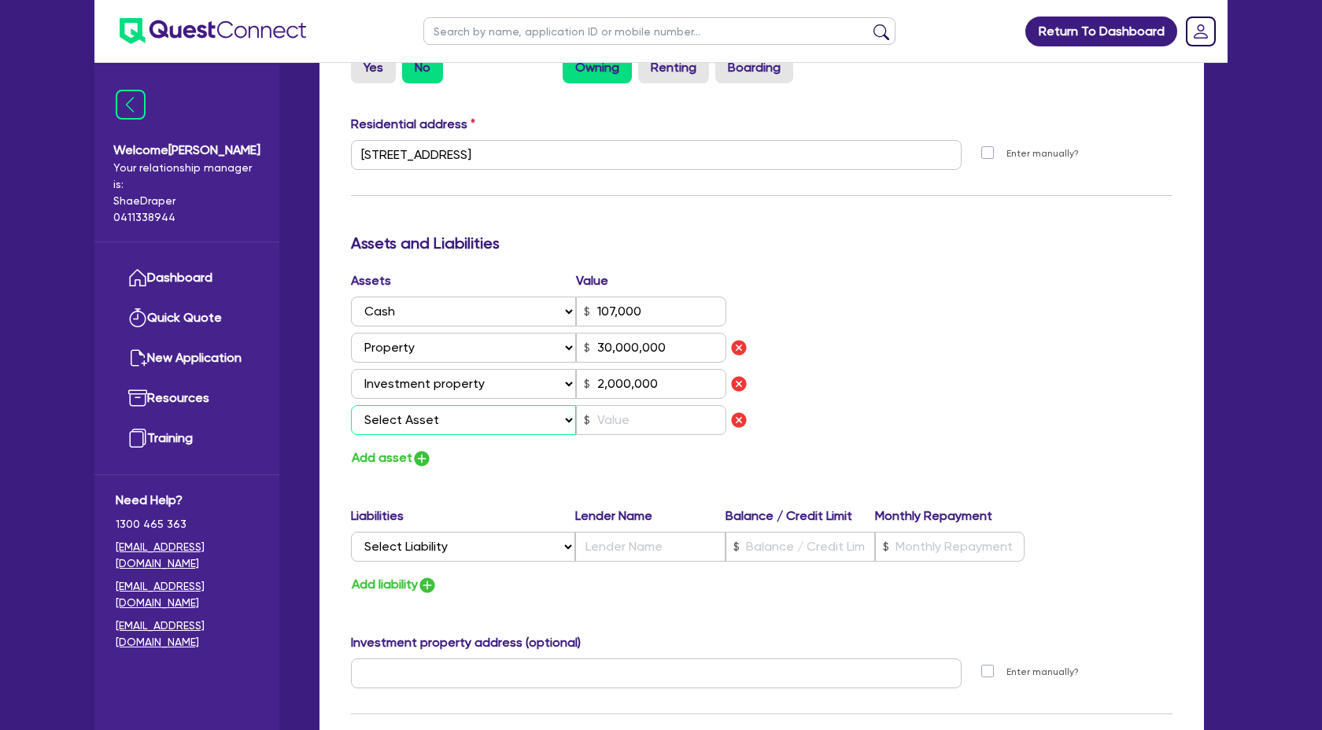
click at [461, 429] on select "Select Asset Cash Property Investment property Vehicle Truck Trailer Equipment …" at bounding box center [463, 420] width 225 height 30
select select "HOUSEHOLD_PERSONAL"
click at [351, 405] on select "Select Asset Cash Property Investment property Vehicle Truck Trailer Equipment …" at bounding box center [463, 420] width 225 height 30
type input "1"
type input "0416 898 989"
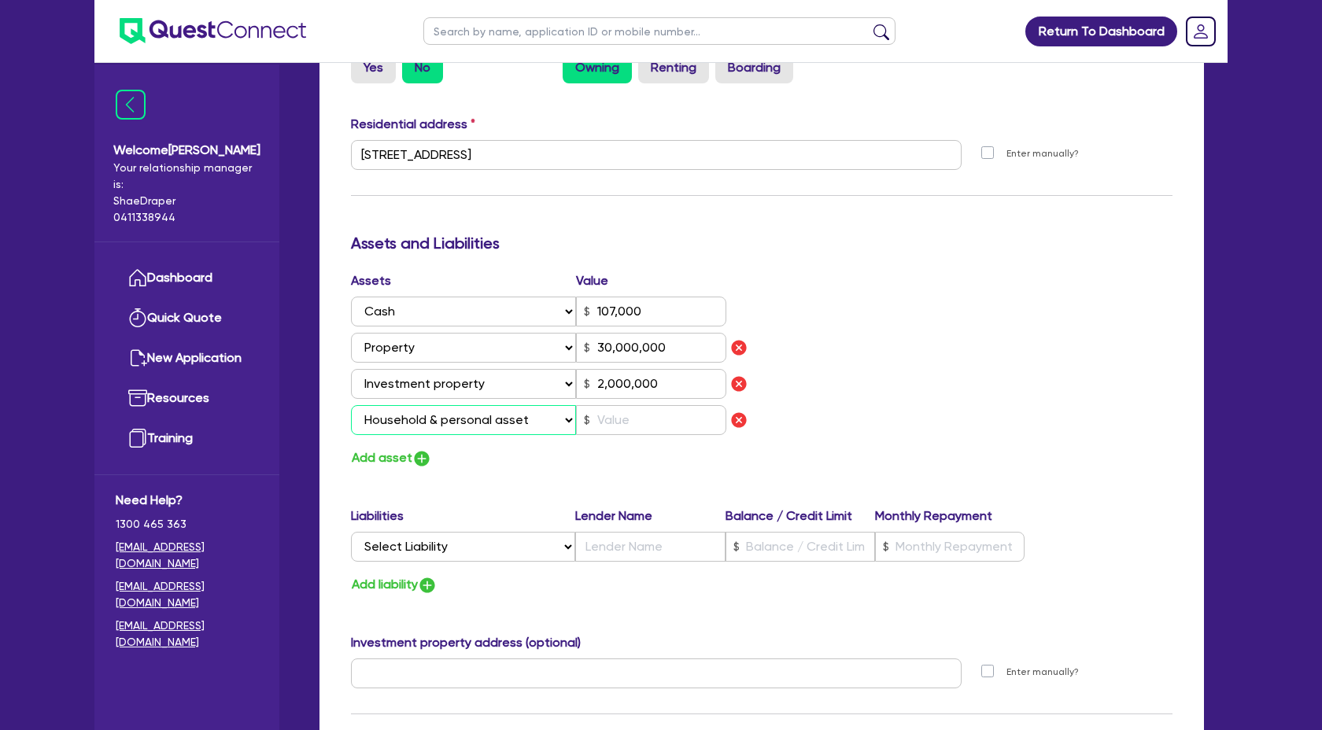
type input "107,000"
type input "30,000,000"
type input "2,000,000"
click at [632, 420] on input "text" at bounding box center [651, 420] width 150 height 30
type input "1"
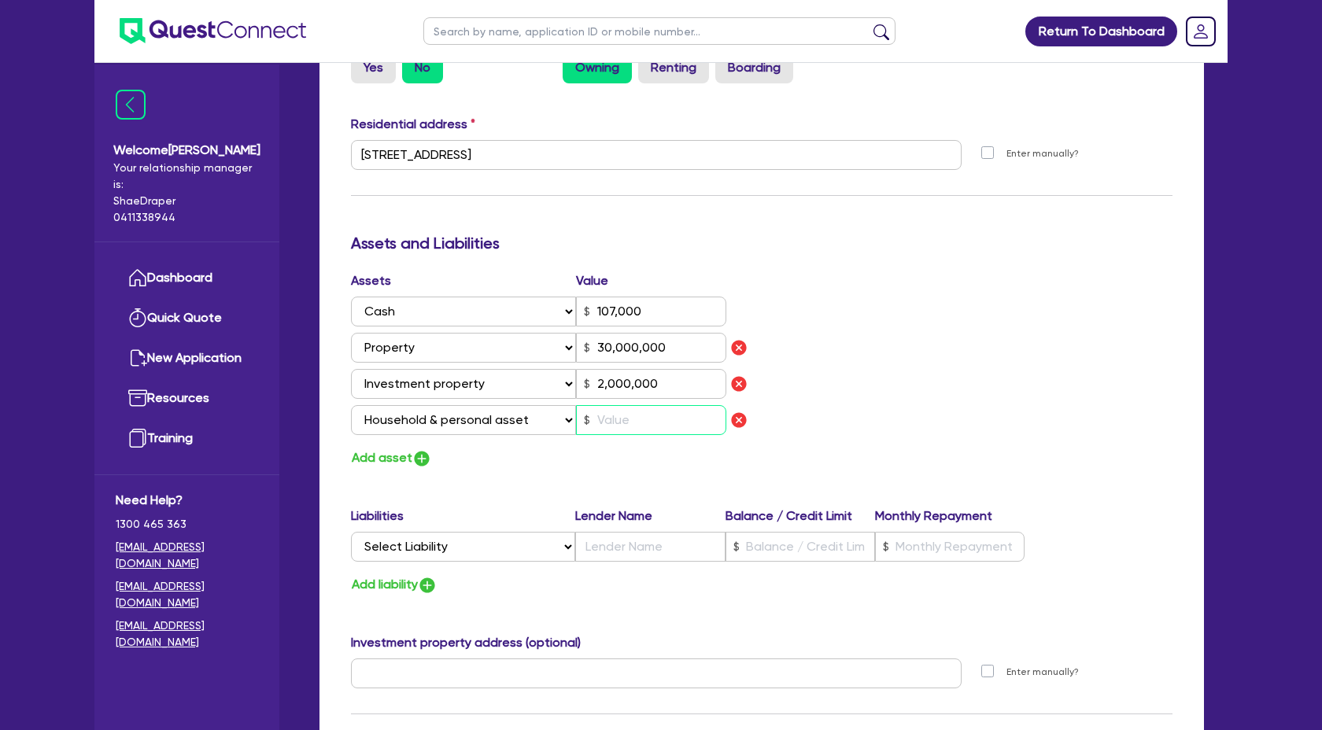
type input "0416 898 989"
type input "107,000"
type input "30,000,000"
type input "2,000,000"
type input "1"
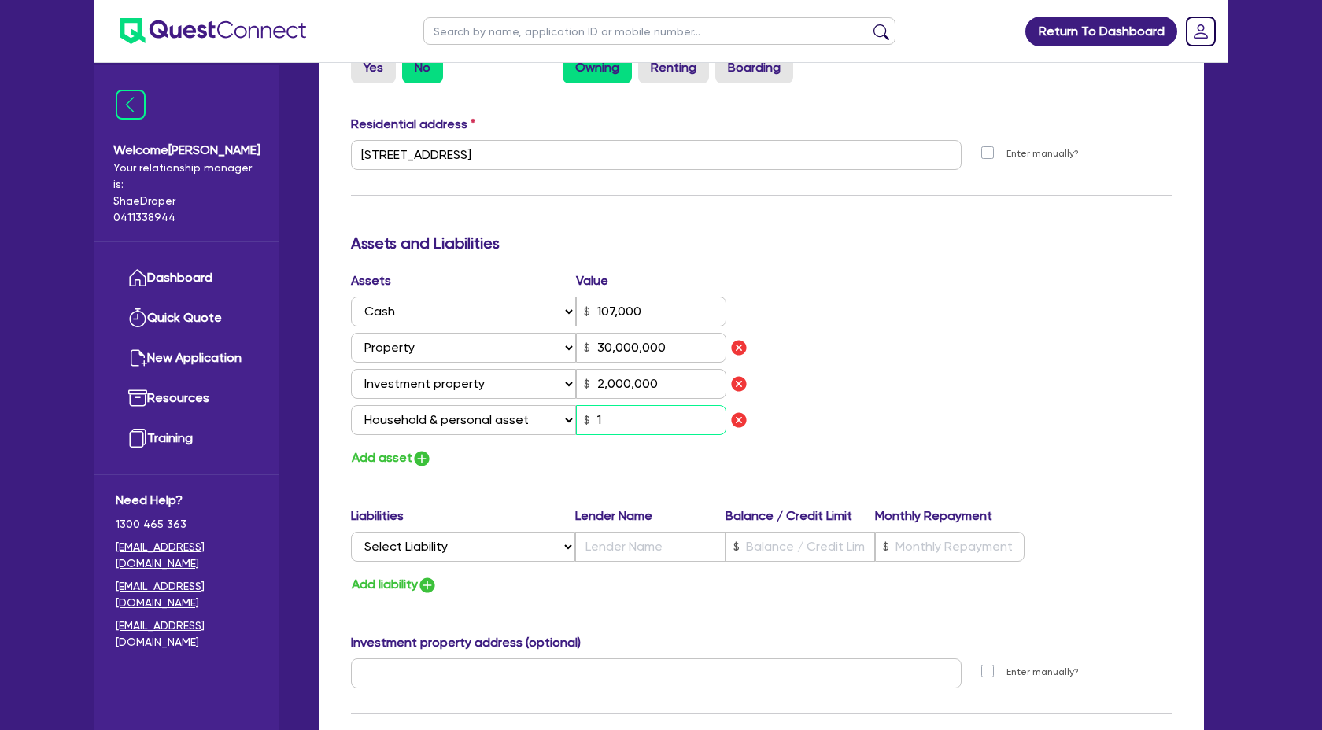
type input "1"
type input "0416 898 989"
type input "107,000"
type input "30,000,000"
type input "2,000,000"
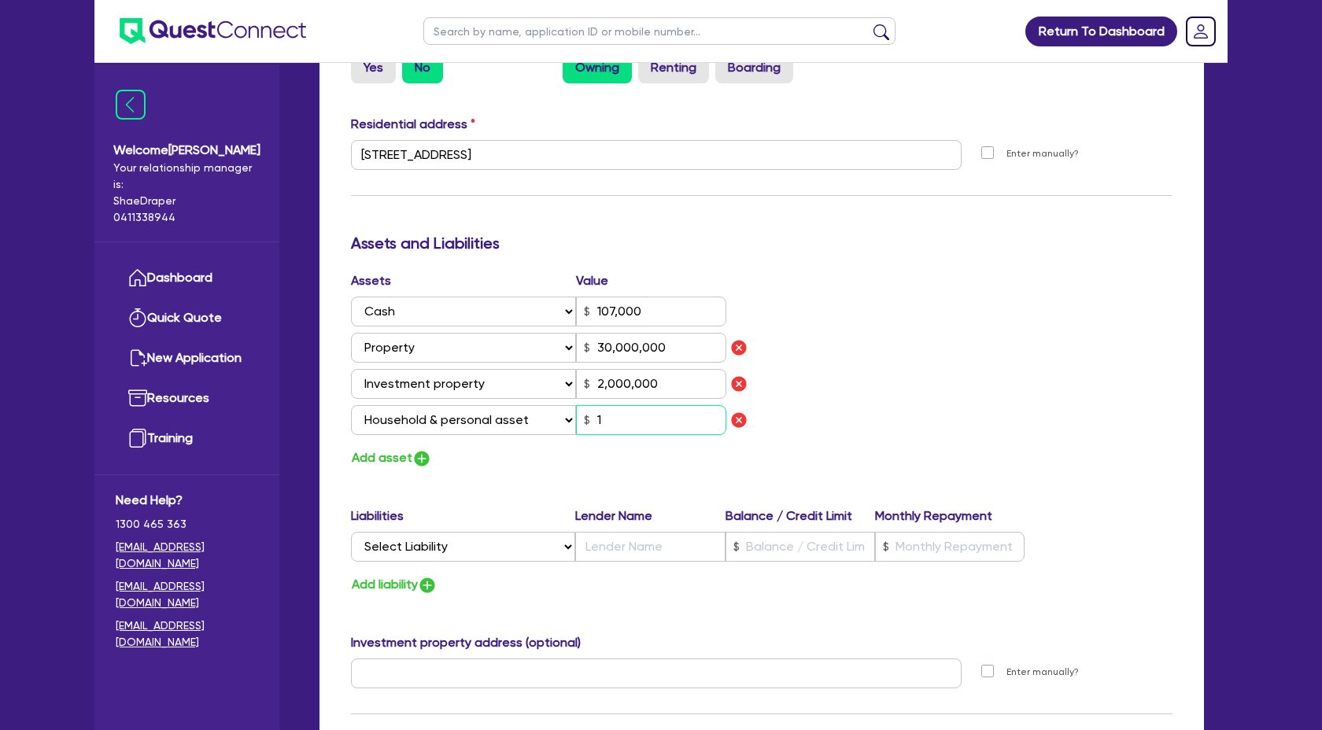
type input "10"
type input "1"
type input "0416 898 989"
type input "107,000"
type input "30,000,000"
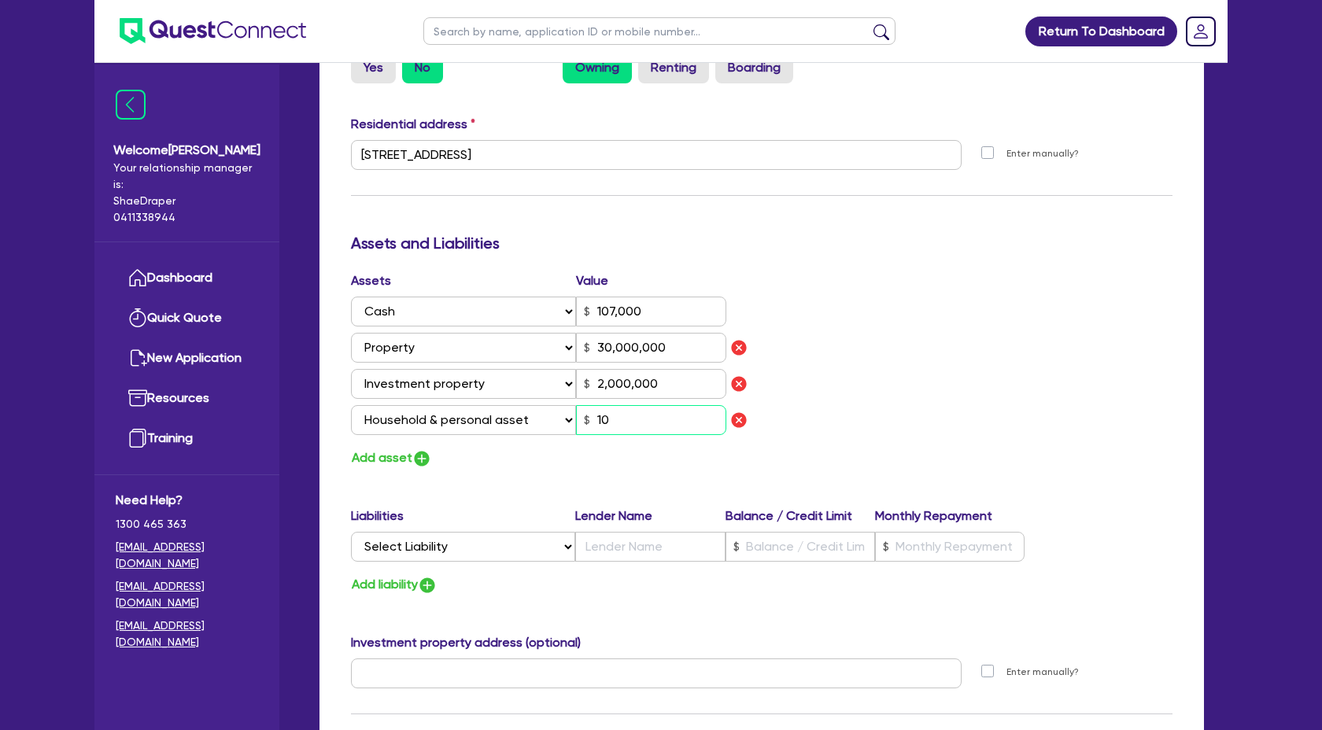
type input "2,000,000"
type input "100"
type input "1"
type input "0416 898 989"
type input "107,000"
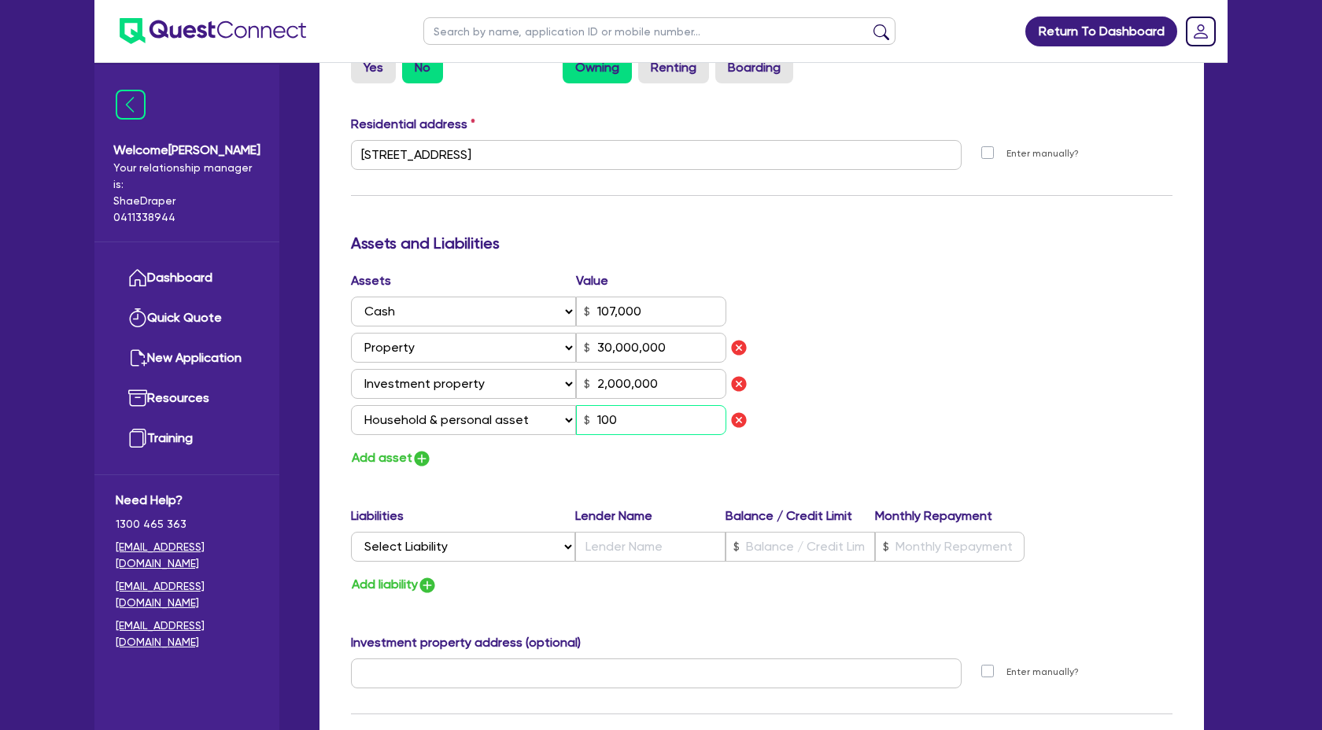
type input "30,000,000"
type input "2,000,000"
type input "1,000"
type input "1"
type input "0416 898 989"
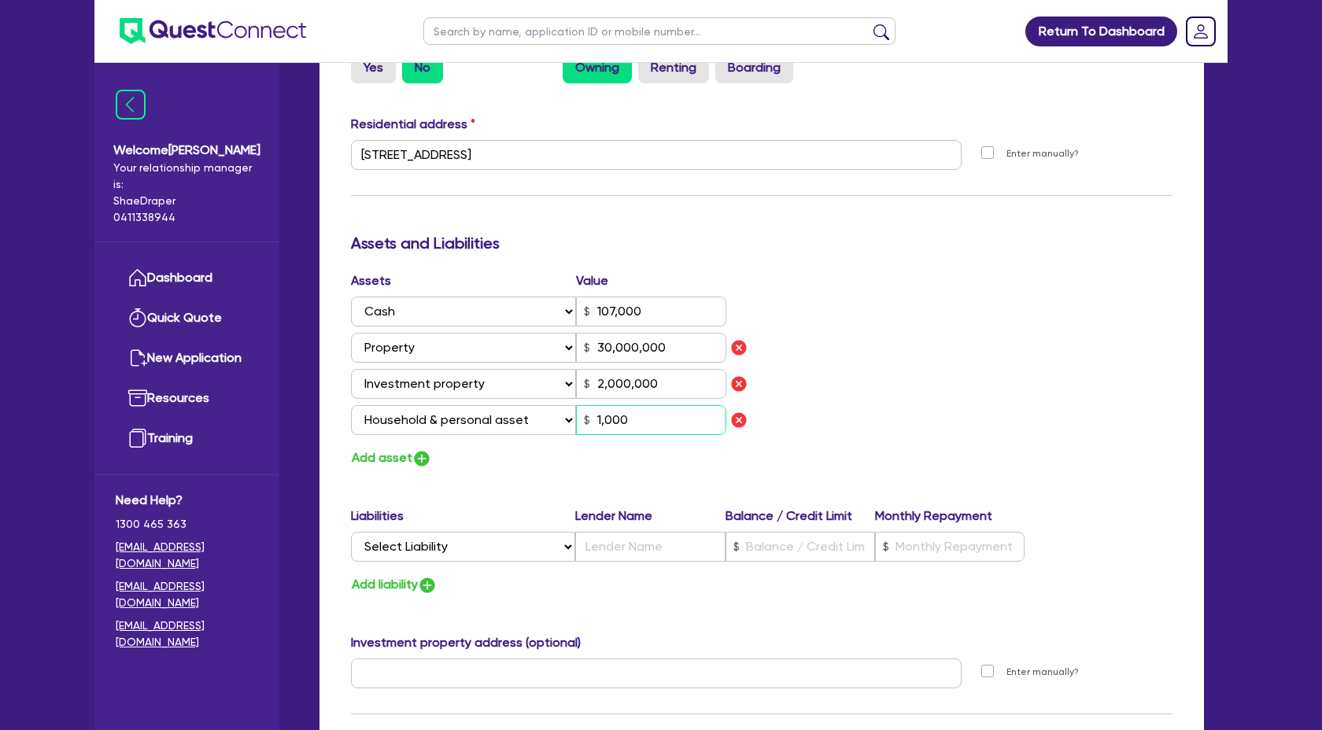
type input "107,000"
type input "30,000,000"
type input "2,000,000"
type input "10,000"
type input "1"
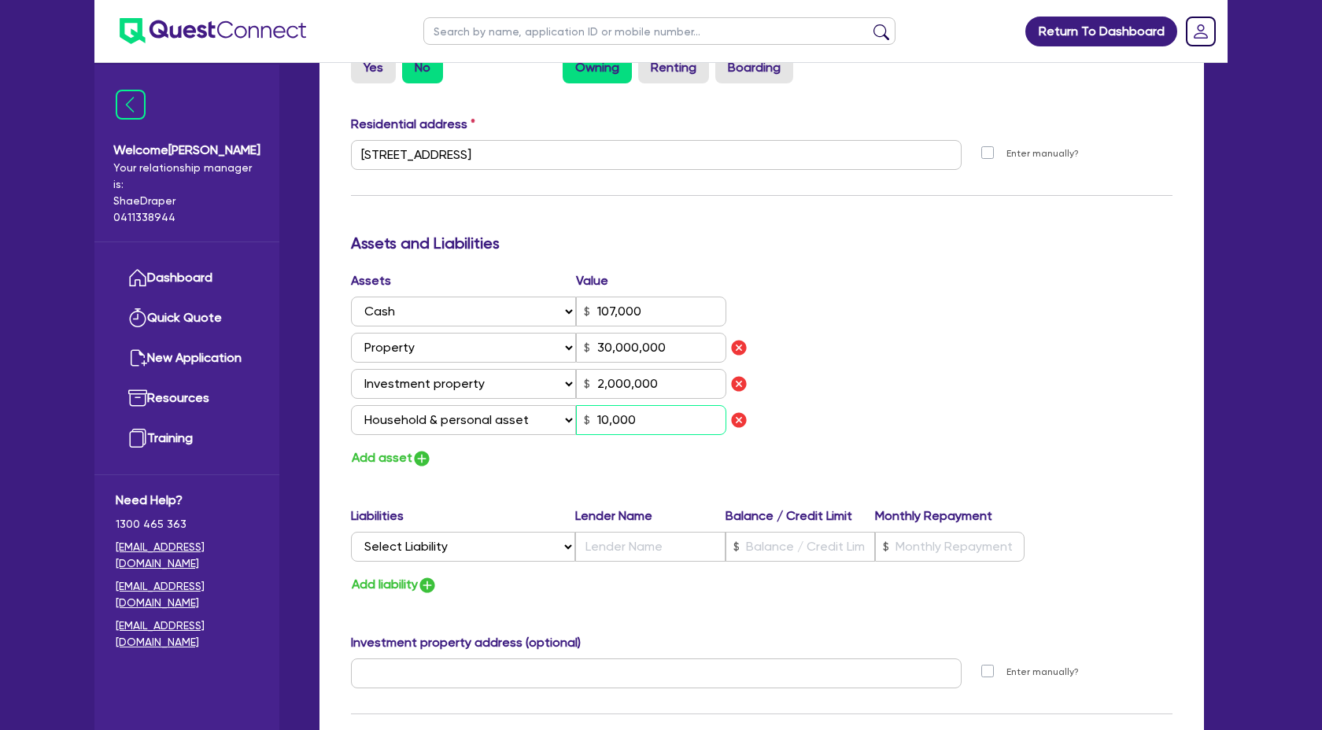
type input "0416 898 989"
type input "107,000"
type input "30,000,000"
type input "2,000,000"
type input "100,000"
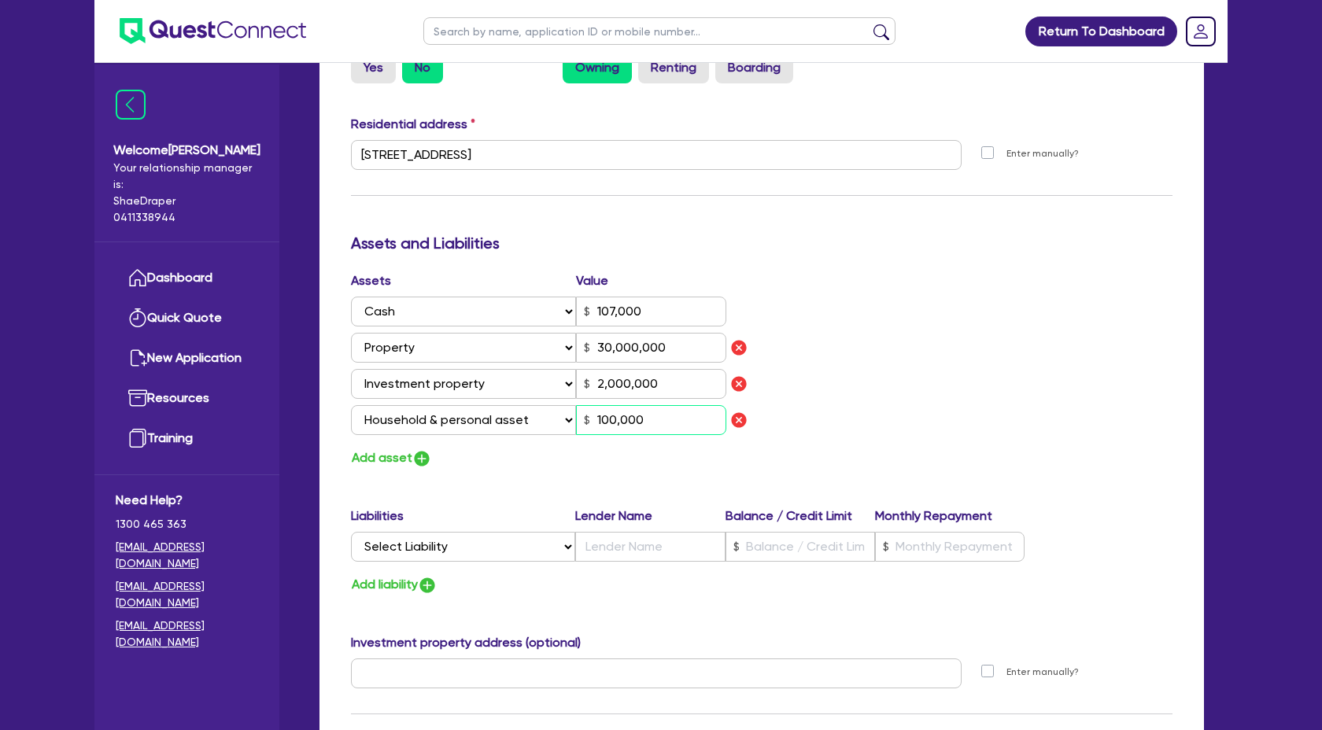
type input "1"
type input "0416 898 989"
type input "107,000"
type input "30,000,000"
type input "2,000,000"
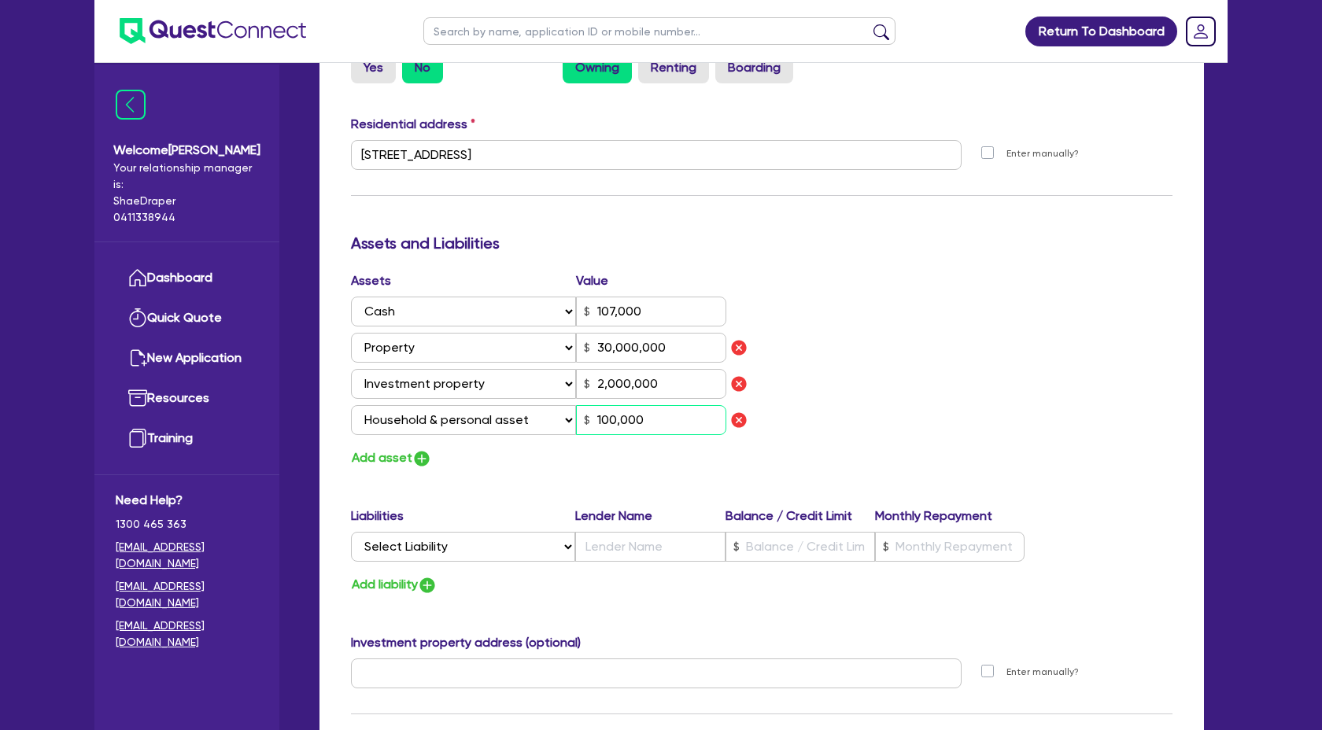
type input "10,000"
type input "1"
type input "0416 898 989"
click at [421, 454] on img "button" at bounding box center [421, 458] width 19 height 19
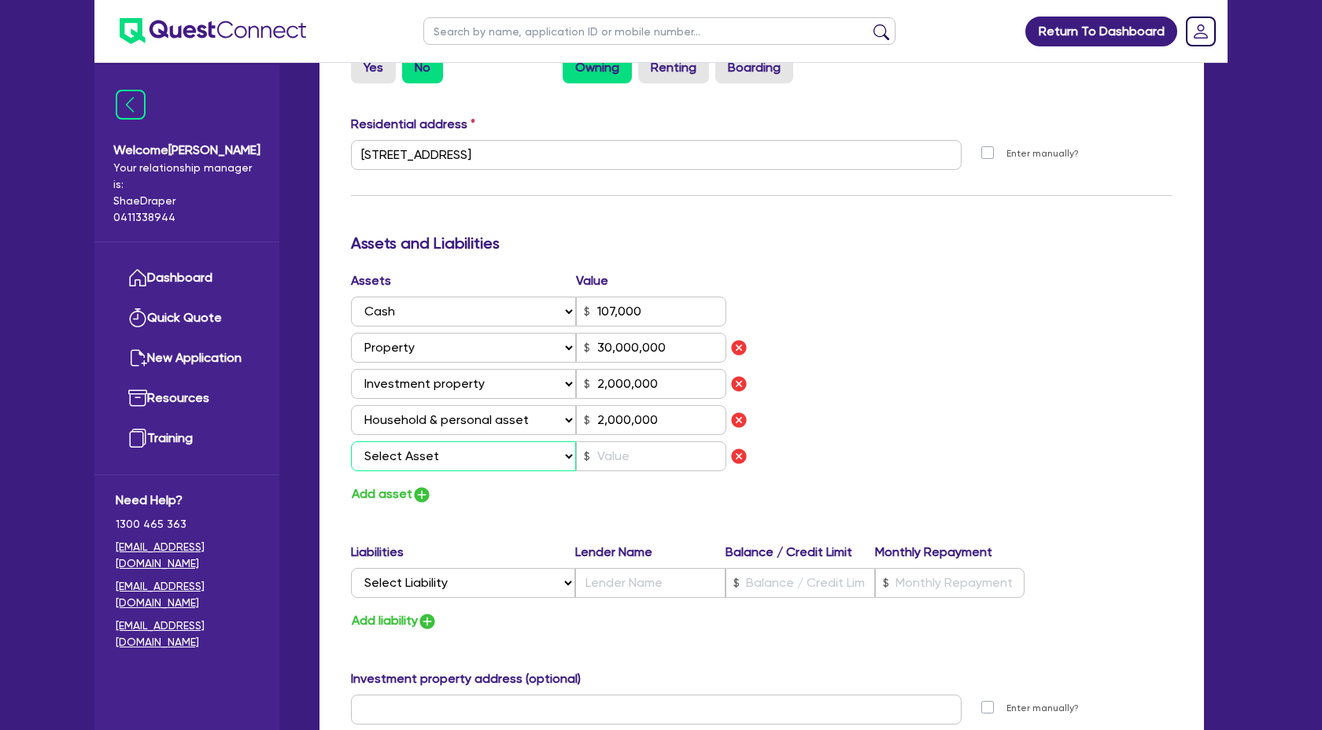
click at [561, 463] on select "Select Asset Cash Property Investment property Vehicle Truck Trailer Equipment …" at bounding box center [463, 456] width 225 height 30
click at [351, 441] on select "Select Asset Cash Property Investment property Vehicle Truck Trailer Equipment …" at bounding box center [463, 456] width 225 height 30
click at [664, 460] on input "text" at bounding box center [651, 456] width 150 height 30
click at [805, 434] on div "Assets Value Select Asset Cash Property Investment property Vehicle Truck Trail…" at bounding box center [761, 388] width 845 height 234
click at [575, 584] on input "text" at bounding box center [649, 583] width 149 height 30
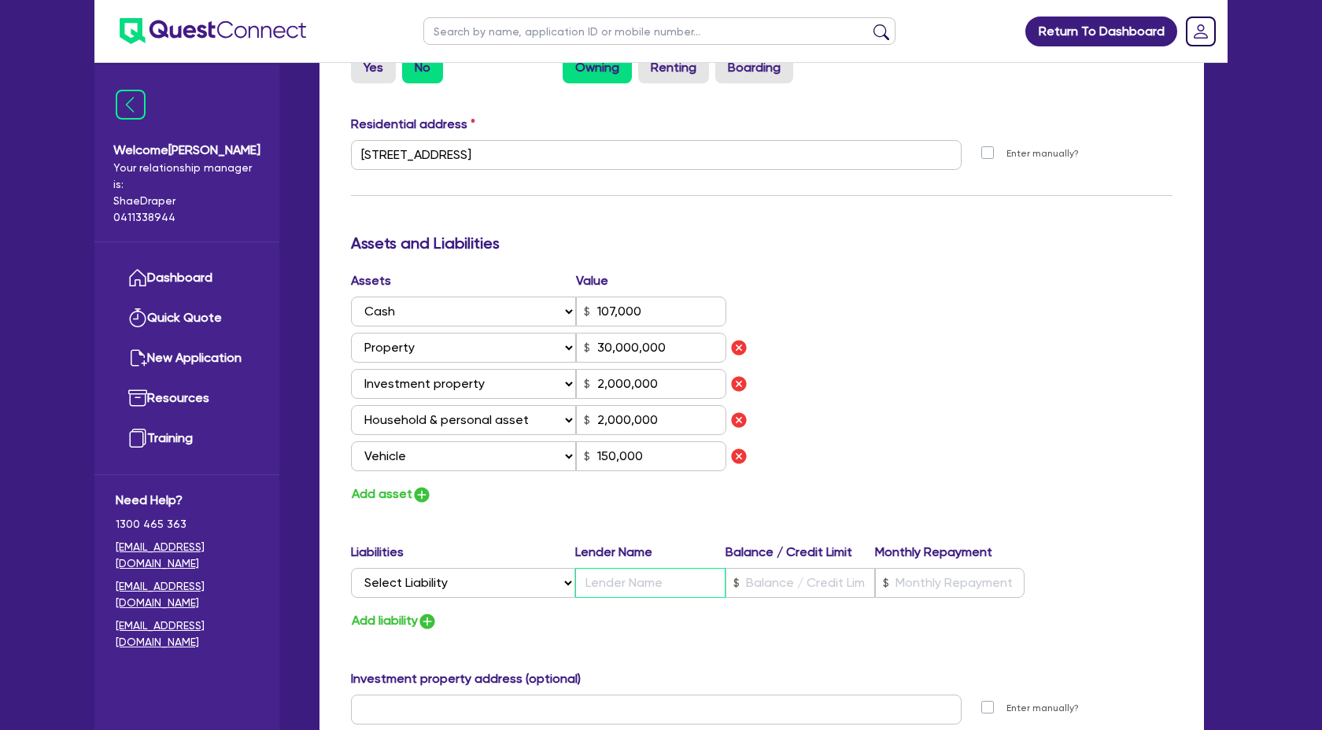
scroll to position [756, 0]
click at [567, 581] on select "Select Liability Credit card Mortgage Investment property loan Vehicle loan Tru…" at bounding box center [463, 582] width 224 height 30
click at [351, 567] on select "Select Liability Credit card Mortgage Investment property loan Vehicle loan Tru…" at bounding box center [463, 582] width 224 height 30
click at [619, 592] on input "text" at bounding box center [649, 582] width 149 height 30
click at [776, 588] on input "text" at bounding box center [799, 582] width 149 height 30
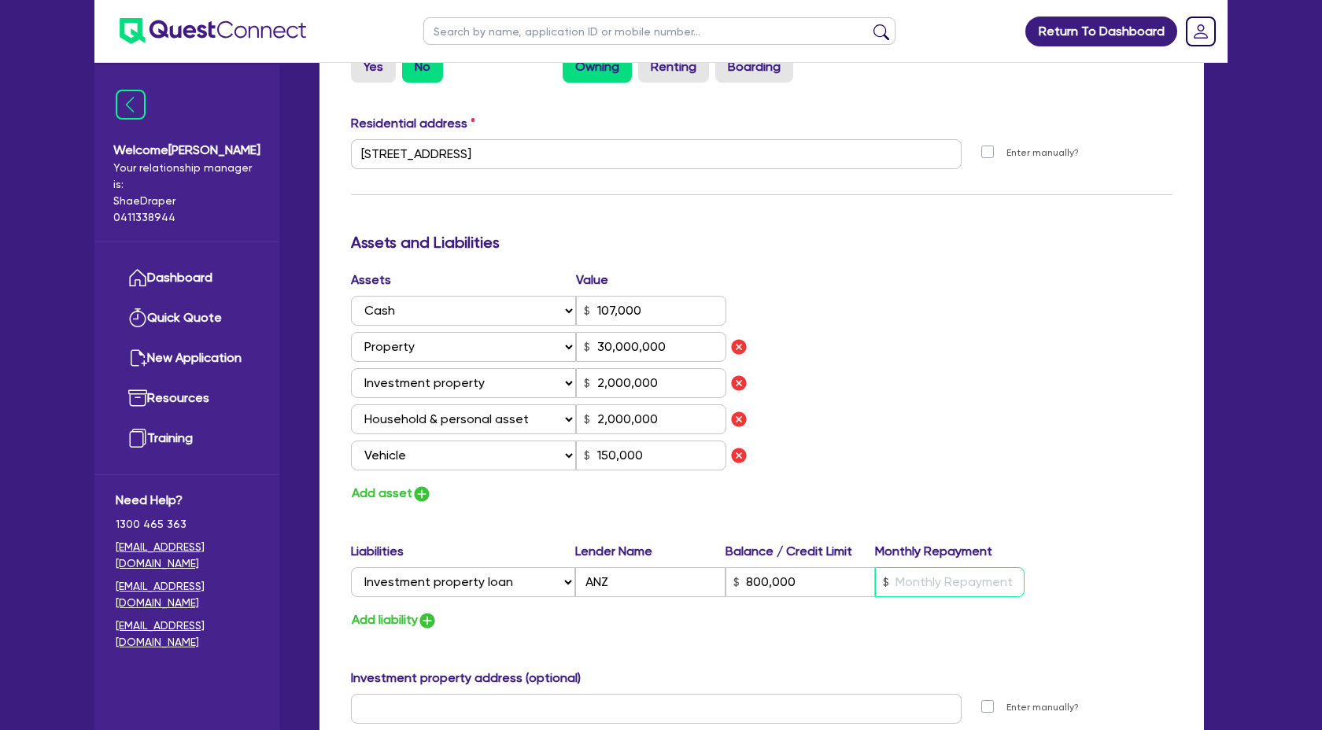
click at [942, 577] on input "text" at bounding box center [949, 582] width 149 height 30
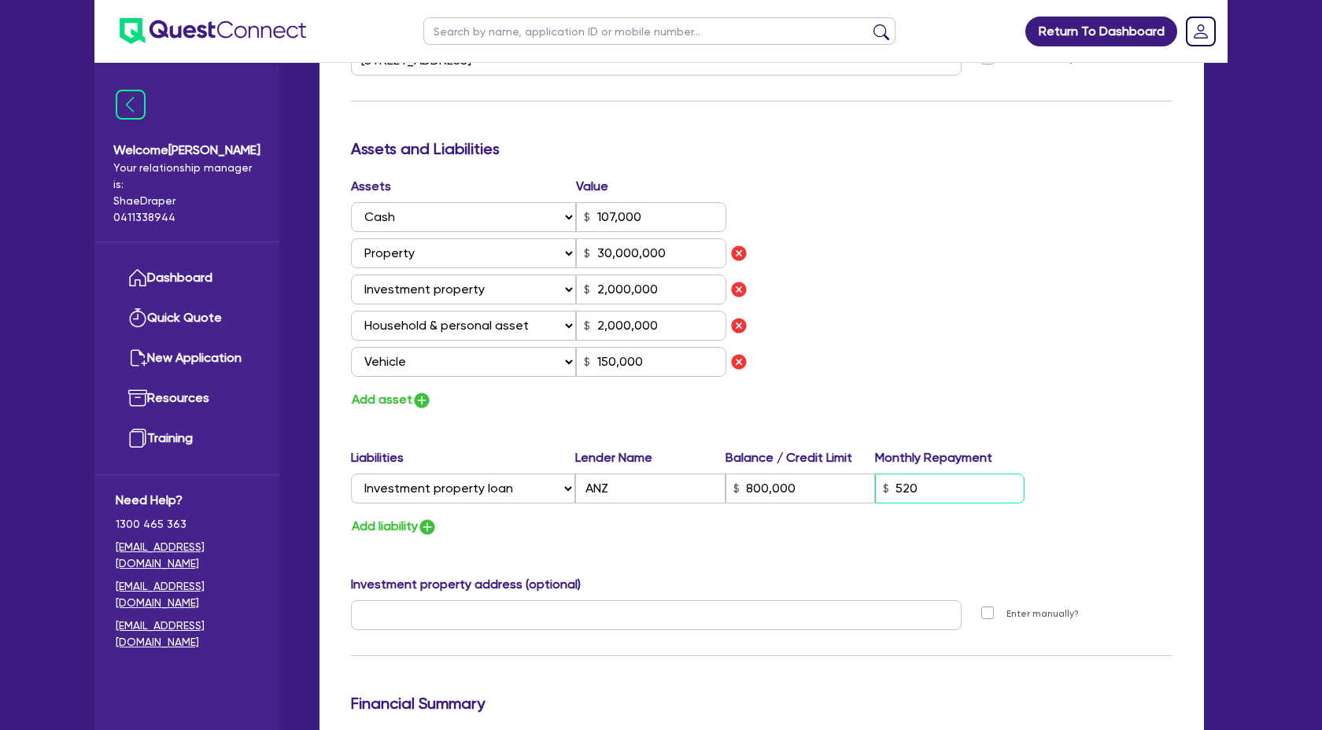
scroll to position [850, 0]
click at [1224, 502] on div "Drafted - P.T. MAI [MEDICAL_DATA] PTY LTD Quotes Applicant [GEOGRAPHIC_DATA] Se…" at bounding box center [761, 180] width 931 height 1885
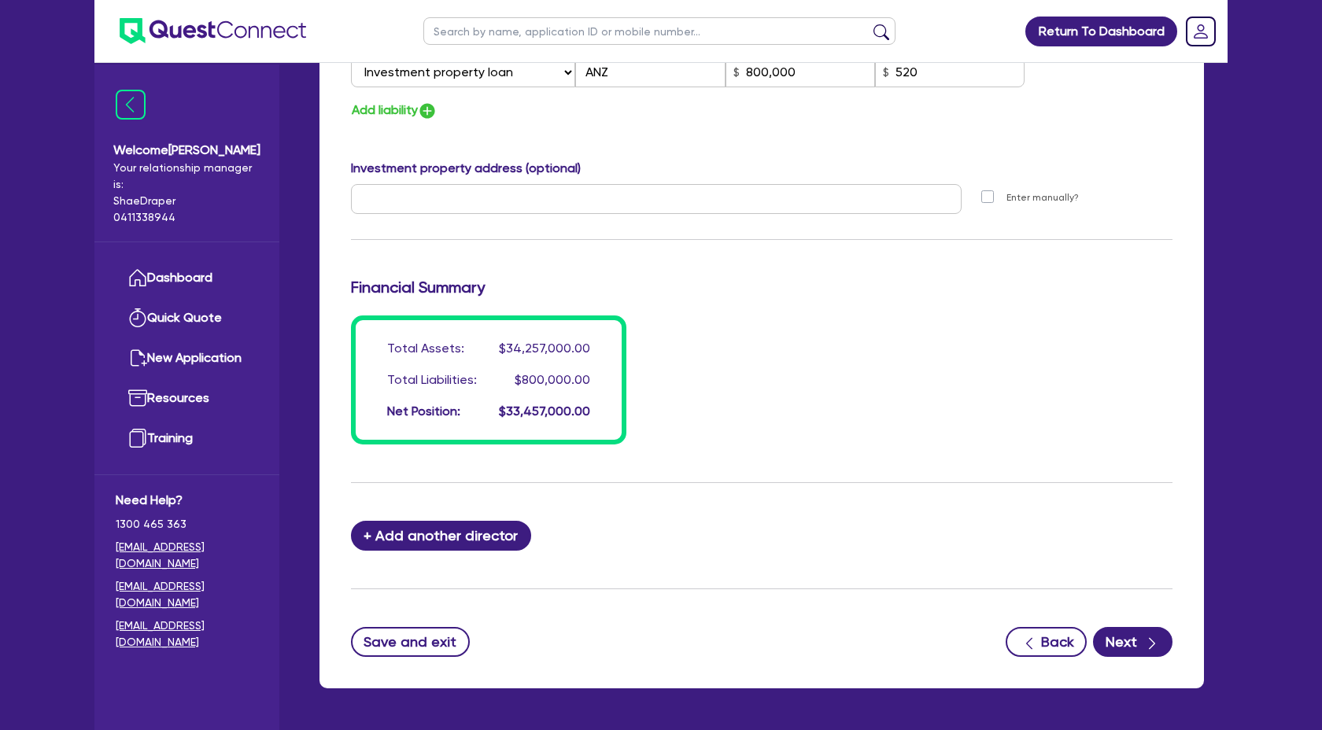
scroll to position [1320, 0]
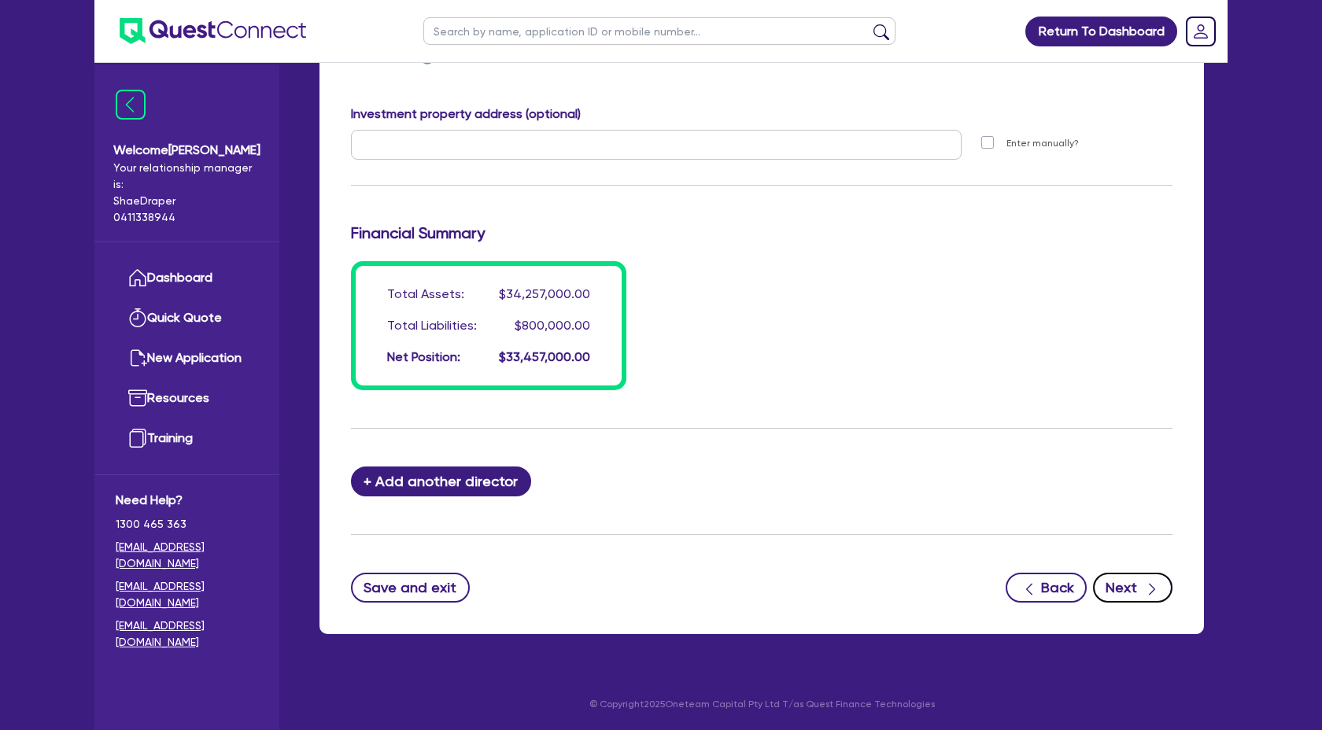
click at [1141, 592] on button "Next" at bounding box center [1132, 588] width 79 height 30
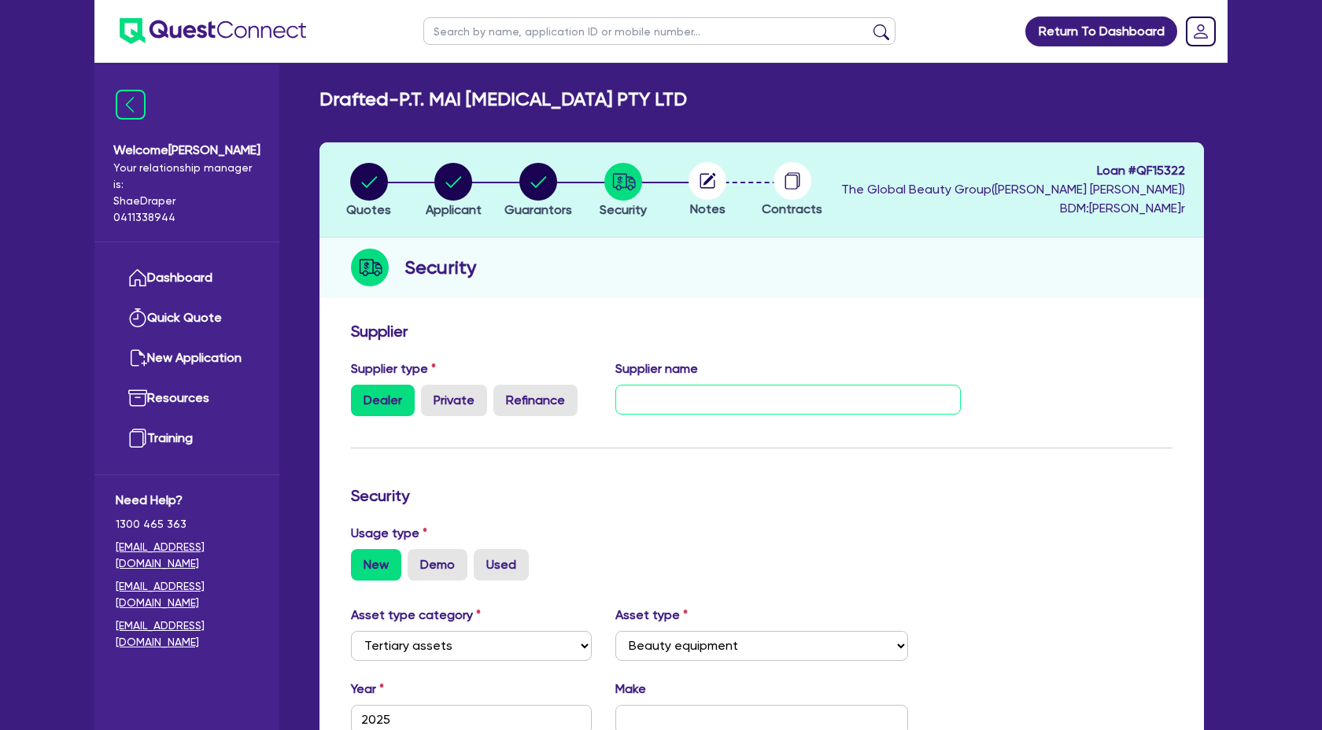
click at [635, 394] on input "text" at bounding box center [788, 400] width 346 height 30
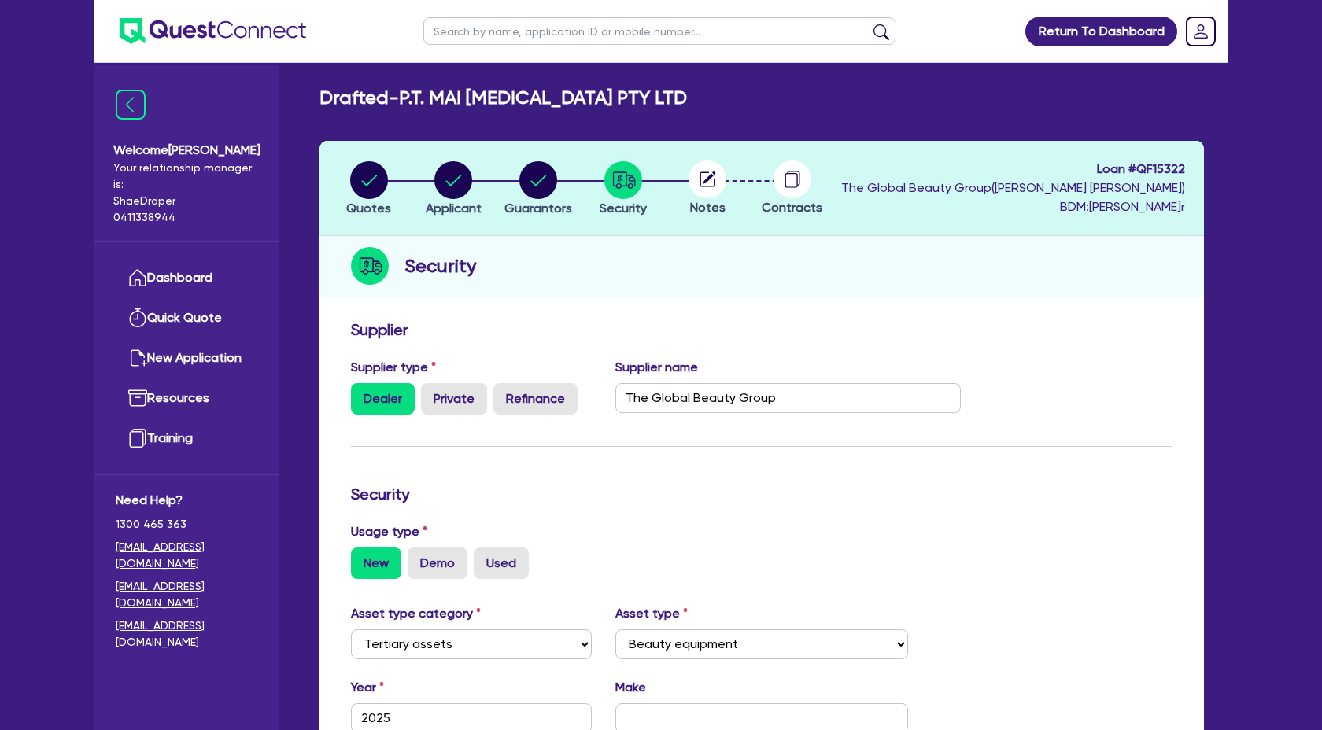
click at [713, 544] on div "Usage type New Demo Used" at bounding box center [761, 550] width 845 height 57
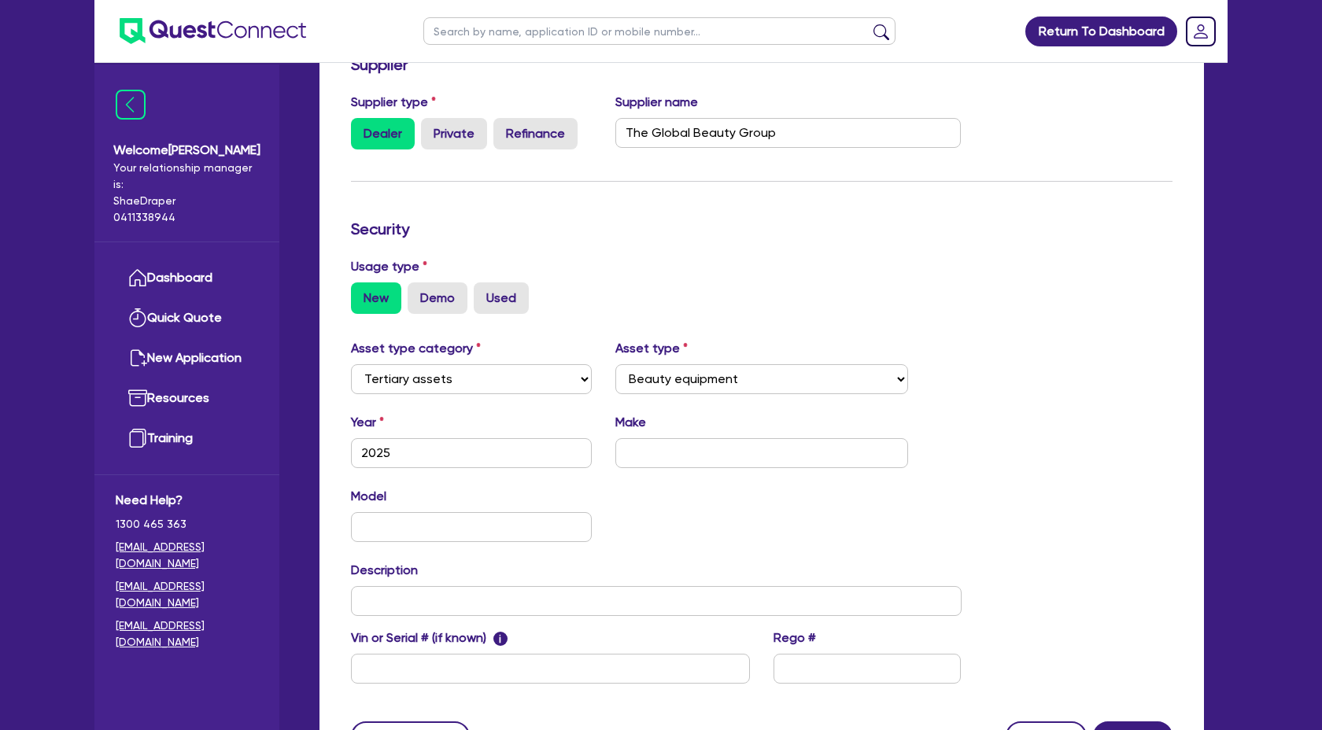
scroll to position [271, 0]
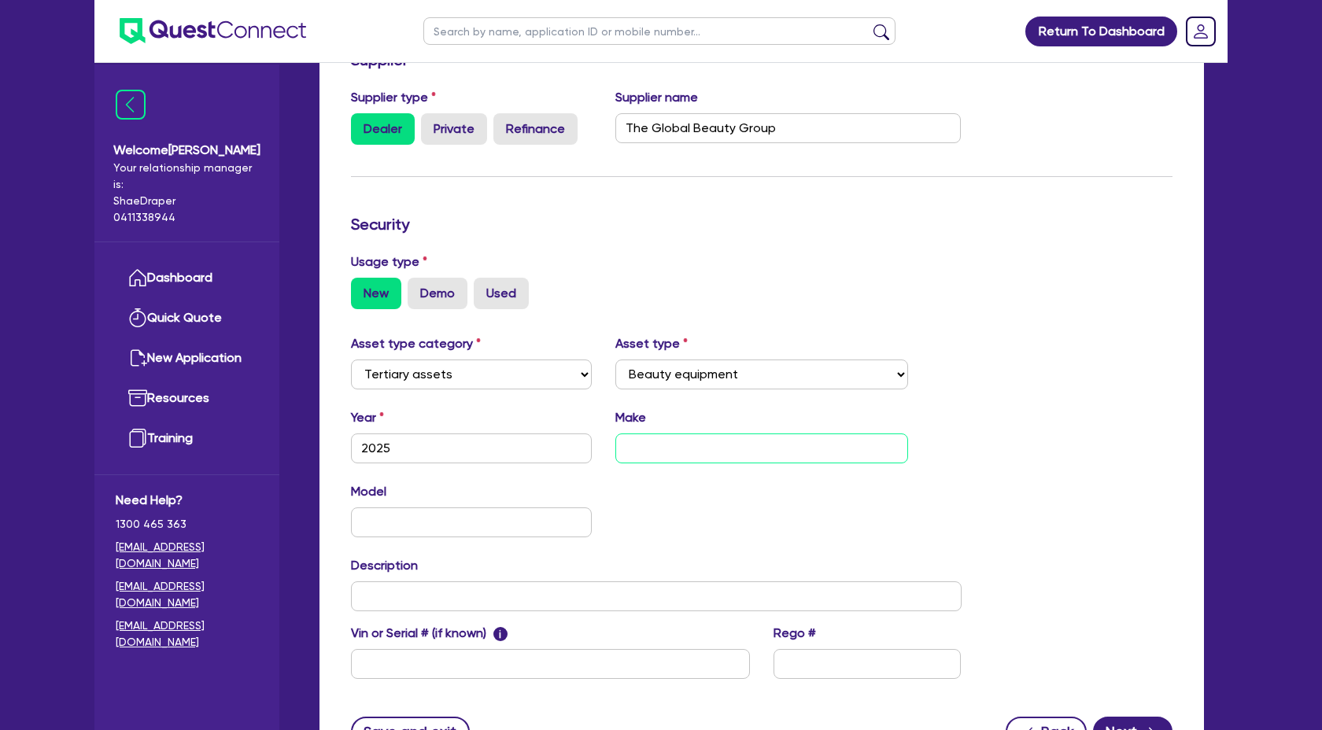
click at [664, 448] on input "text" at bounding box center [761, 448] width 293 height 30
click at [372, 518] on input "text" at bounding box center [471, 522] width 241 height 30
paste input "Commercial IPL & Laser Beauty Equipment"
drag, startPoint x: 584, startPoint y: 518, endPoint x: 288, endPoint y: 514, distance: 295.8
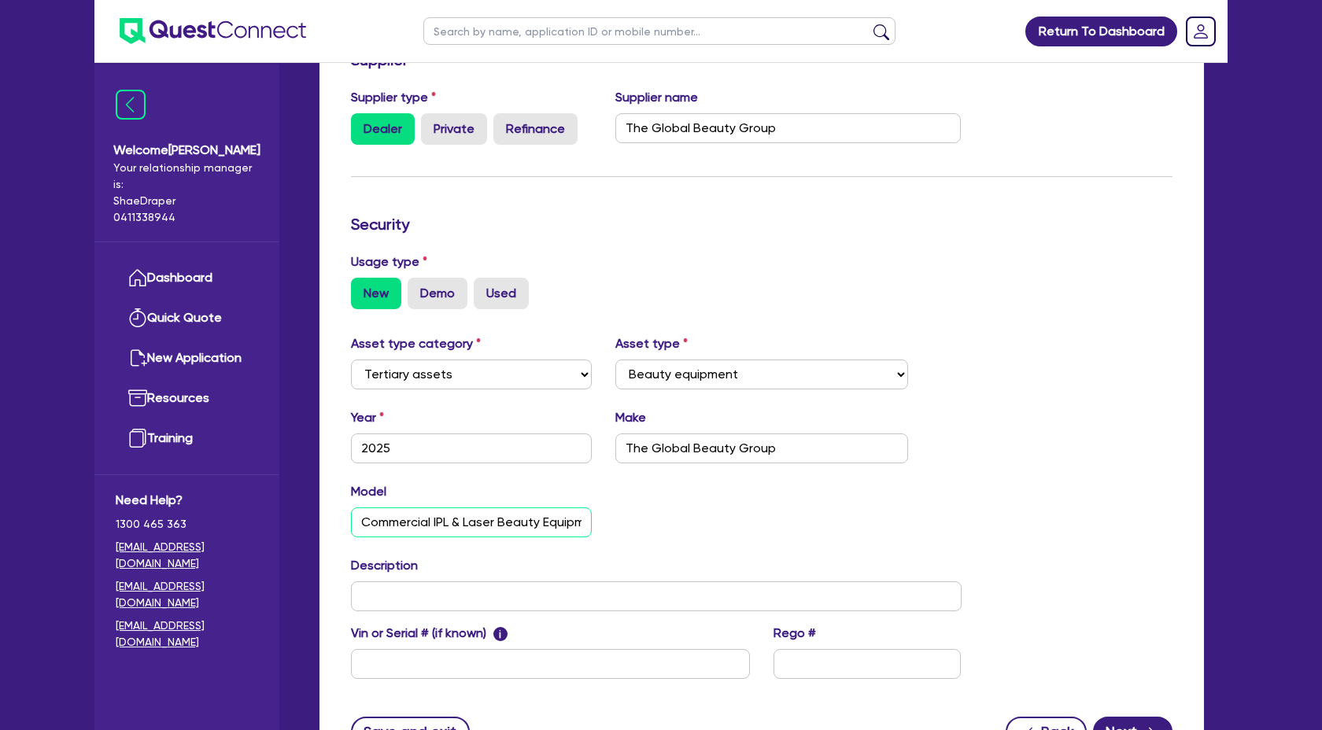
click at [288, 514] on div "Welcome[PERSON_NAME] Your relationship manager is:[PERSON_NAME] 0411338944 Dash…" at bounding box center [660, 301] width 1133 height 1145
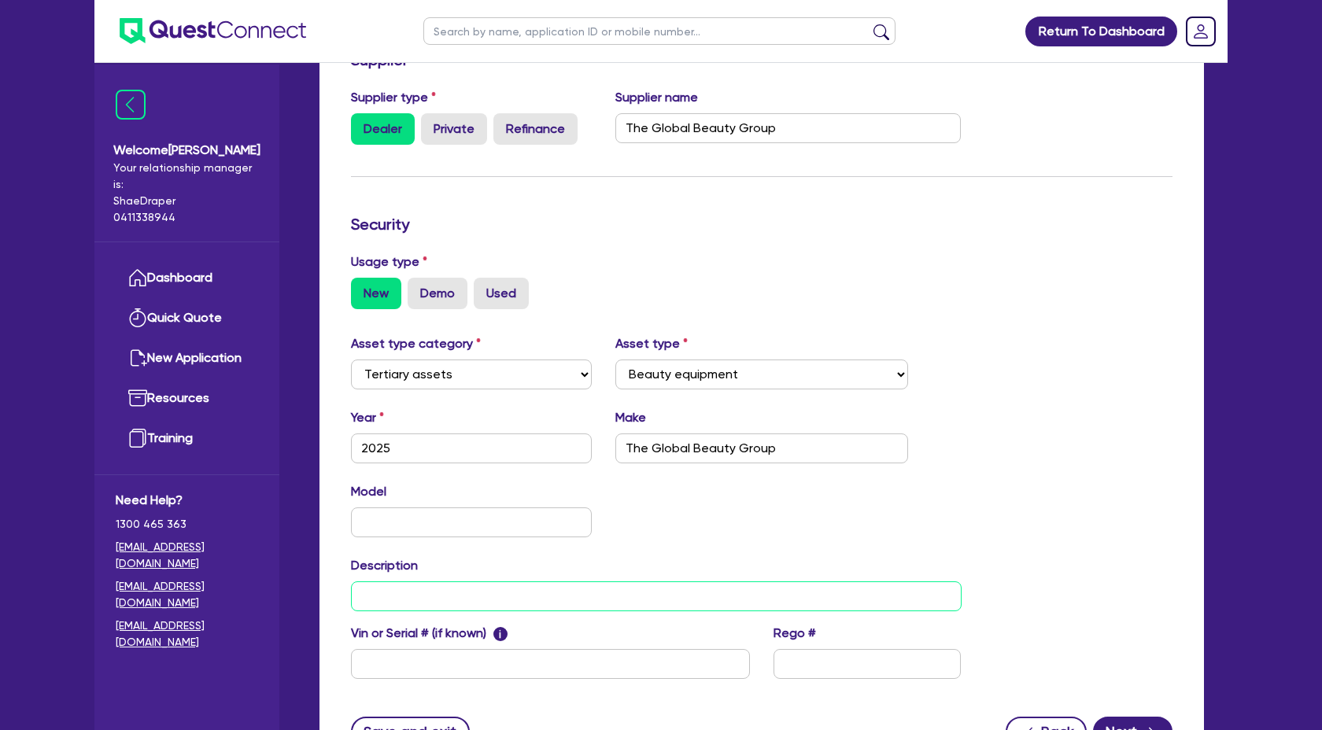
click at [383, 605] on input "text" at bounding box center [656, 596] width 610 height 30
paste input "Commercial IPL & Laser Beauty Equipment"
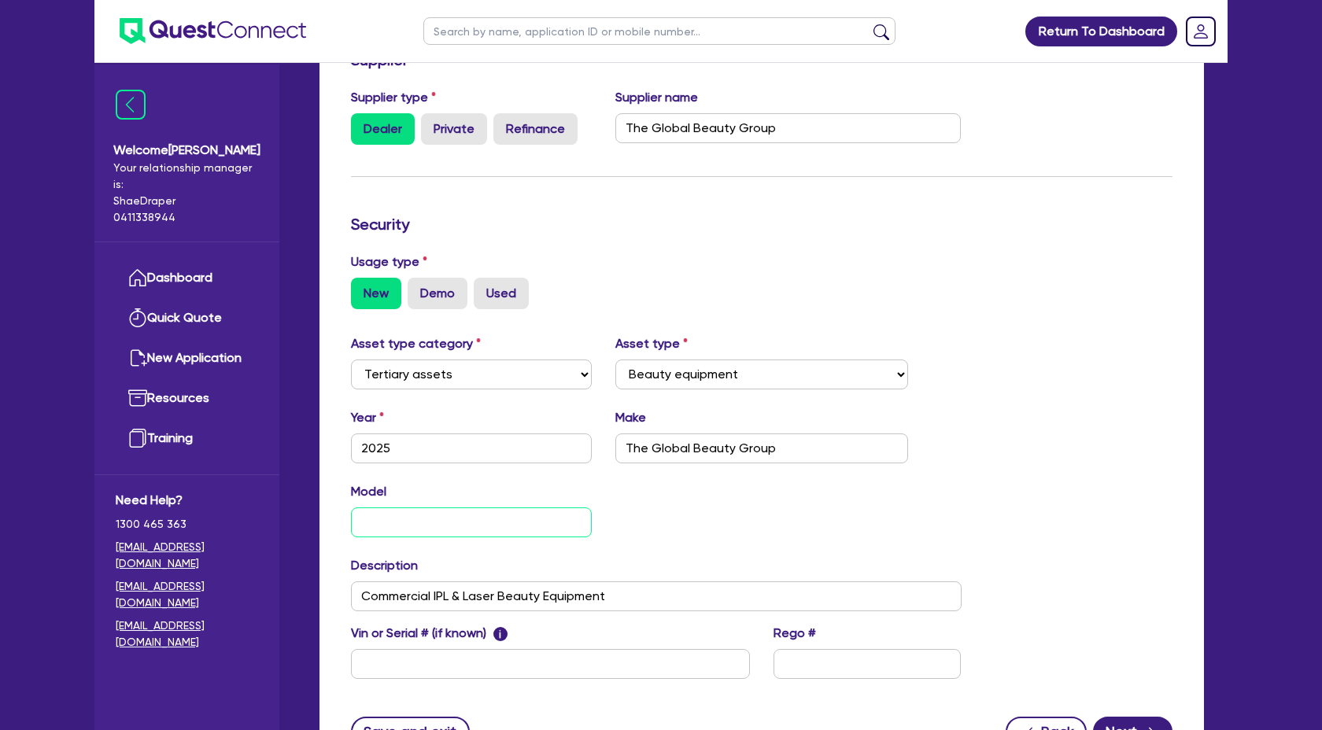
click at [396, 521] on input "text" at bounding box center [471, 522] width 241 height 30
click at [972, 521] on div "Model UltraLUX Pro KM" at bounding box center [656, 516] width 634 height 68
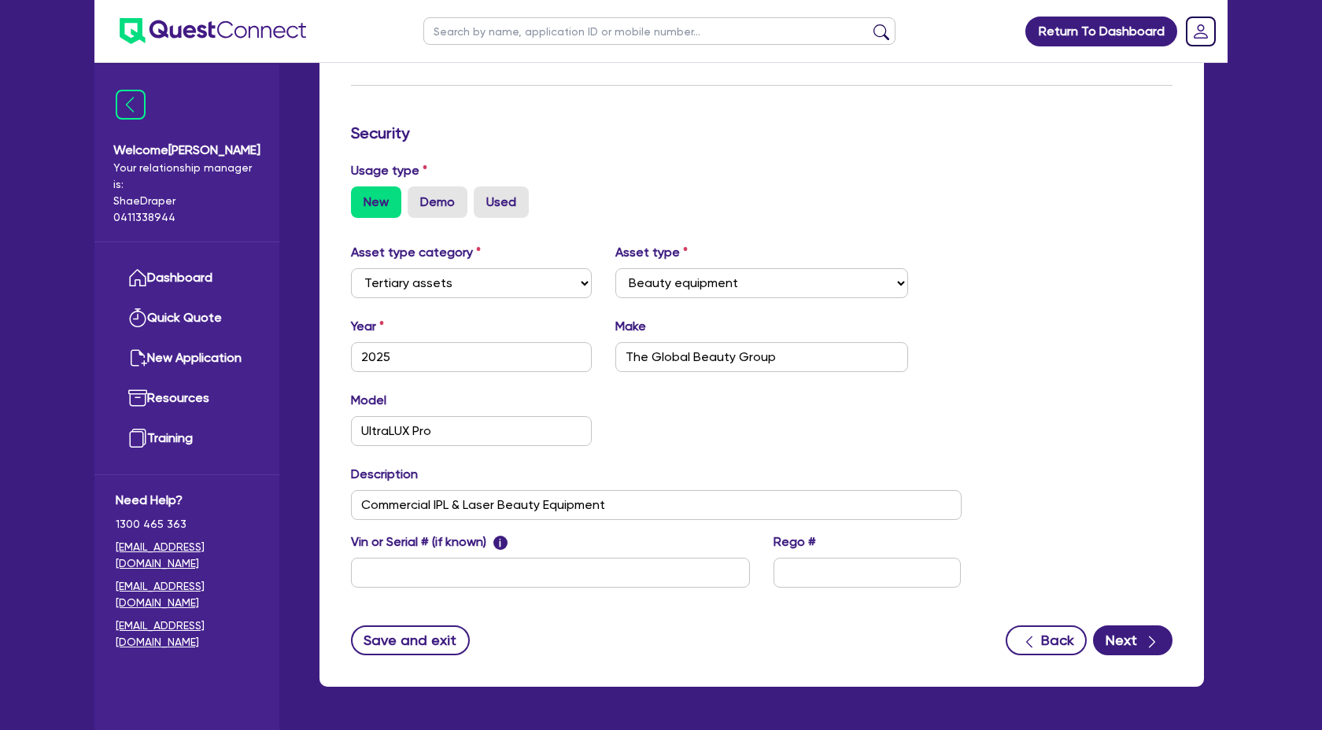
scroll to position [415, 0]
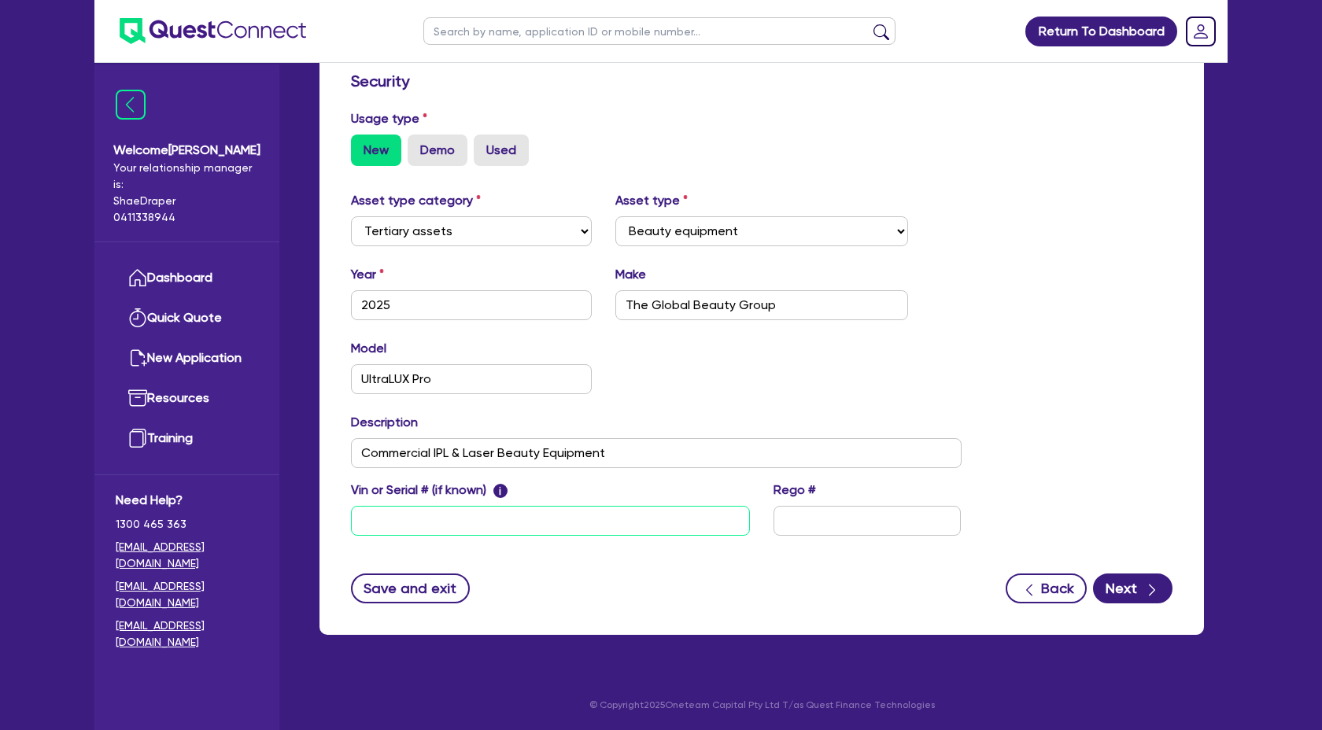
click at [385, 515] on input "text" at bounding box center [550, 521] width 399 height 30
paste input "SO-41362 |[PERSON_NAME] | UltraLUX Pro S/N: D10W27P1105 MY:07/2"
drag, startPoint x: 507, startPoint y: 520, endPoint x: 155, endPoint y: 517, distance: 351.7
click at [155, 517] on div "Welcome[PERSON_NAME] Your relationship manager is:[PERSON_NAME] 0411338944 Dash…" at bounding box center [660, 157] width 1133 height 1145
click at [622, 525] on input "UltraLUX Pro S/N: D10W27P1105 MY:07/2" at bounding box center [550, 521] width 399 height 30
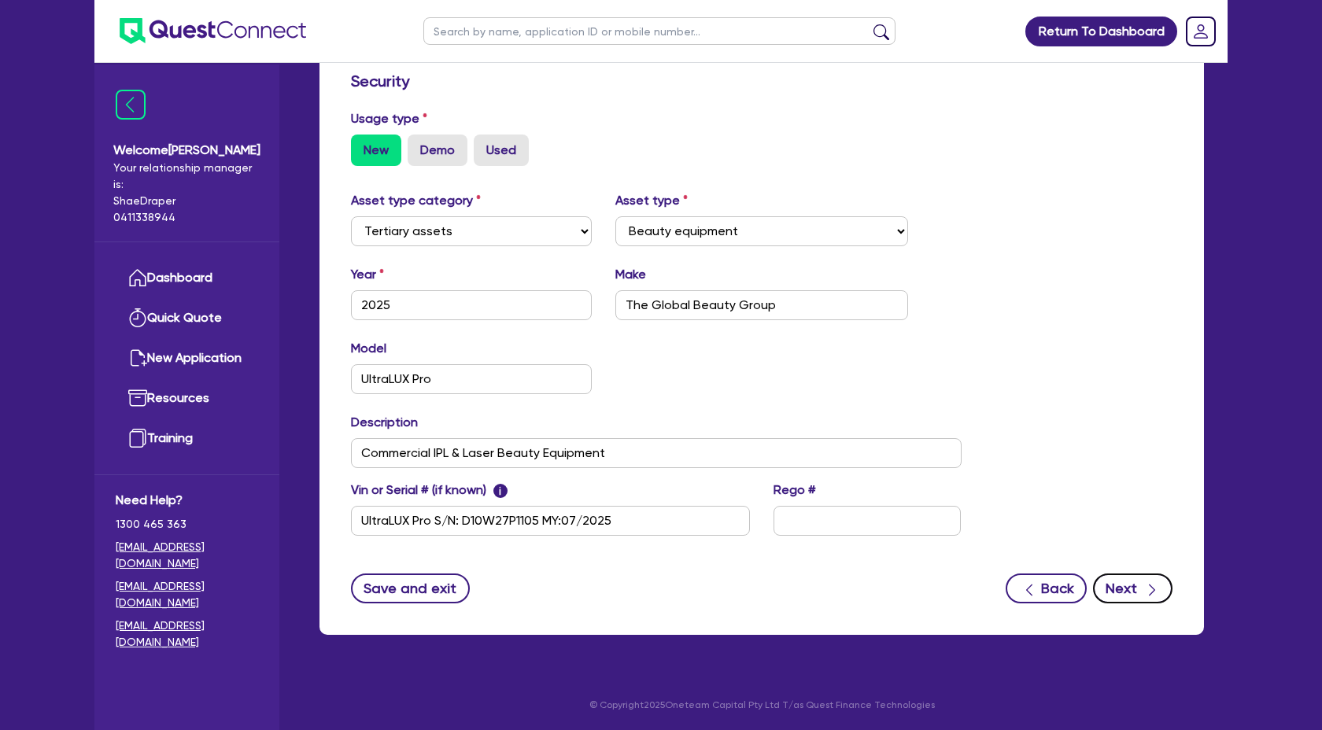
click at [1159, 588] on icon "button" at bounding box center [1152, 590] width 16 height 16
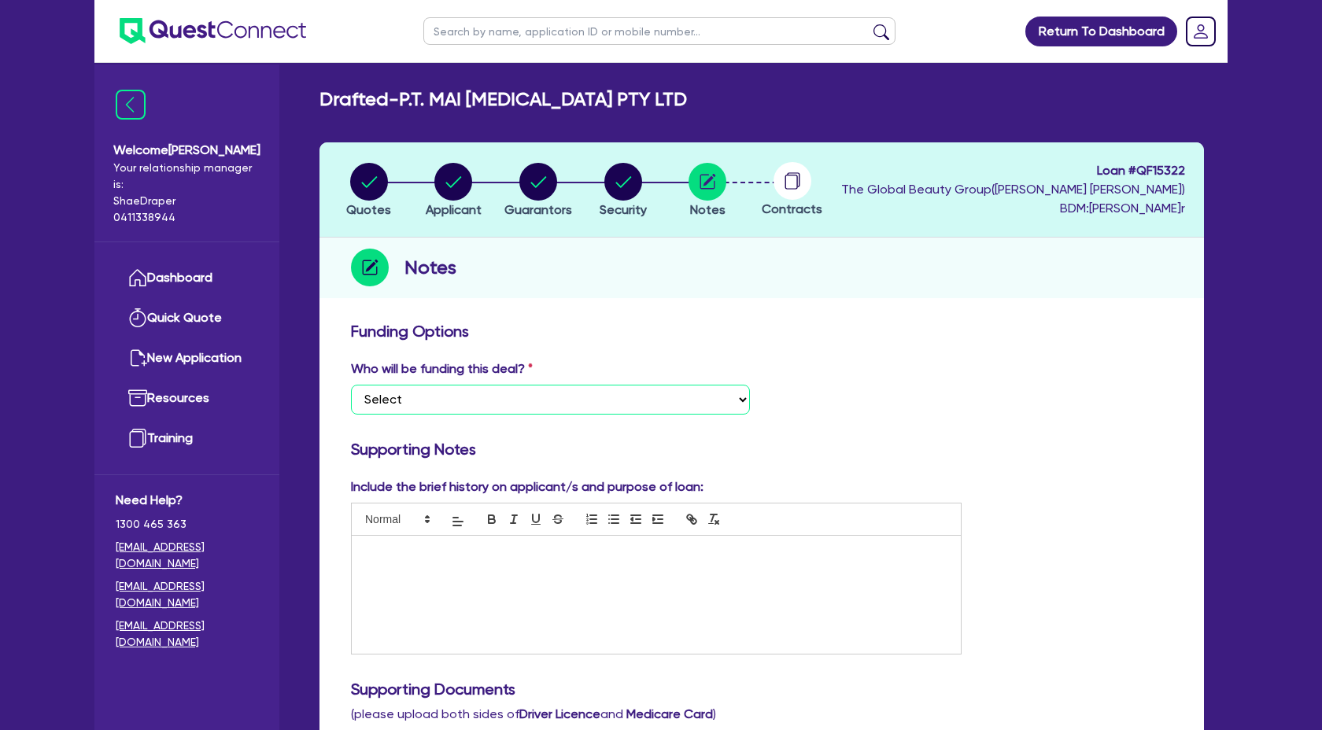
click at [431, 395] on select "Select I want Quest to fund 100% I will fund 100% I will co-fund with Quest Oth…" at bounding box center [550, 400] width 399 height 30
click at [351, 385] on select "Select I want Quest to fund 100% I will fund 100% I will co-fund with Quest Oth…" at bounding box center [550, 400] width 399 height 30
click at [479, 573] on div at bounding box center [656, 595] width 609 height 118
click at [393, 610] on div at bounding box center [656, 595] width 609 height 118
paste div
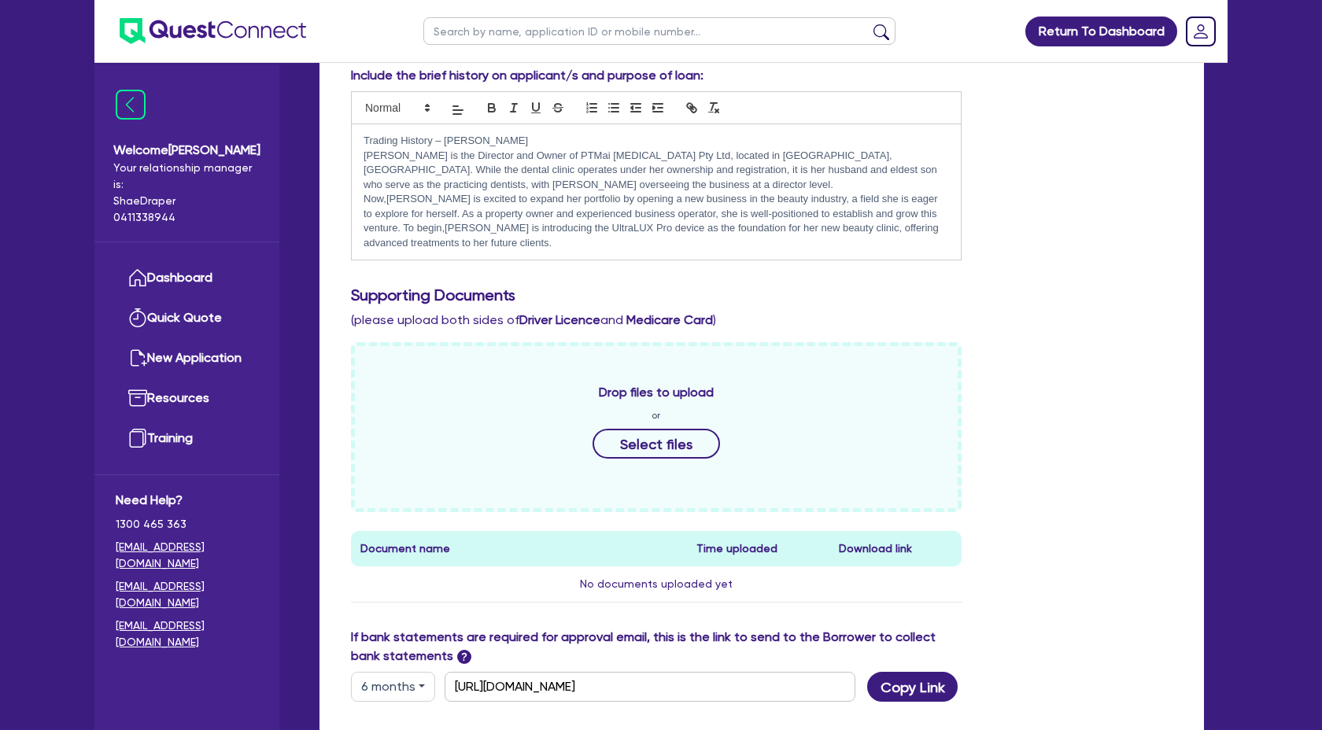
scroll to position [430, 0]
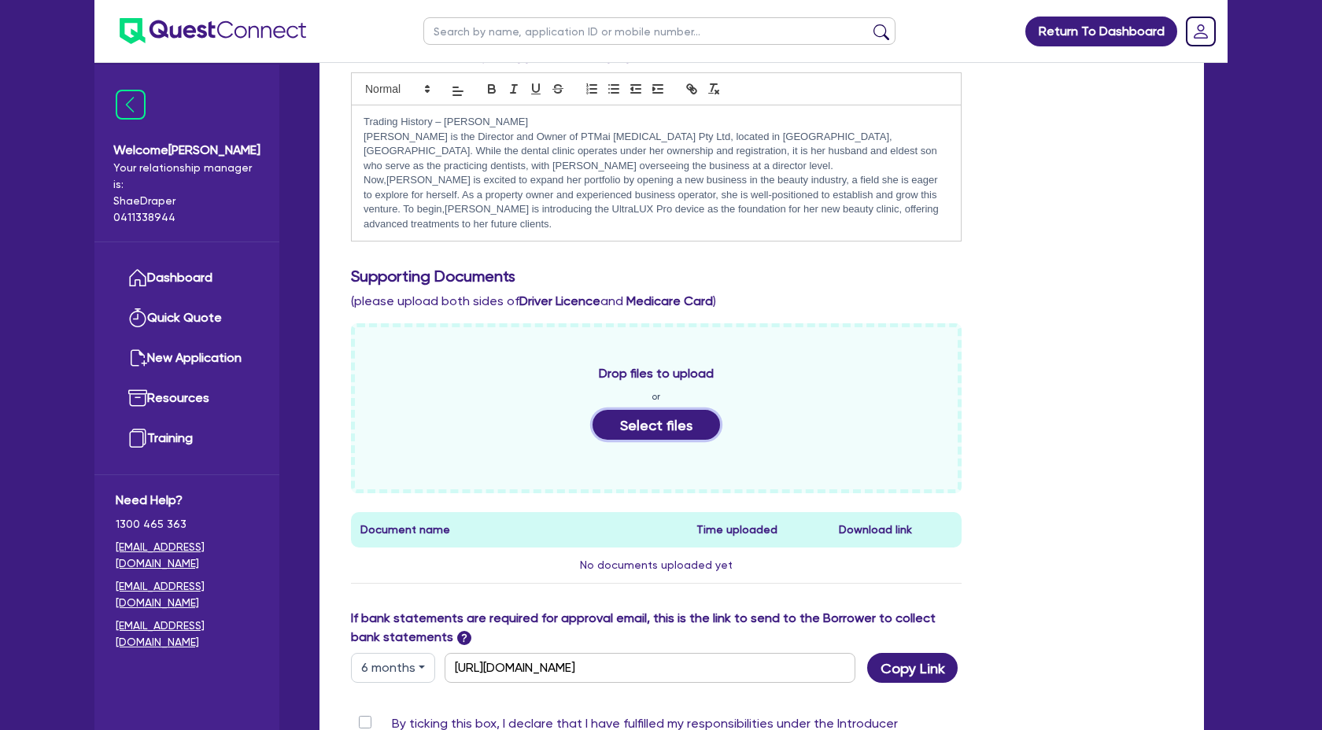
click at [661, 415] on button "Select files" at bounding box center [655, 425] width 127 height 30
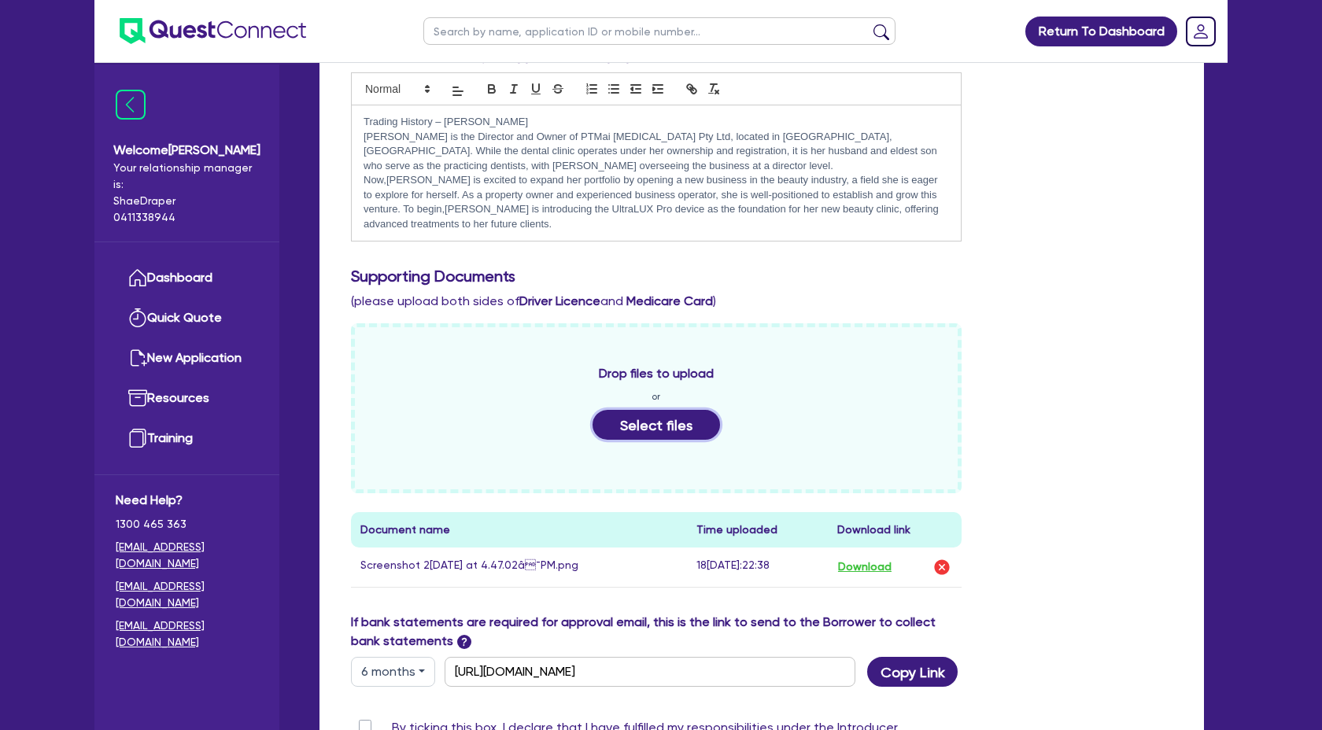
click at [680, 424] on button "Select files" at bounding box center [655, 425] width 127 height 30
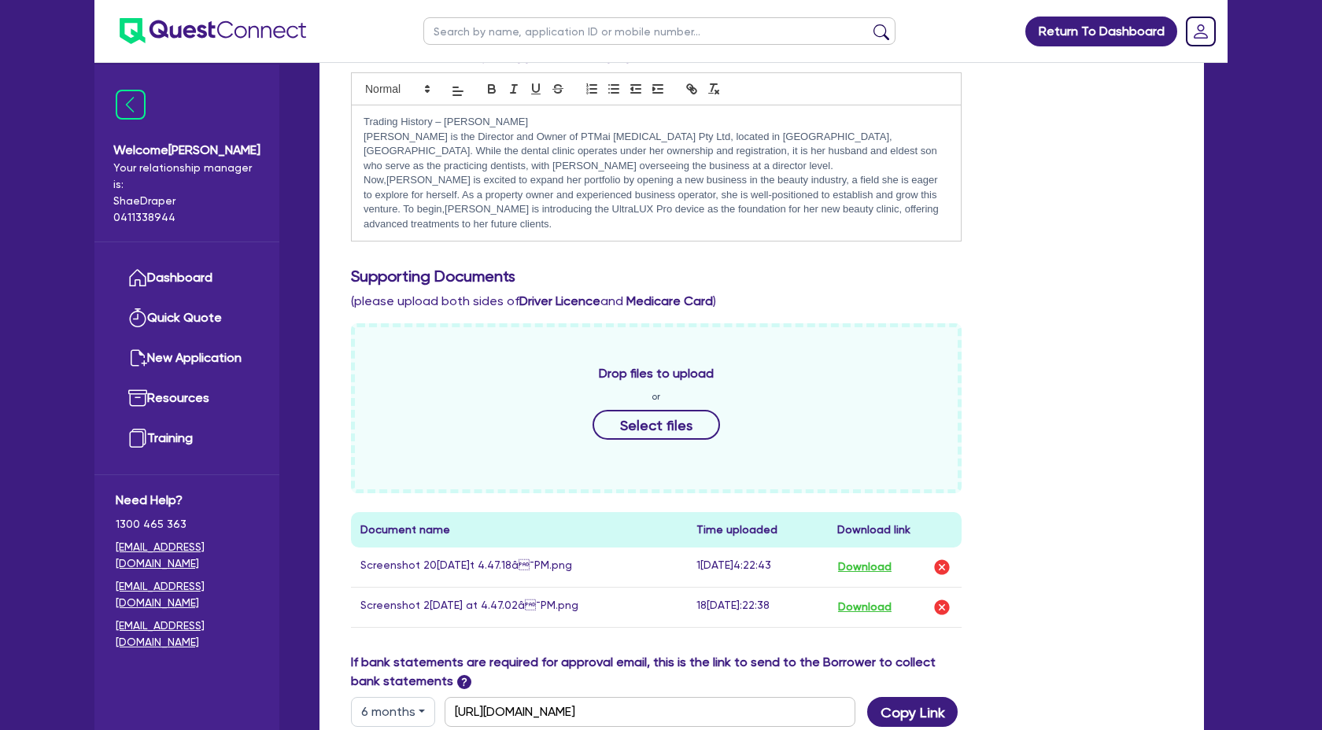
click at [665, 441] on div "Drop files to upload or Select files" at bounding box center [656, 408] width 610 height 170
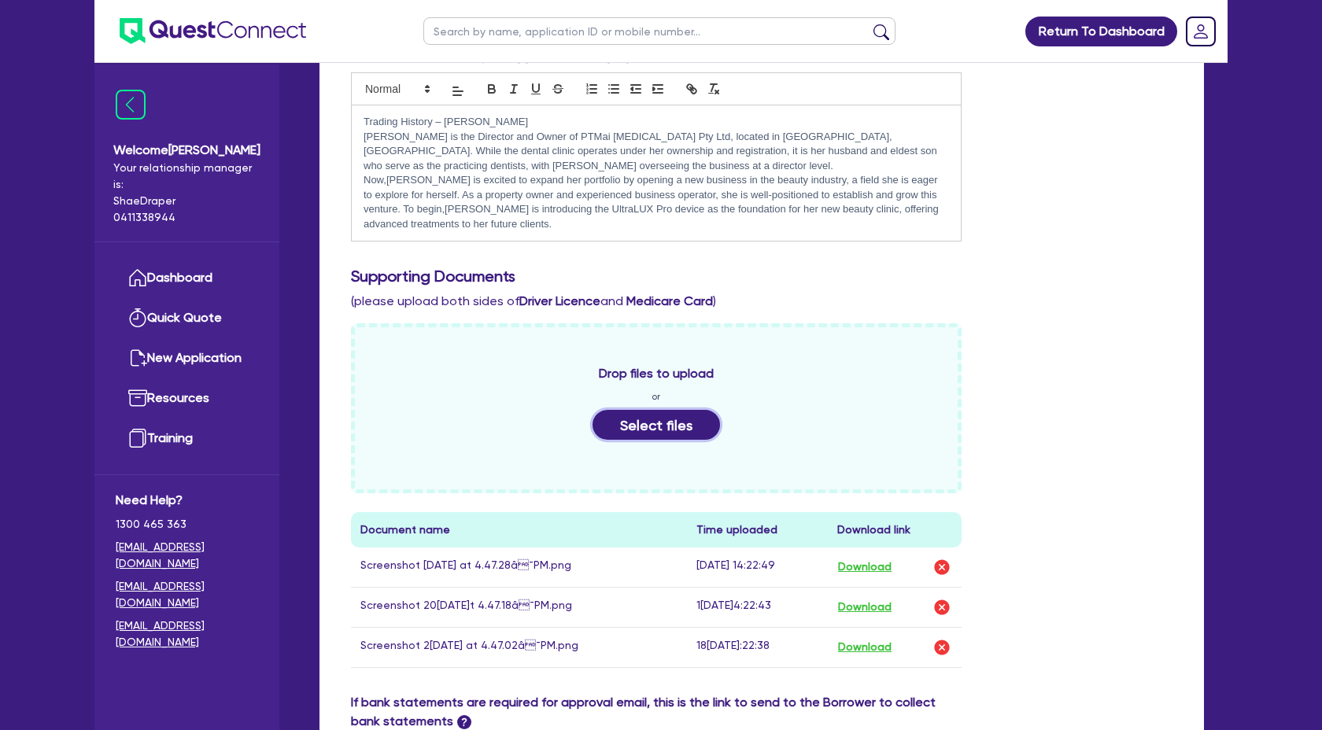
click at [668, 421] on button "Select files" at bounding box center [655, 425] width 127 height 30
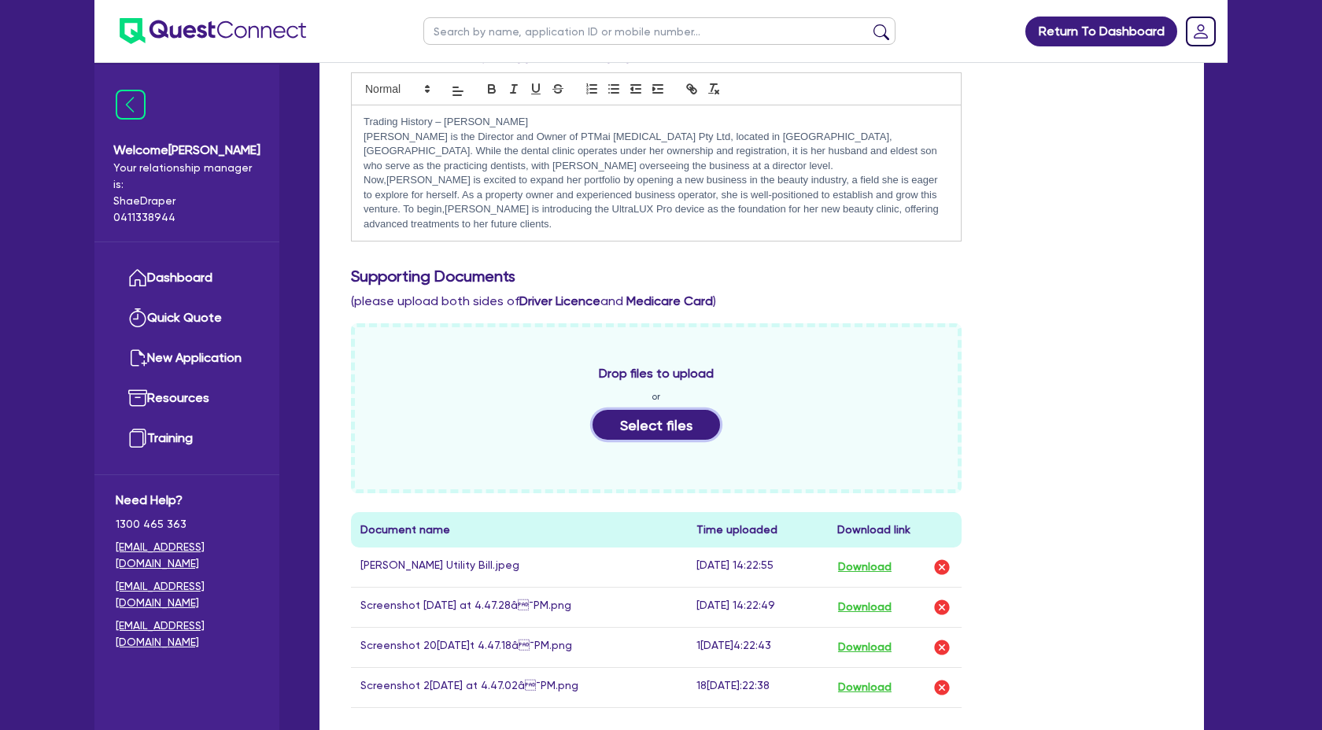
click at [636, 420] on button "Select files" at bounding box center [655, 425] width 127 height 30
click at [670, 432] on button "Select files" at bounding box center [655, 425] width 127 height 30
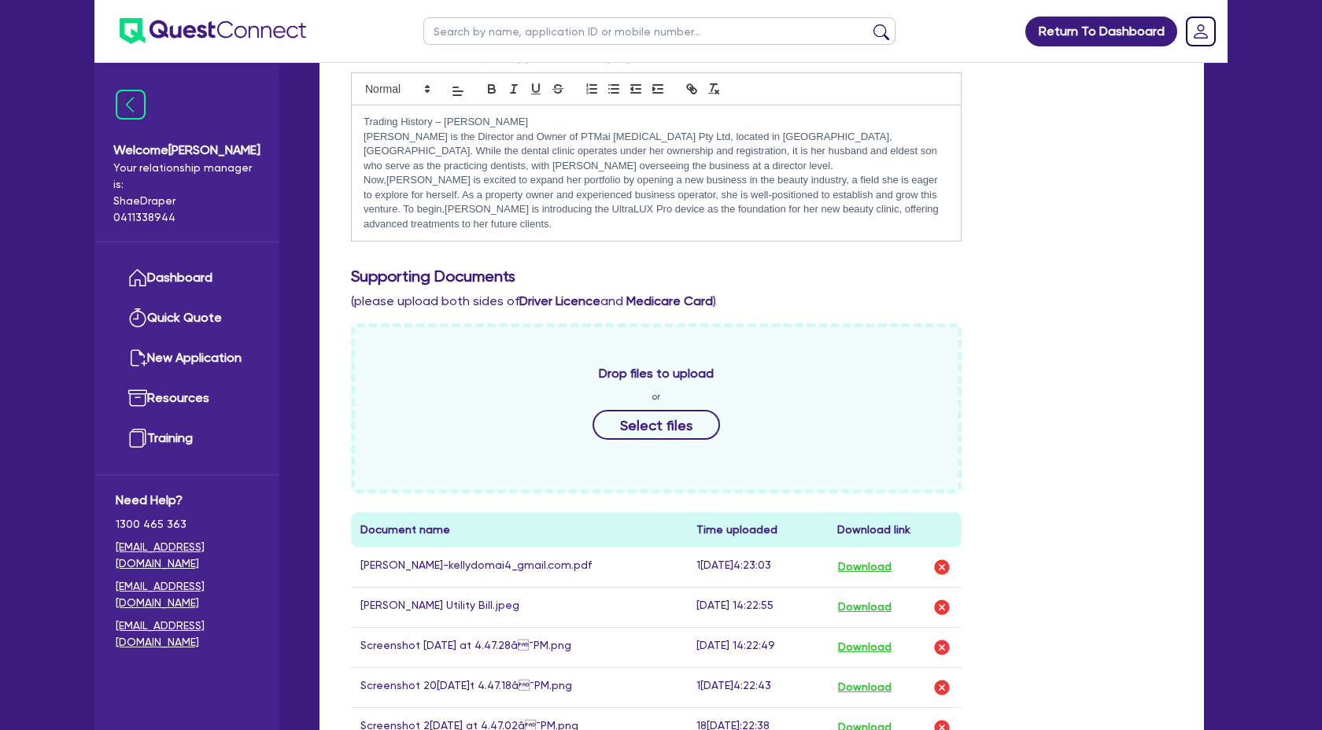
click at [916, 486] on div "Drop files to upload or Select files" at bounding box center [656, 408] width 610 height 170
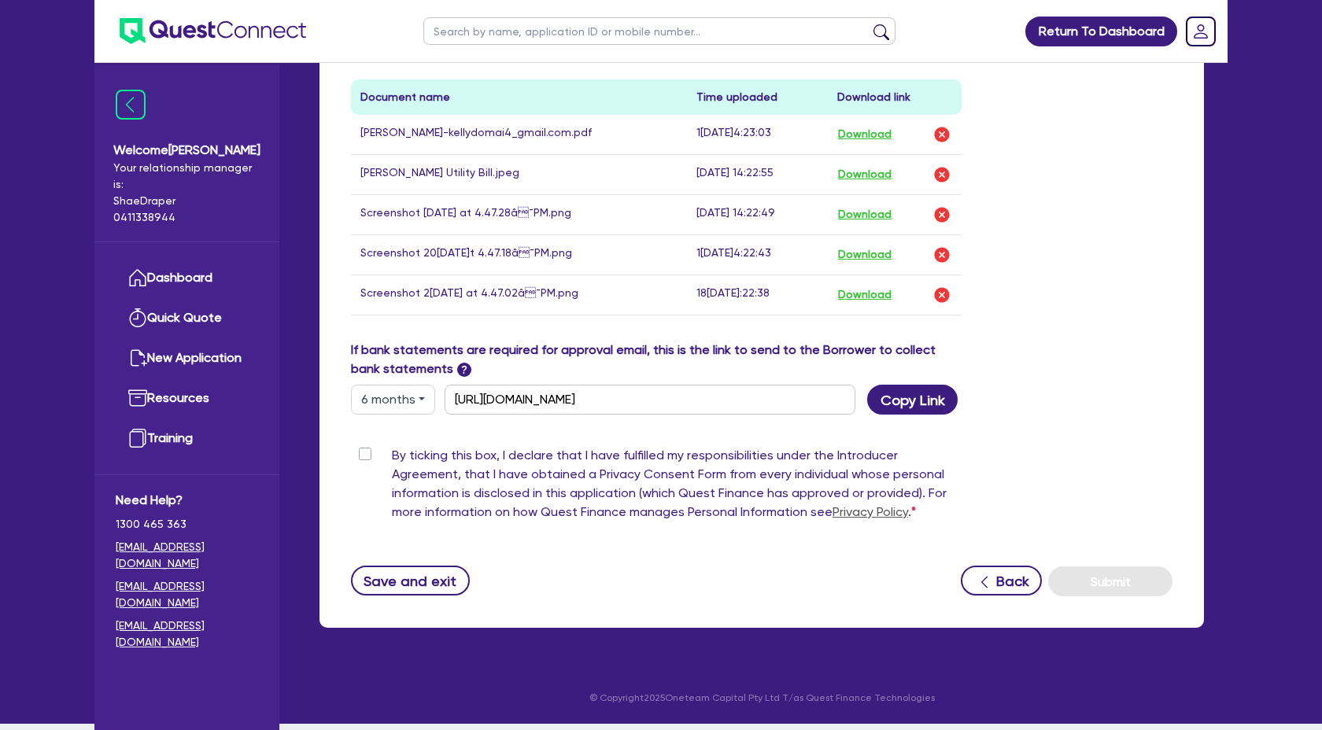
scroll to position [869, 0]
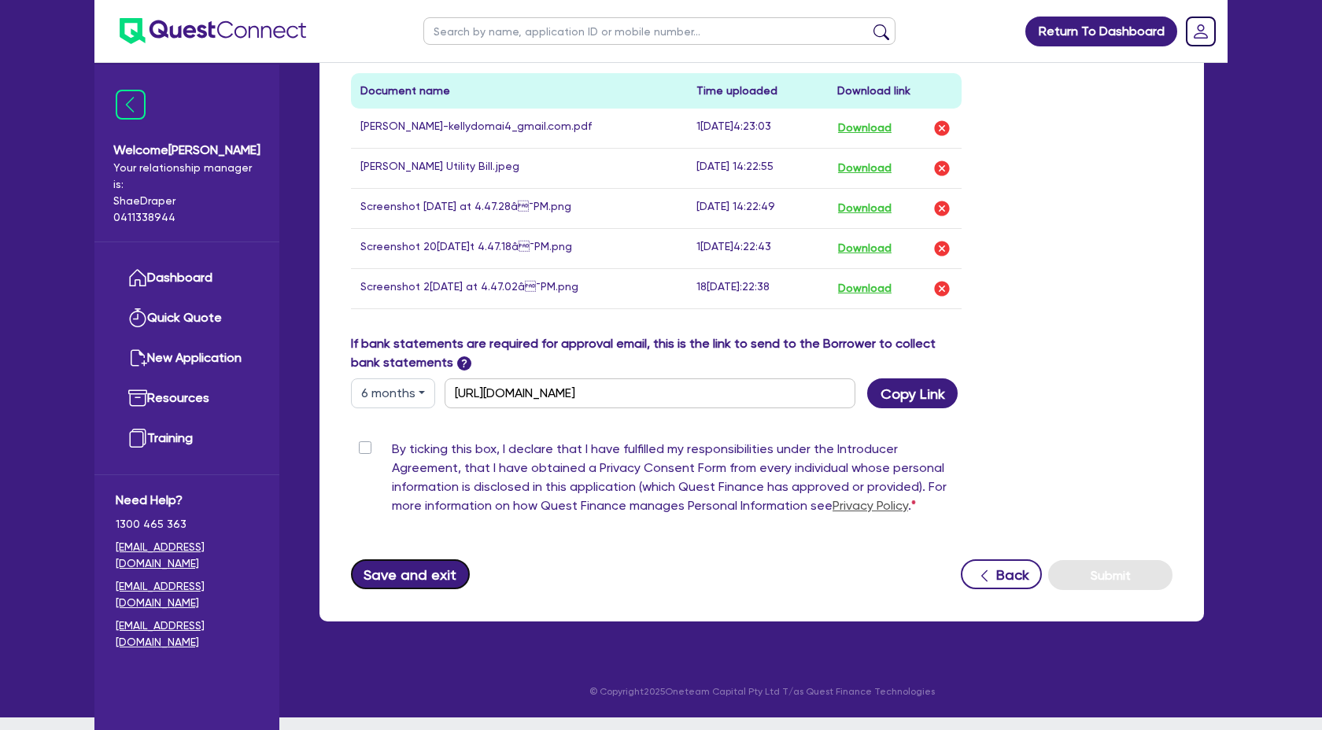
click at [419, 589] on button "Save and exit" at bounding box center [410, 574] width 119 height 30
